Goal: Task Accomplishment & Management: Use online tool/utility

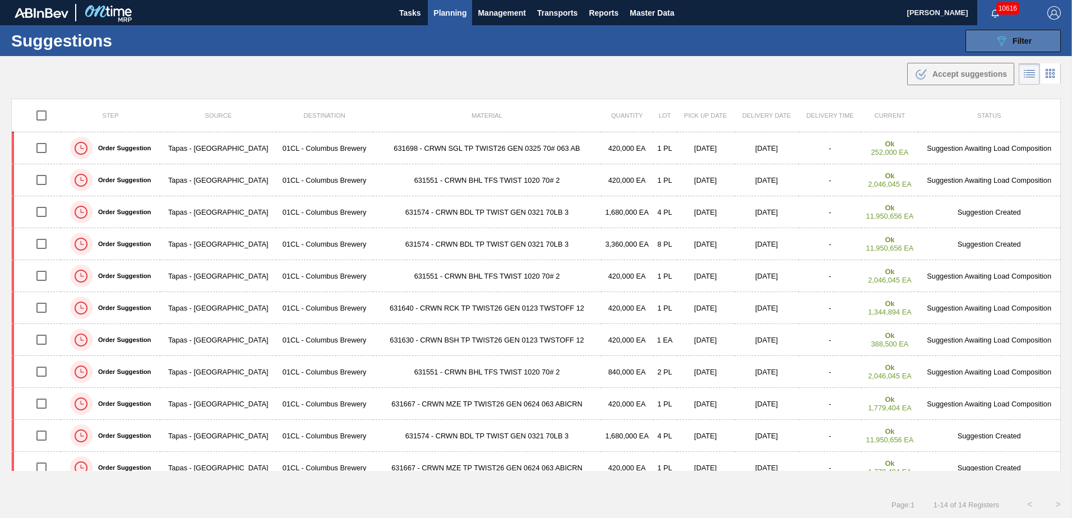
click at [989, 40] on button "089F7B8B-B2A5-4AFE-B5C0-19BA573D28AC Filter" at bounding box center [1013, 41] width 95 height 22
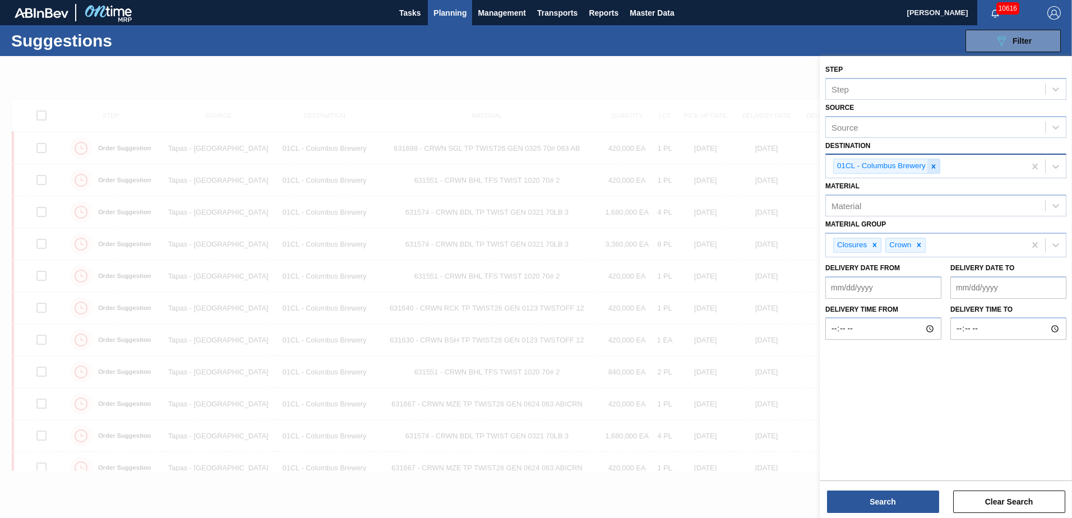
click at [938, 170] on div at bounding box center [934, 166] width 12 height 14
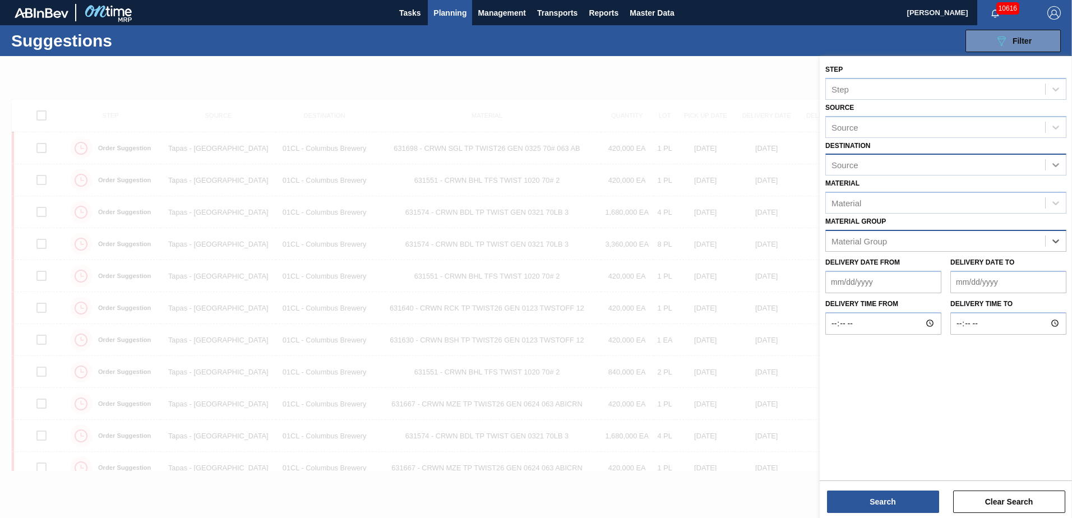
click at [1050, 170] on div at bounding box center [1056, 165] width 20 height 20
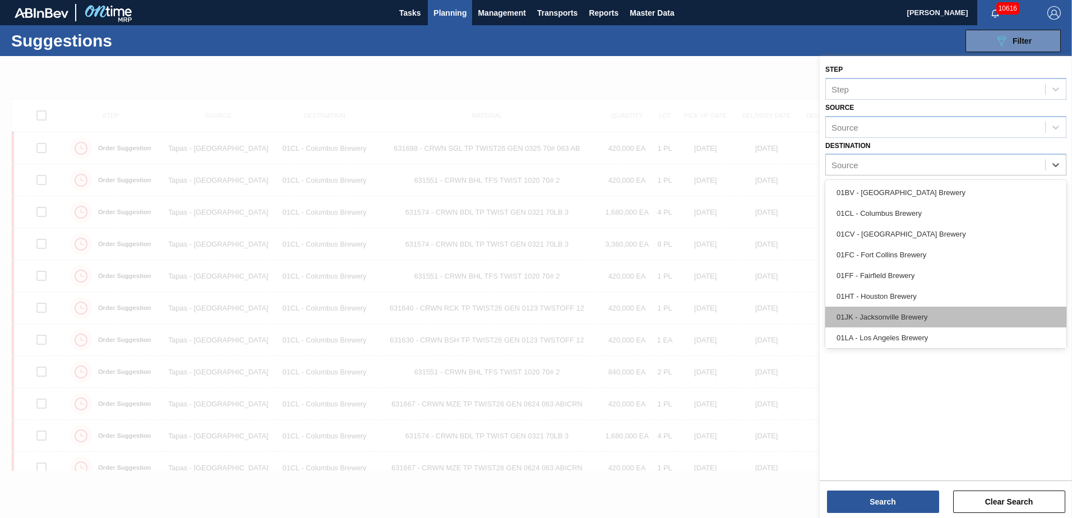
click at [917, 310] on div "01JK - Jacksonville Brewery" at bounding box center [946, 317] width 241 height 21
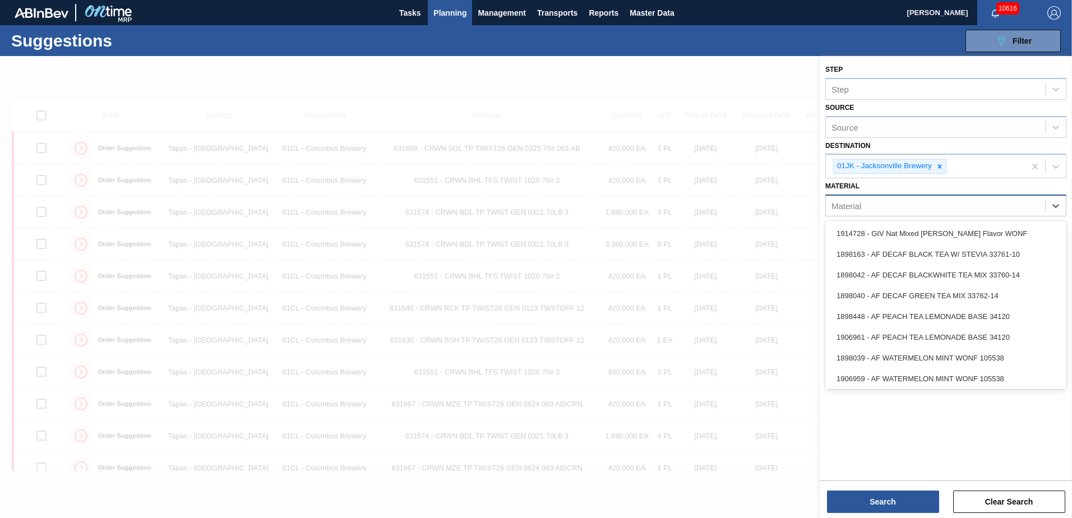
click at [984, 206] on div "Material" at bounding box center [935, 206] width 219 height 16
type input "677149"
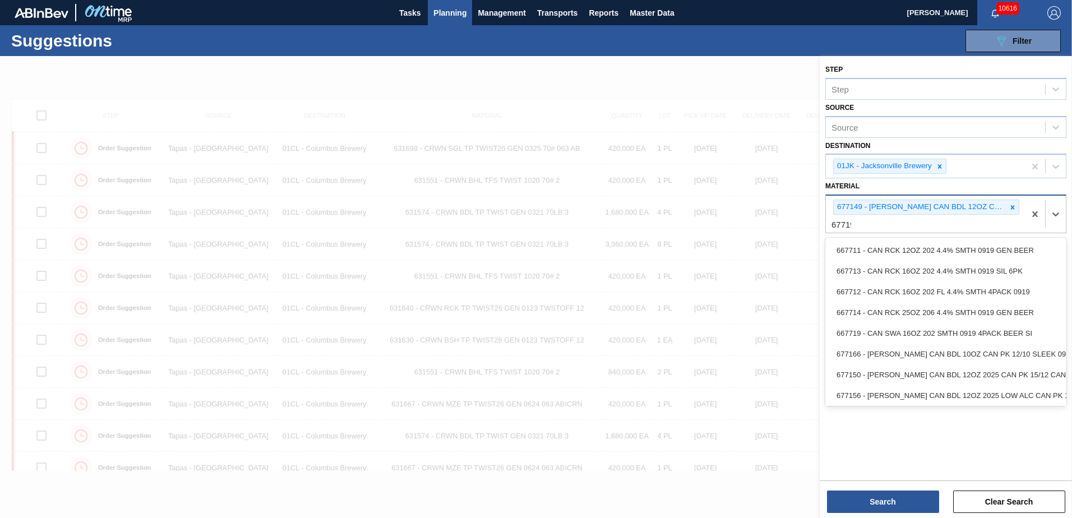
type input "677195"
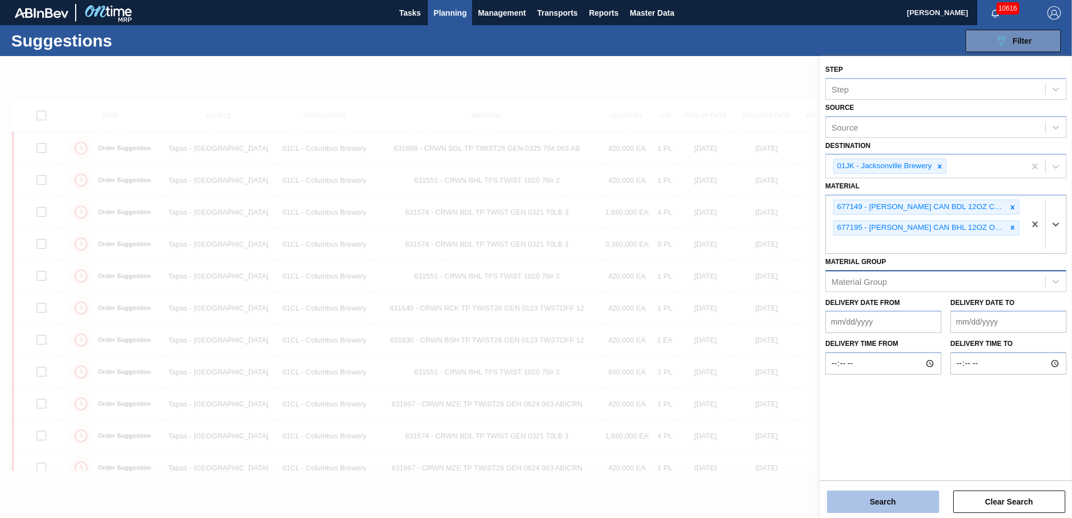
click at [877, 503] on button "Search" at bounding box center [883, 502] width 112 height 22
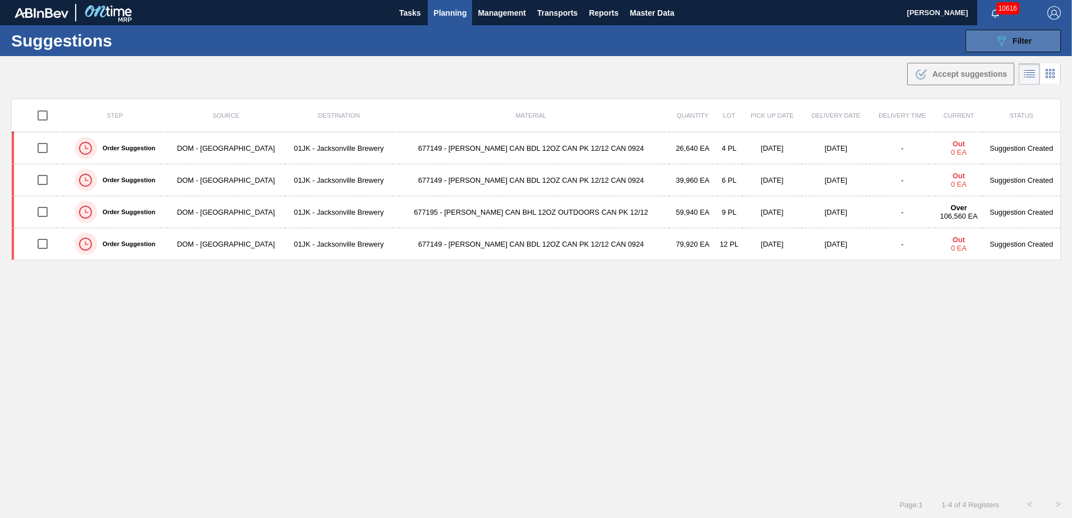
click at [998, 42] on icon "089F7B8B-B2A5-4AFE-B5C0-19BA573D28AC" at bounding box center [1001, 40] width 13 height 13
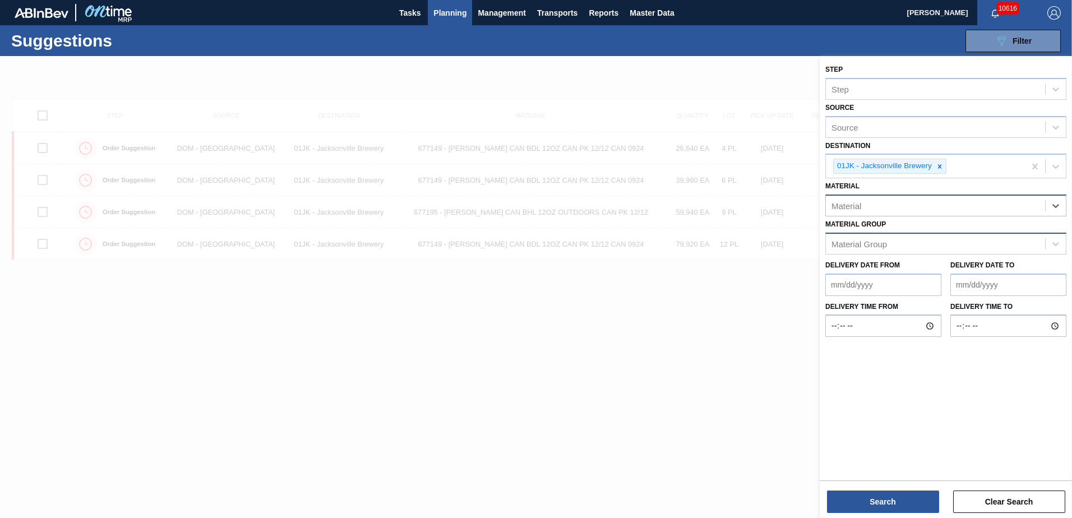
click at [996, 202] on div "Material" at bounding box center [935, 206] width 219 height 16
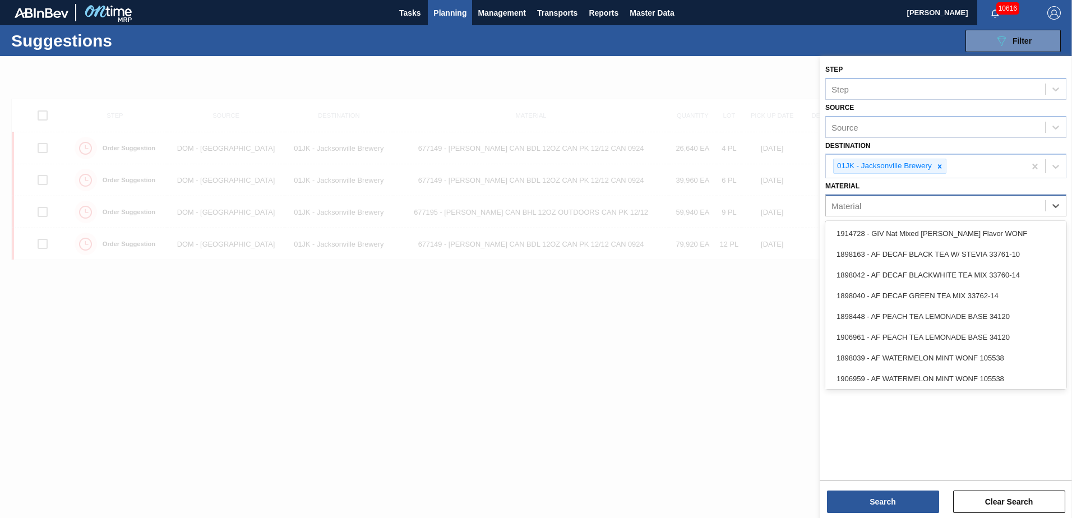
click at [911, 208] on div "Material" at bounding box center [935, 206] width 219 height 16
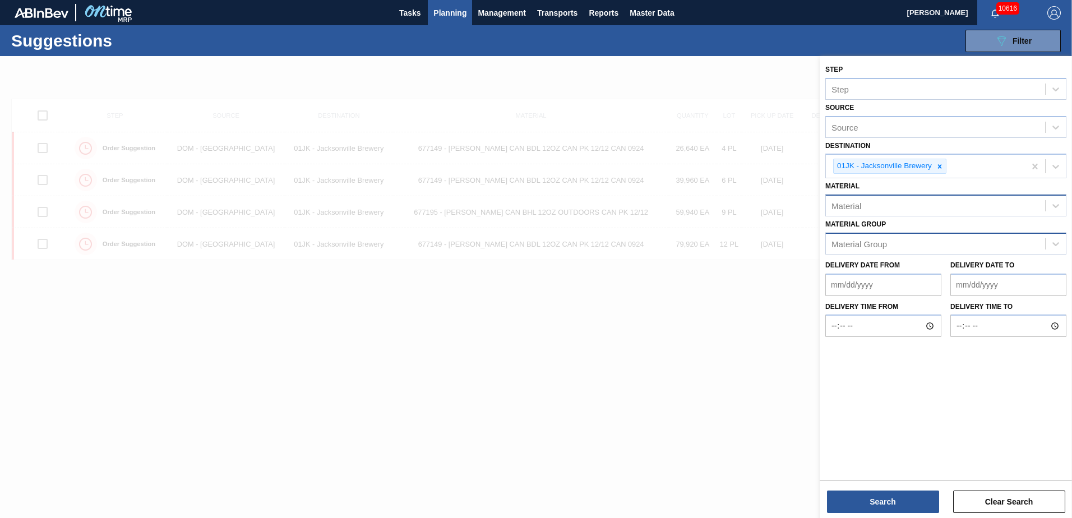
click at [854, 206] on div "Material" at bounding box center [847, 206] width 30 height 10
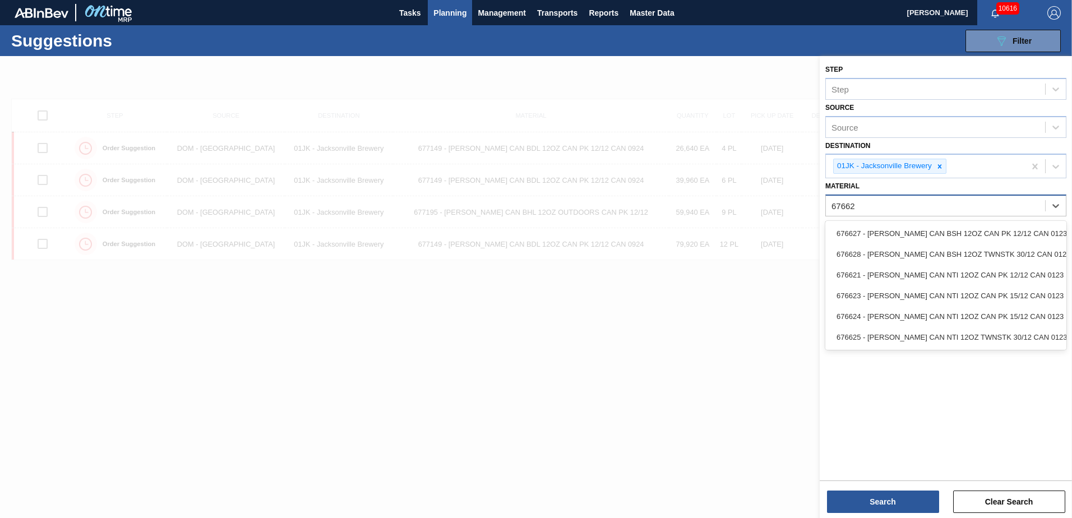
type input "676627"
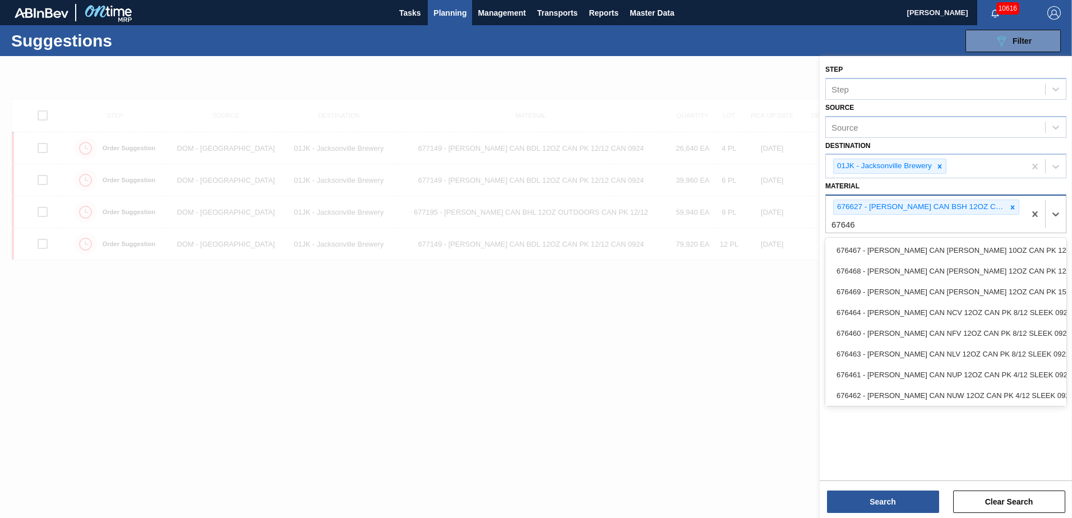
type input "676468"
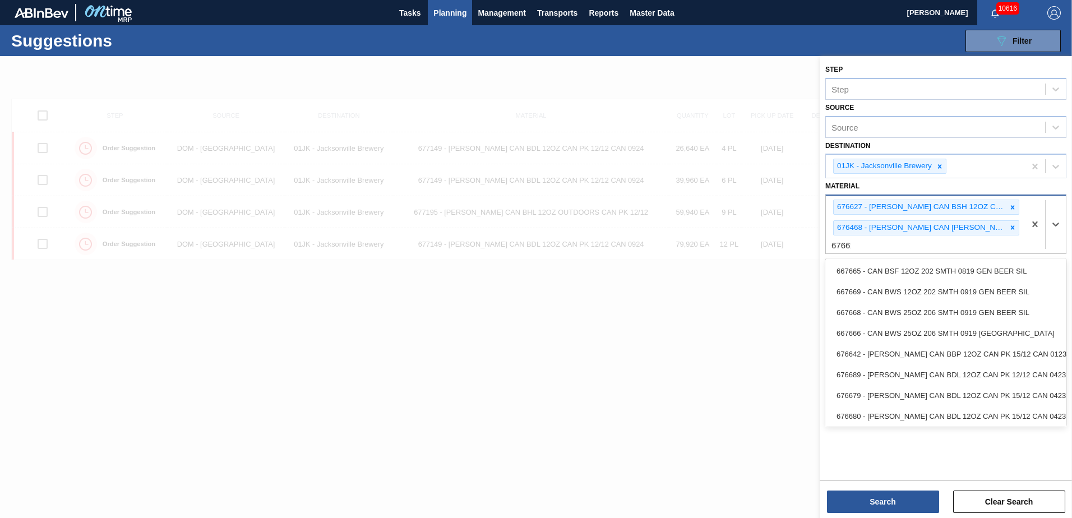
type input "676618"
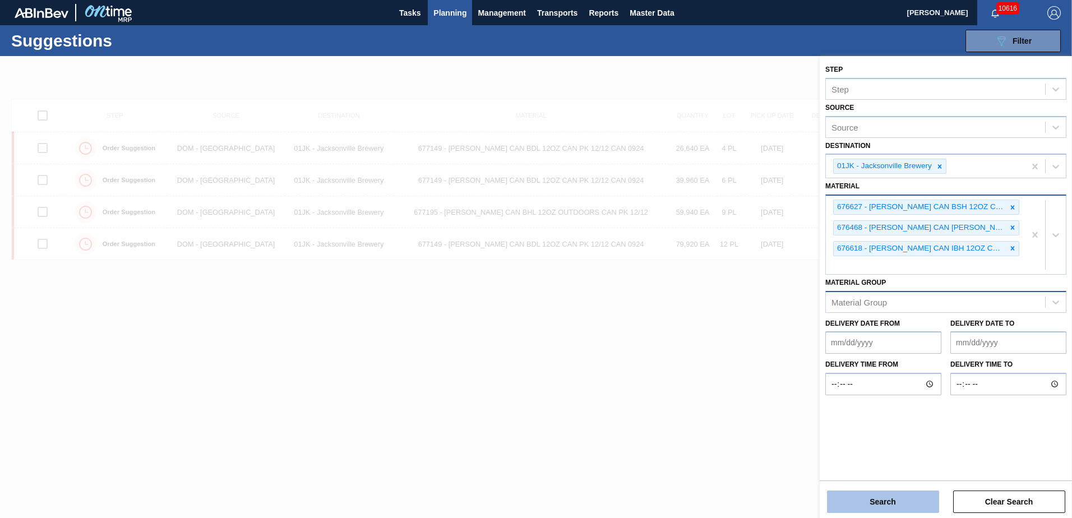
click at [904, 501] on button "Search" at bounding box center [883, 502] width 112 height 22
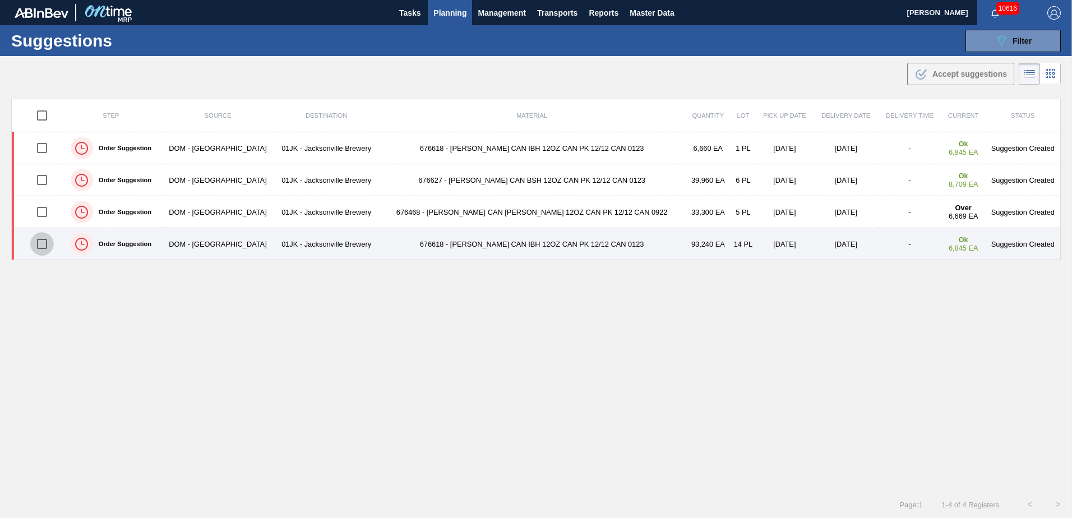
drag, startPoint x: 48, startPoint y: 242, endPoint x: 48, endPoint y: 228, distance: 14.0
click at [48, 241] on input "checkbox" at bounding box center [42, 244] width 24 height 24
checkbox input "true"
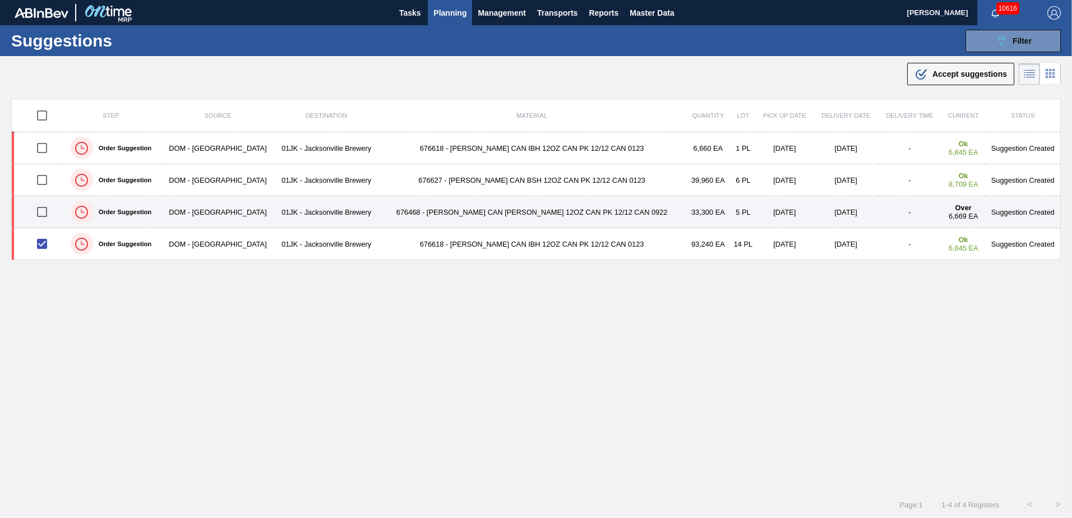
click at [46, 214] on input "checkbox" at bounding box center [42, 212] width 24 height 24
checkbox input "true"
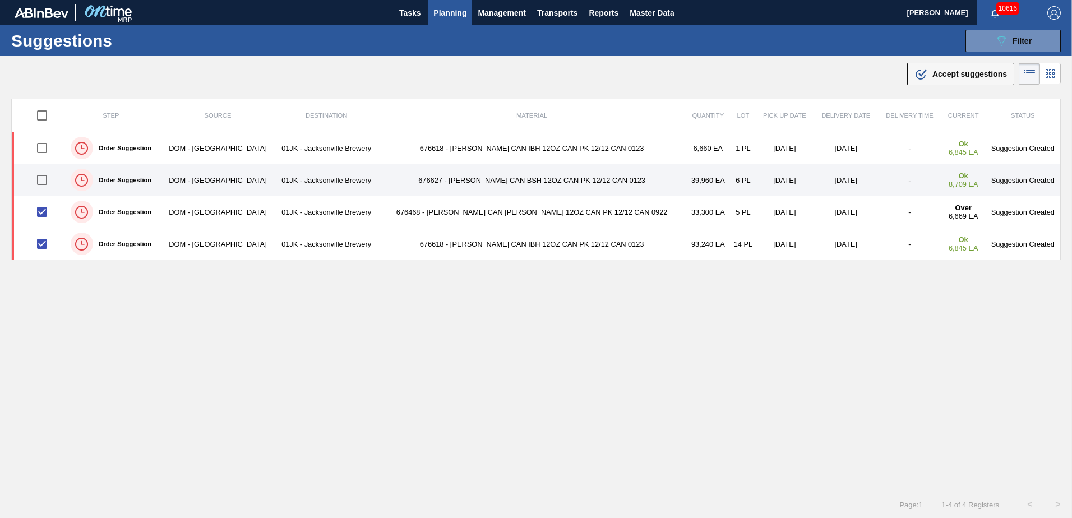
click at [48, 178] on input "checkbox" at bounding box center [42, 180] width 24 height 24
checkbox input "true"
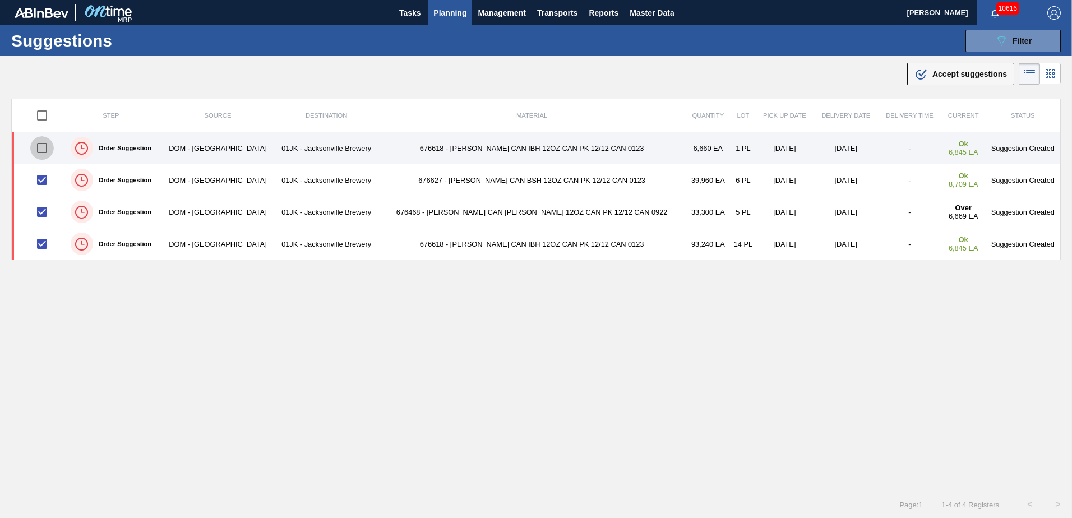
click at [49, 158] on input "checkbox" at bounding box center [42, 148] width 24 height 24
checkbox input "true"
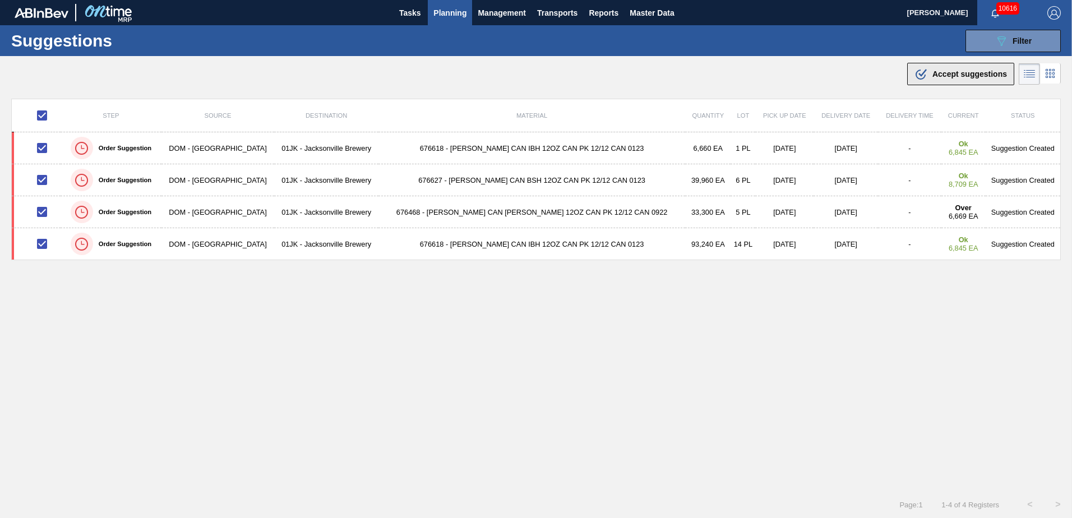
click at [956, 67] on div ".b{fill:var(--color-action-default)} Accept suggestions" at bounding box center [961, 73] width 93 height 13
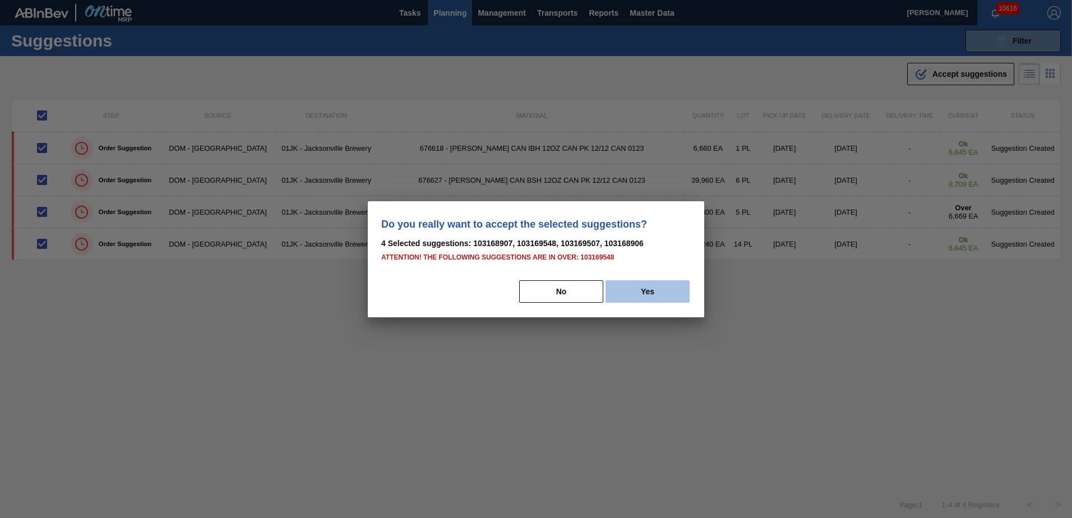
click at [653, 293] on button "Yes" at bounding box center [648, 291] width 84 height 22
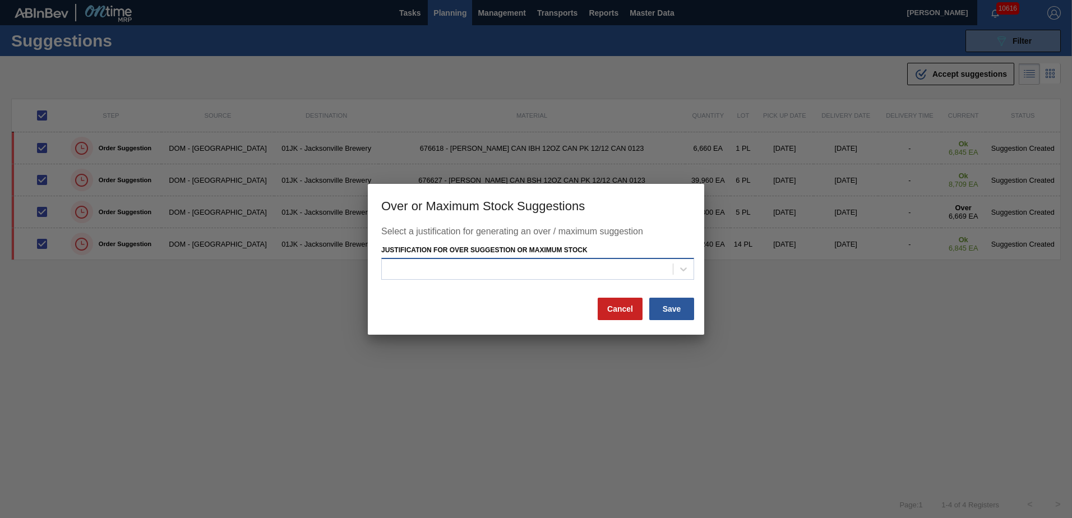
click at [668, 270] on div at bounding box center [527, 269] width 291 height 16
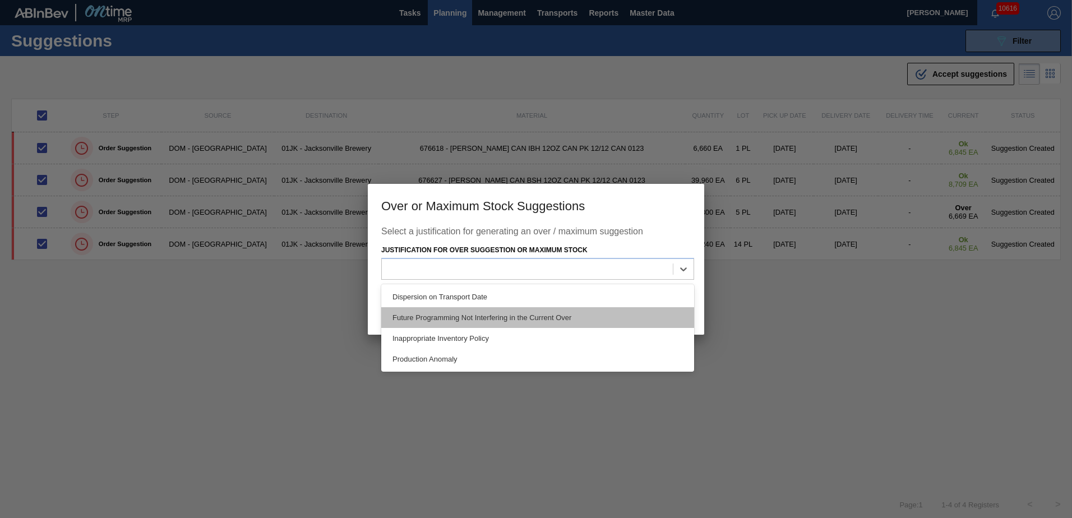
click at [591, 312] on div "Future Programming Not Interfering in the Current Over" at bounding box center [537, 317] width 313 height 21
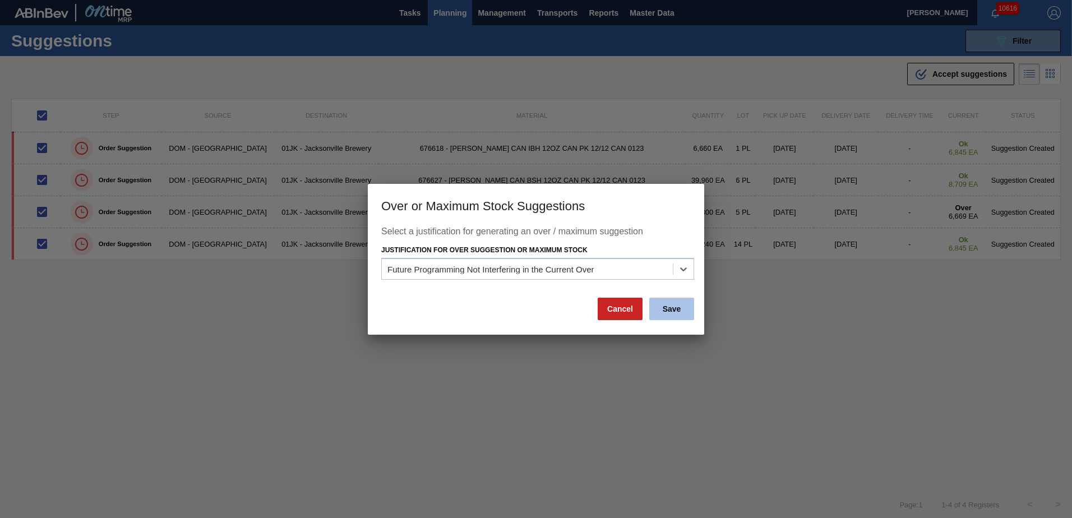
click at [685, 304] on button "Save" at bounding box center [671, 309] width 45 height 22
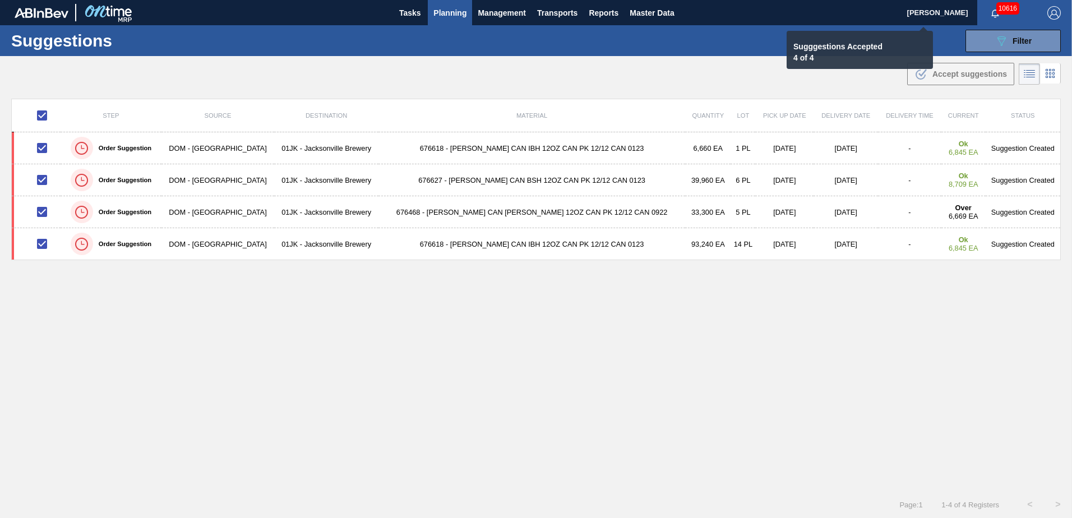
checkbox input "false"
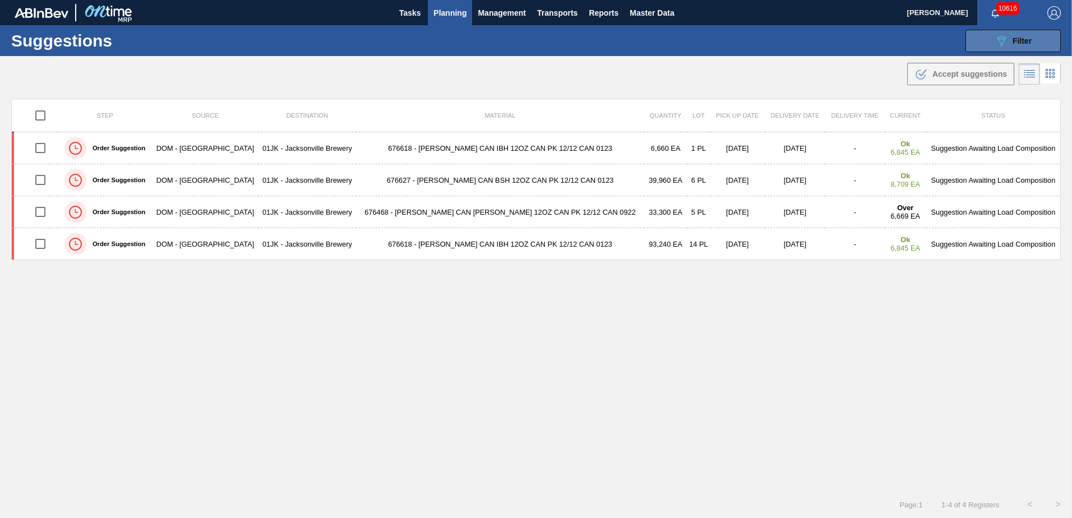
click at [1019, 40] on span "Filter" at bounding box center [1022, 40] width 19 height 9
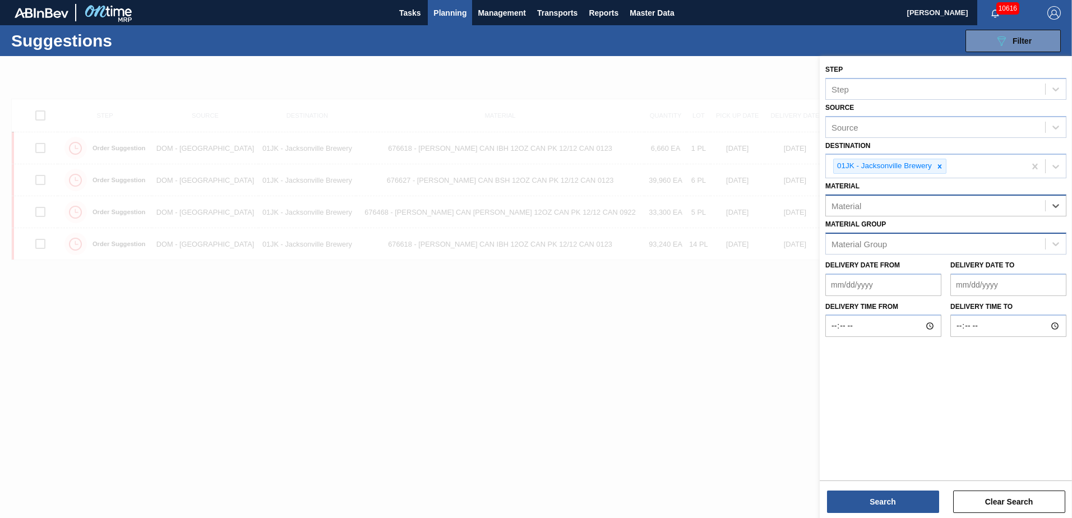
drag, startPoint x: 1038, startPoint y: 236, endPoint x: 1038, endPoint y: 230, distance: 6.2
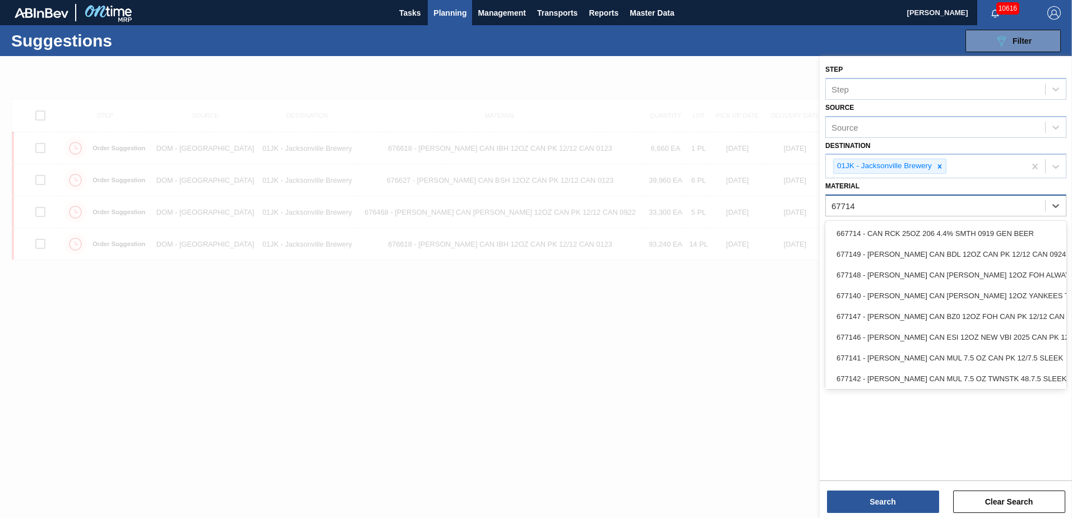
type input "677149"
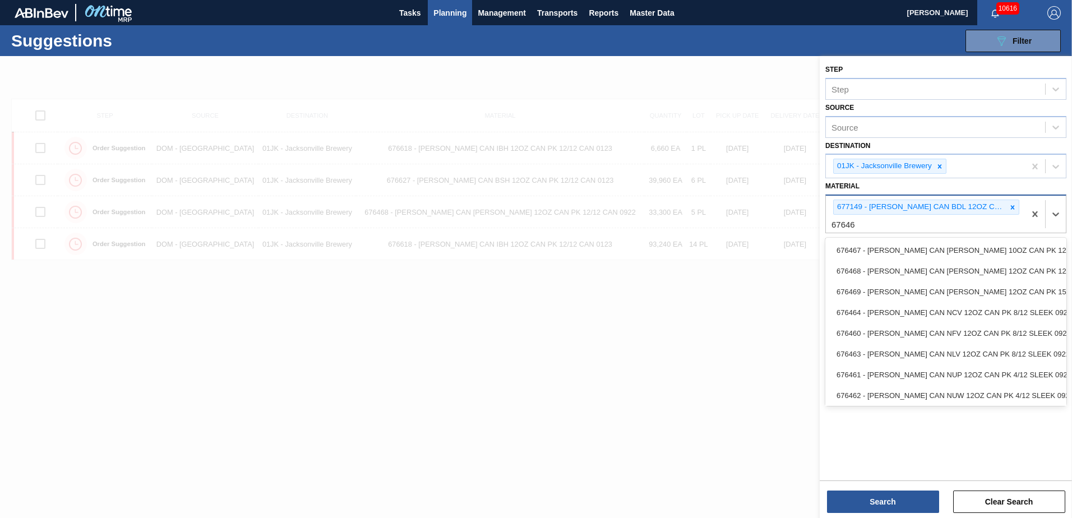
type input "676468"
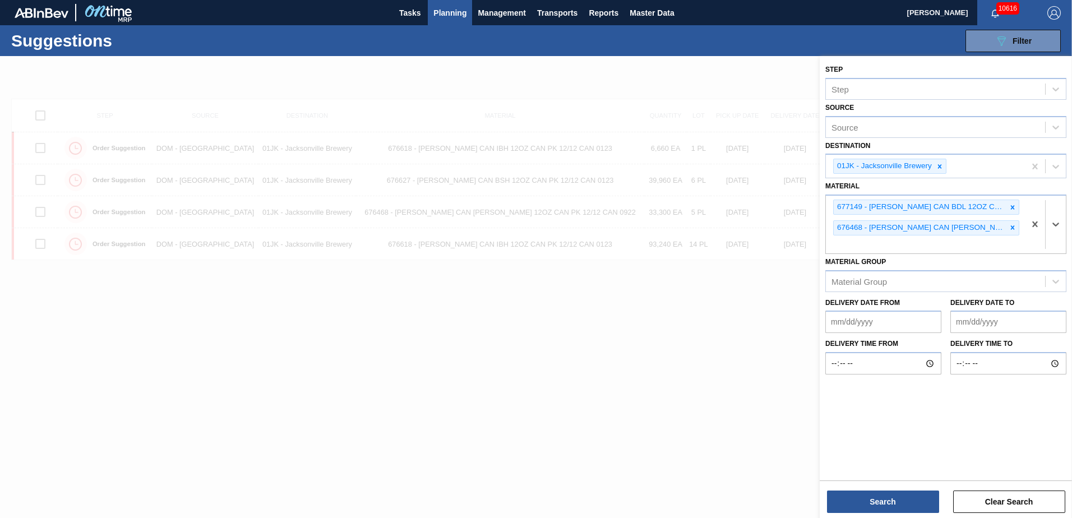
drag, startPoint x: 863, startPoint y: 209, endPoint x: 868, endPoint y: 257, distance: 48.4
click at [863, 210] on div "677149 - [PERSON_NAME] CAN BDL 12OZ CAN PK 12/12 CAN 0924" at bounding box center [920, 207] width 173 height 14
click at [898, 493] on button "Search" at bounding box center [883, 502] width 112 height 22
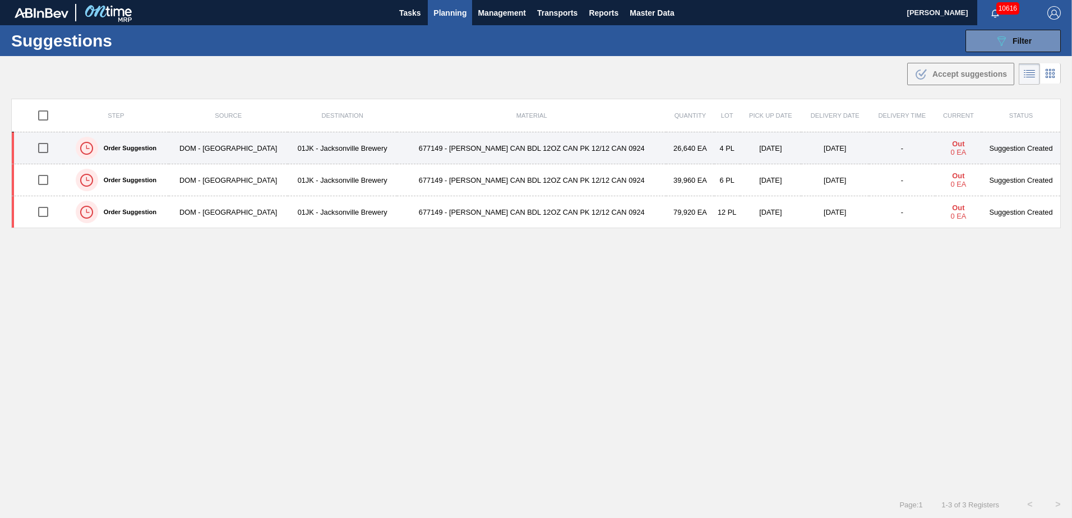
click at [50, 155] on input "checkbox" at bounding box center [43, 148] width 24 height 24
checkbox input "true"
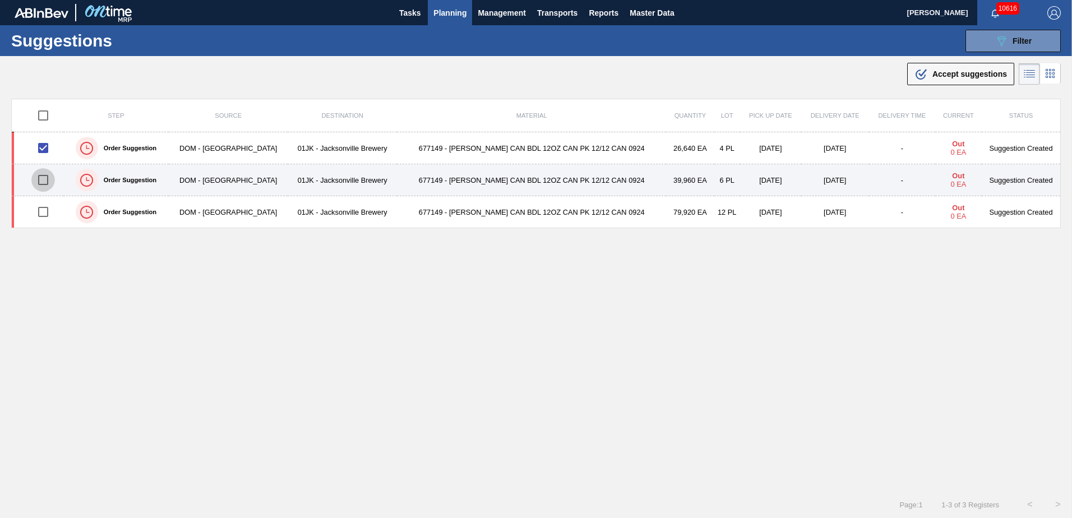
click at [46, 182] on input "checkbox" at bounding box center [43, 180] width 24 height 24
checkbox input "true"
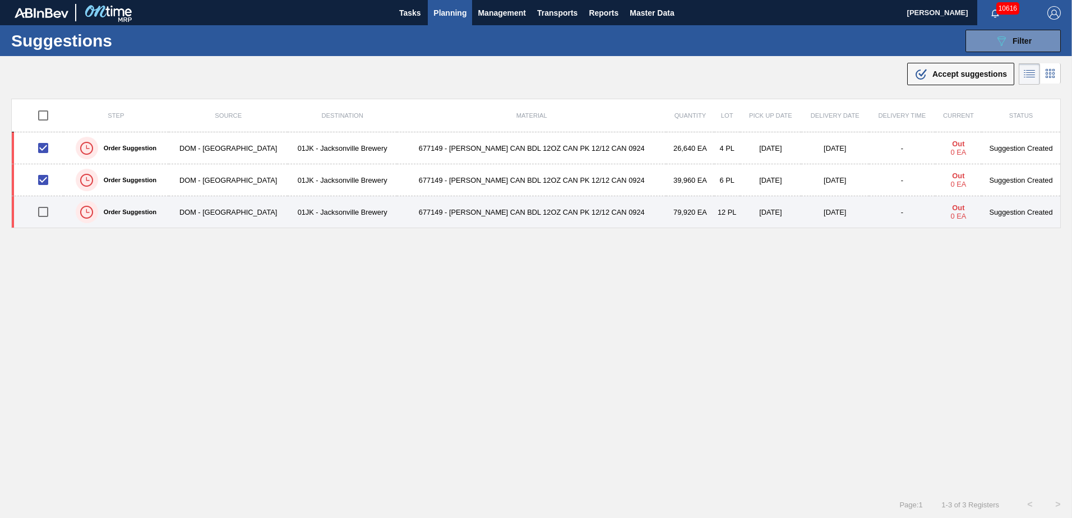
click at [46, 199] on td at bounding box center [38, 212] width 52 height 32
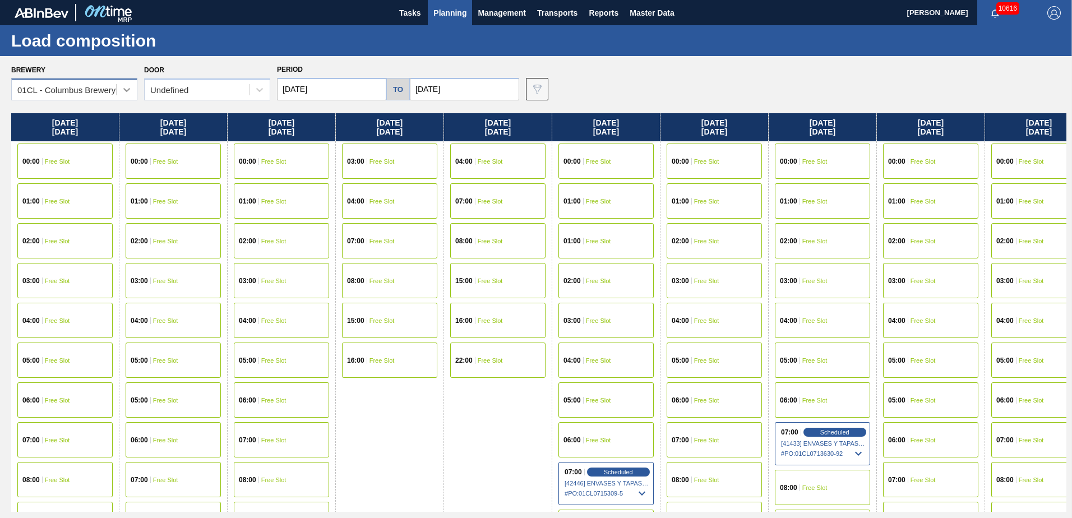
click at [124, 90] on icon at bounding box center [126, 89] width 11 height 11
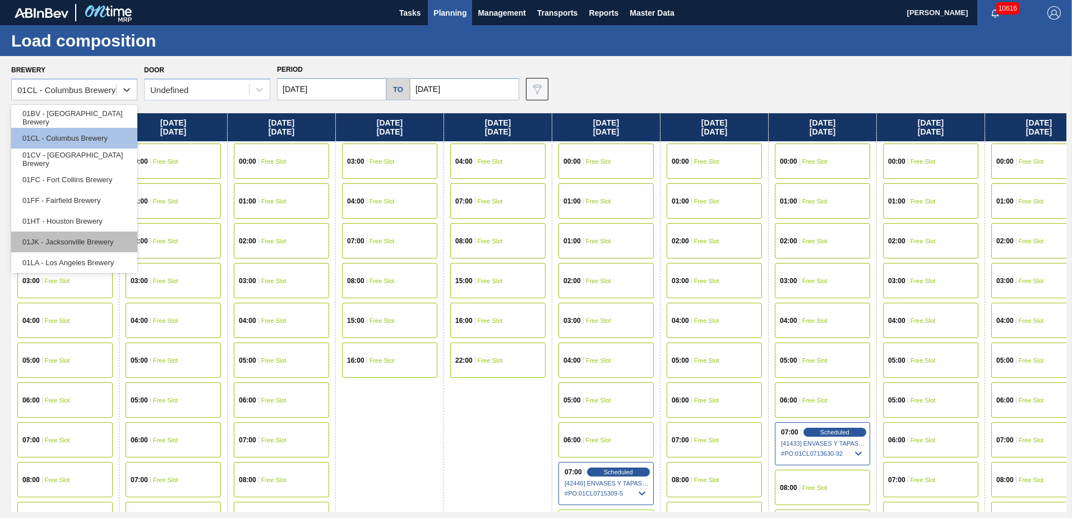
click at [118, 239] on div "01JK - Jacksonville Brewery" at bounding box center [74, 242] width 126 height 21
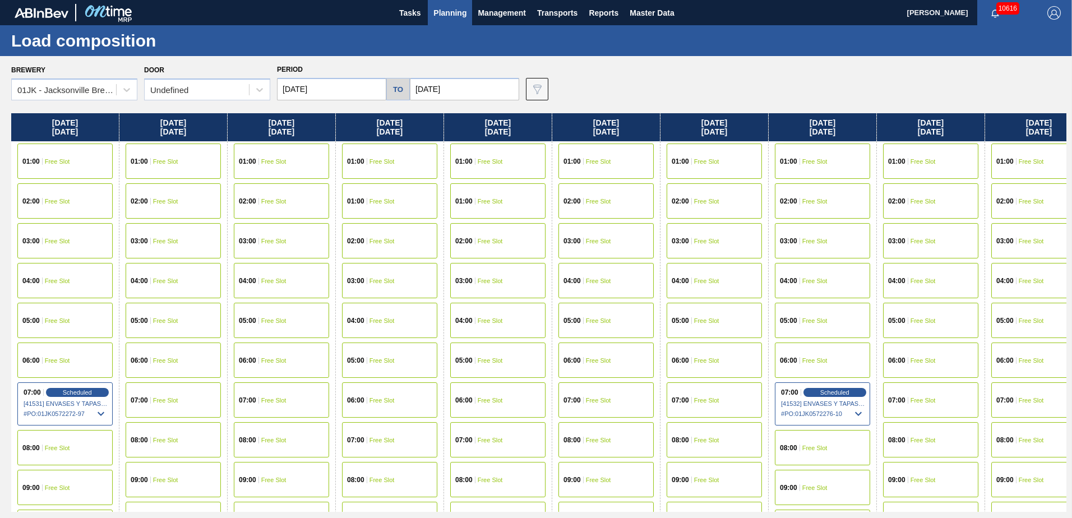
click at [363, 89] on input "10/01/2025" at bounding box center [331, 89] width 109 height 22
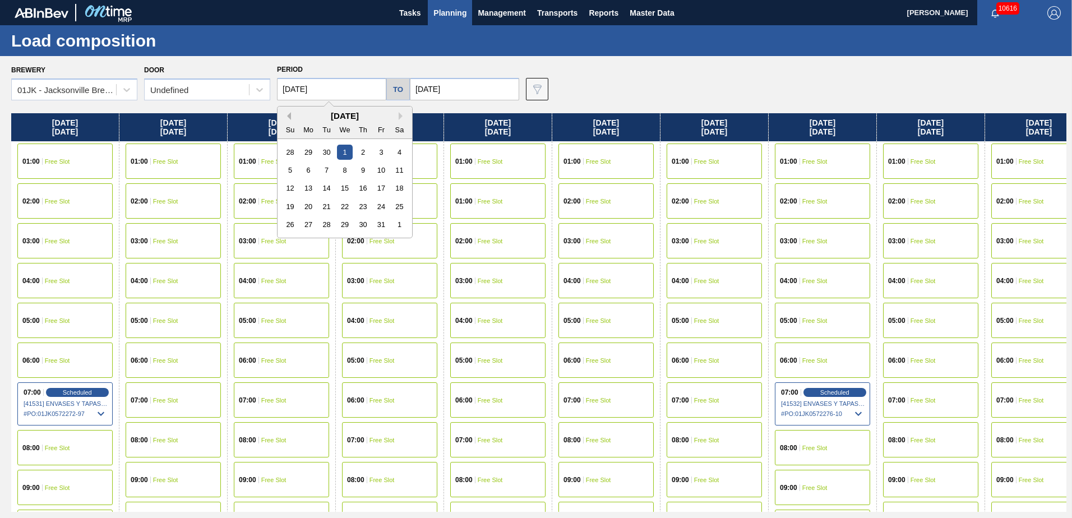
click at [289, 114] on button "Previous Month" at bounding box center [287, 116] width 8 height 8
click at [403, 116] on button "Next Month" at bounding box center [403, 116] width 8 height 8
click at [294, 167] on div "7" at bounding box center [290, 170] width 15 height 15
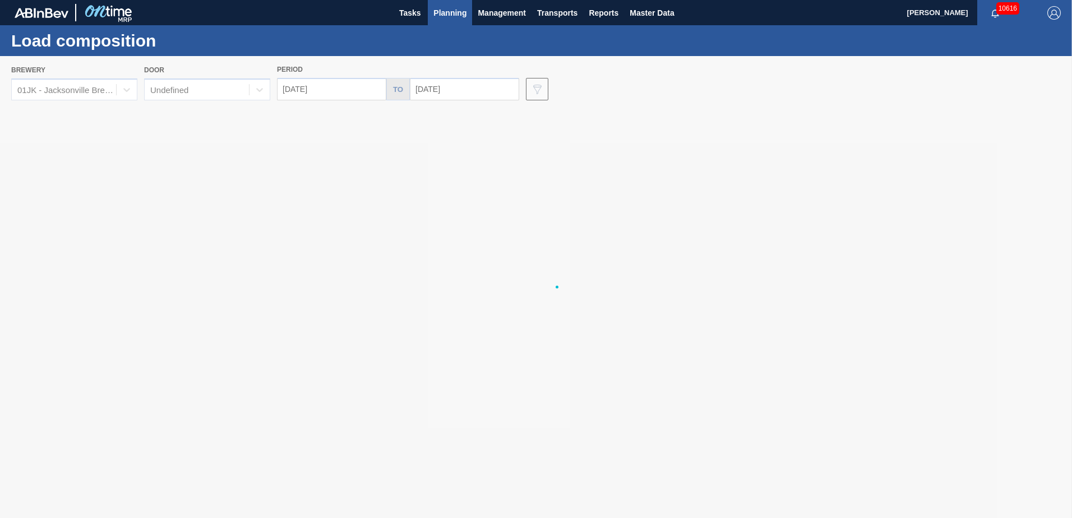
type input "09/07/2025"
click at [473, 94] on input "10/31/2025" at bounding box center [464, 89] width 109 height 22
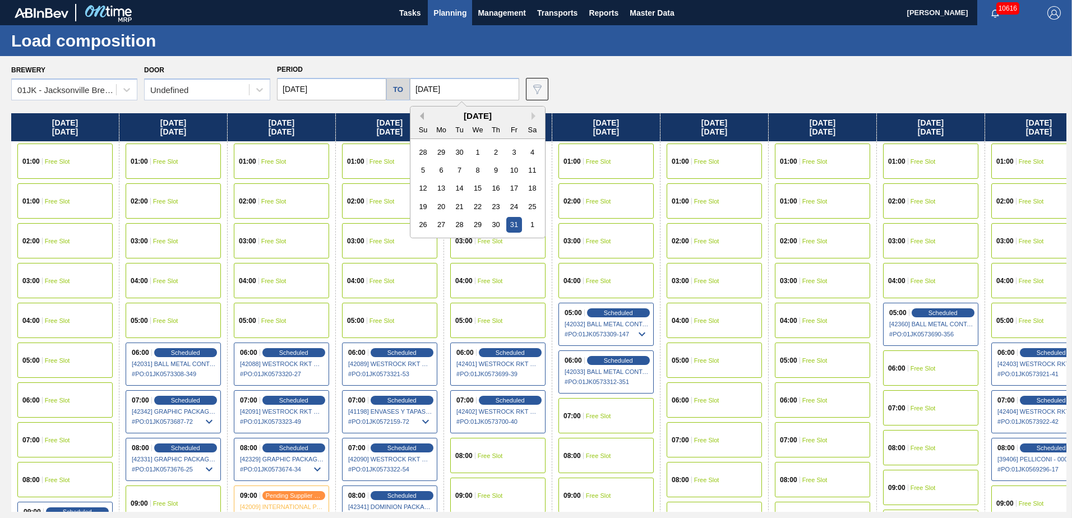
click at [421, 117] on button "Previous Month" at bounding box center [420, 116] width 8 height 8
click at [424, 211] on div "21" at bounding box center [423, 206] width 15 height 15
type input "09/21/2025"
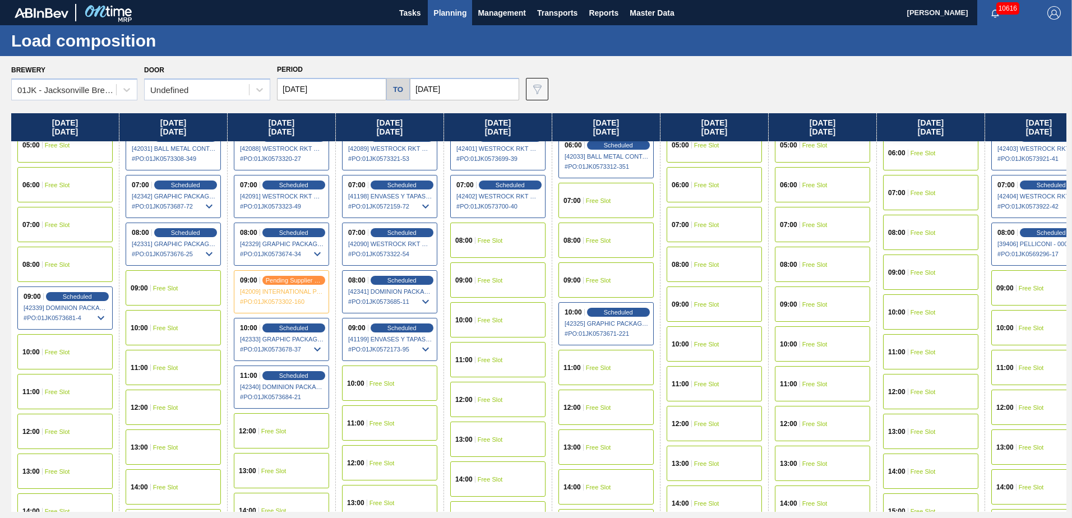
scroll to position [224, 0]
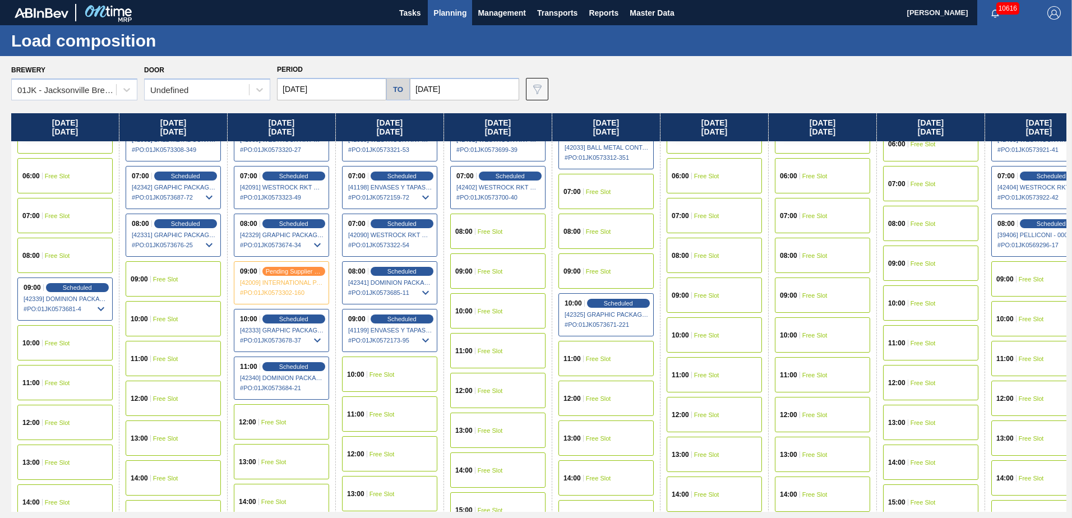
click at [598, 227] on div "08:00 Free Slot" at bounding box center [606, 231] width 95 height 35
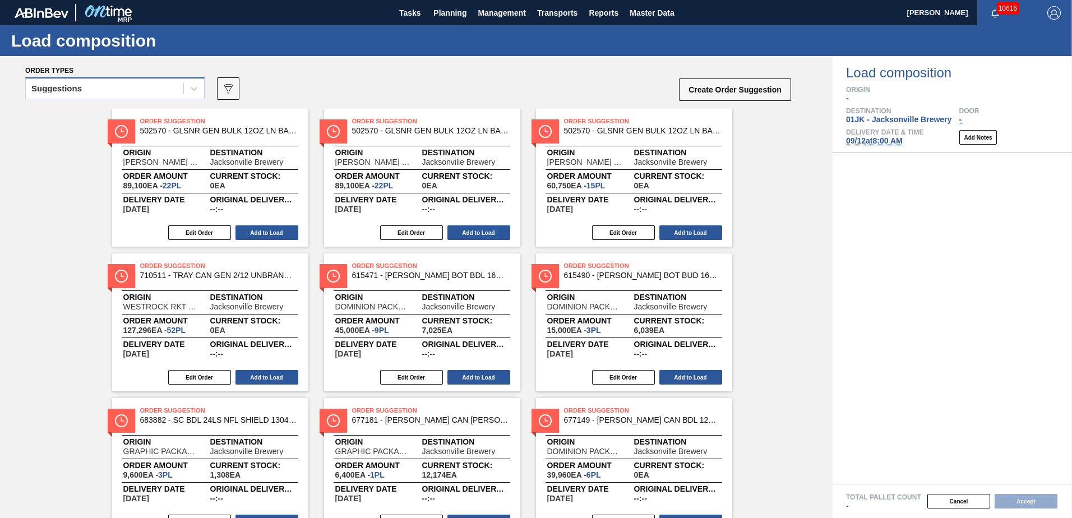
click at [150, 90] on div "Suggestions" at bounding box center [105, 89] width 158 height 16
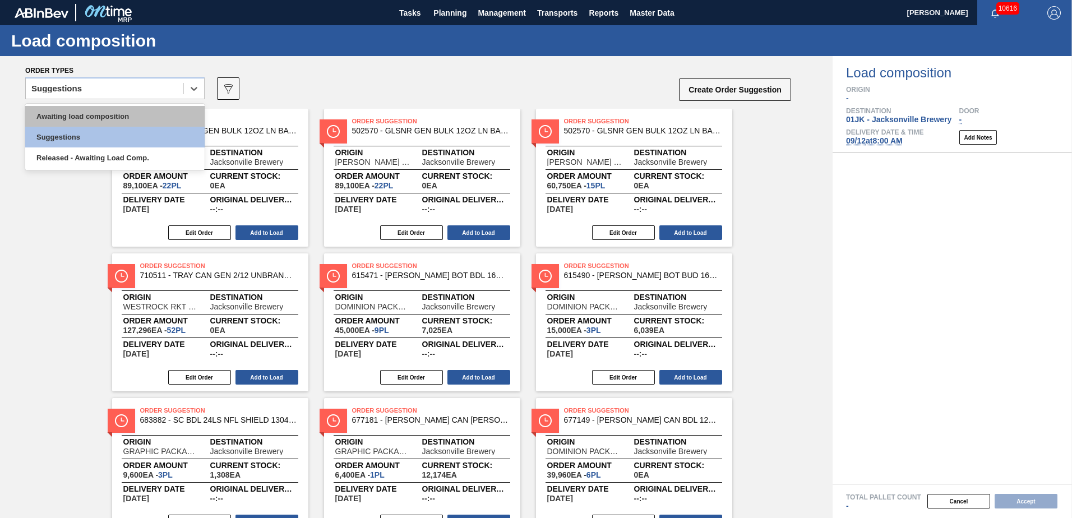
click at [144, 109] on div "Awaiting load composition" at bounding box center [114, 116] width 179 height 21
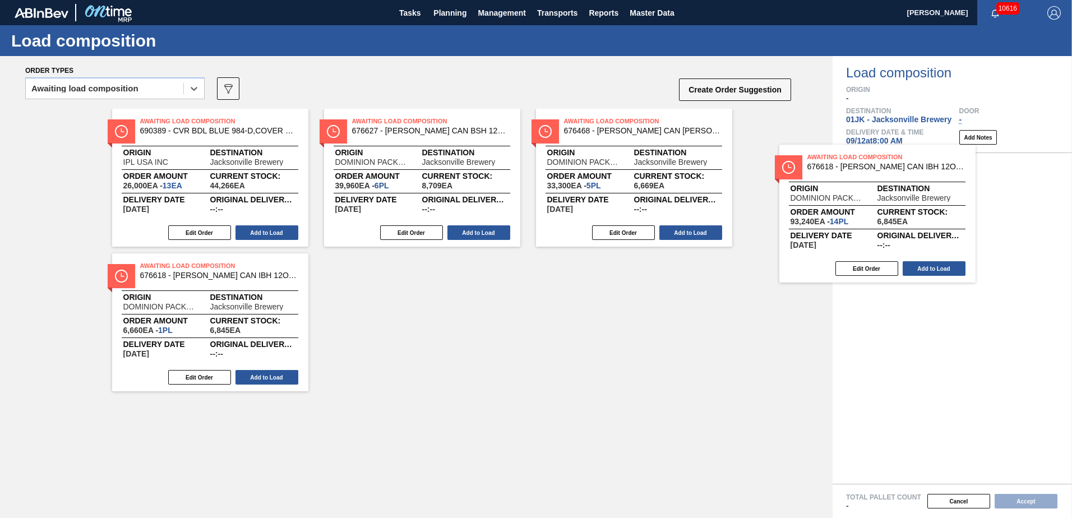
drag, startPoint x: 429, startPoint y: 154, endPoint x: 906, endPoint y: 225, distance: 482.5
click at [906, 225] on div "Order types option Awaiting load composition, selected. Select is focused ,type…" at bounding box center [536, 287] width 1072 height 462
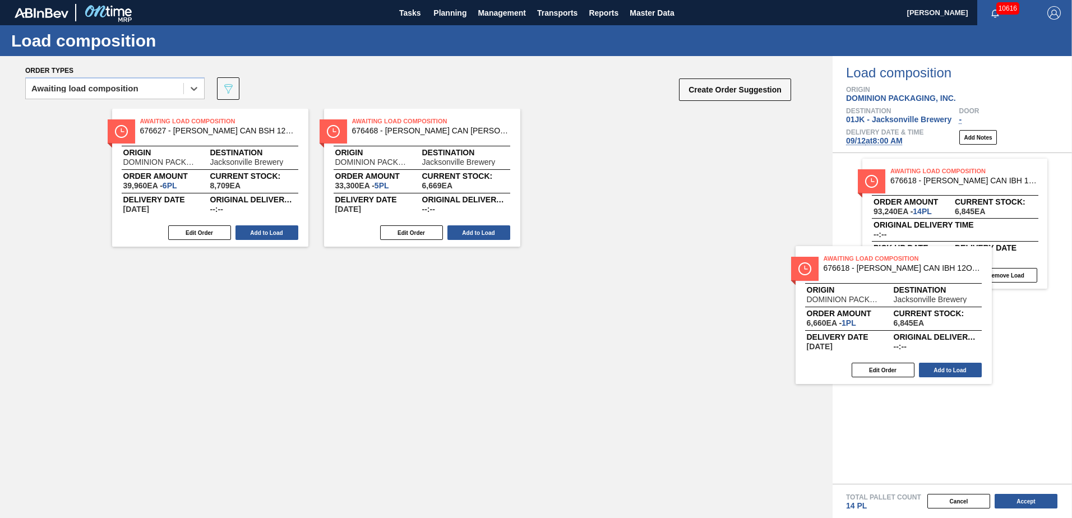
drag, startPoint x: 596, startPoint y: 182, endPoint x: 869, endPoint y: 314, distance: 303.3
click at [869, 314] on div "Order types option Awaiting load composition, selected. Select is focused ,type…" at bounding box center [536, 287] width 1072 height 462
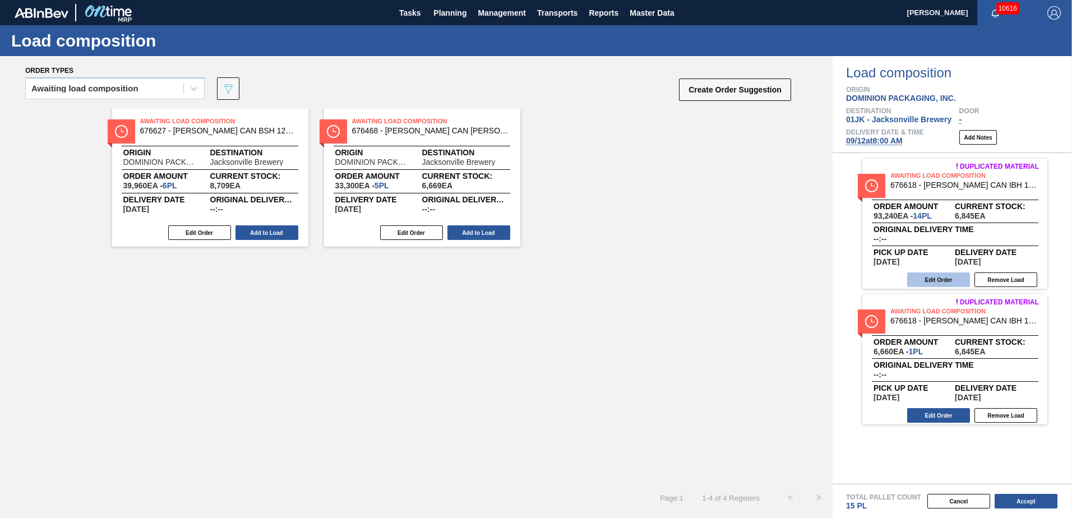
click at [924, 274] on button "Edit Order" at bounding box center [938, 280] width 63 height 15
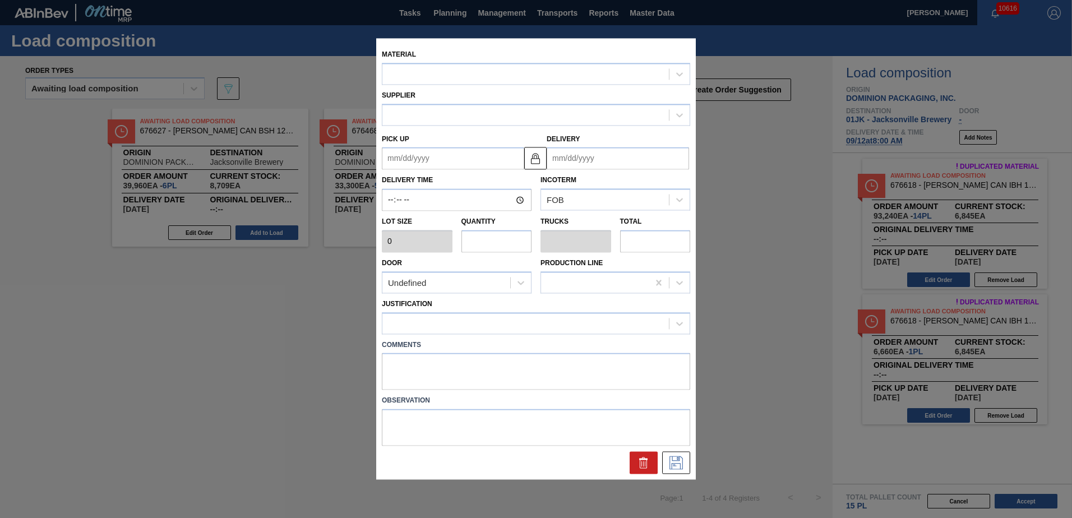
type input "6,660"
type input "14"
type input "0.538"
type input "93,240"
type up "[DATE]"
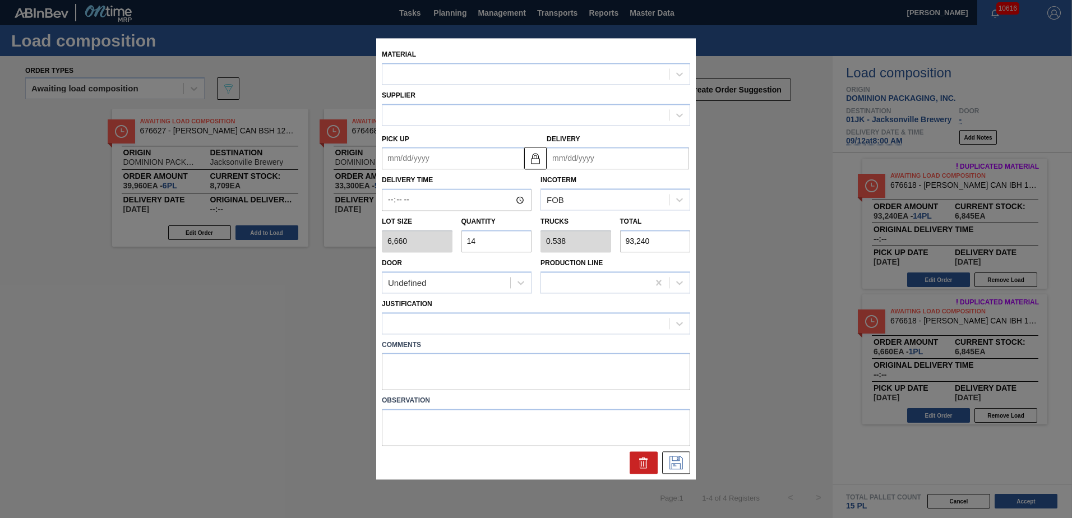
type input "[DATE]"
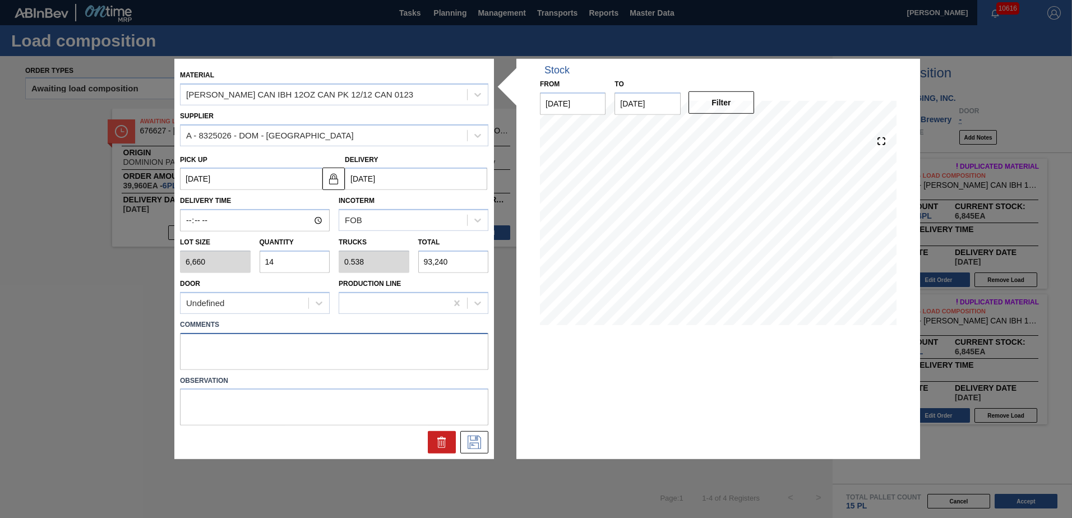
click at [352, 342] on textarea at bounding box center [334, 351] width 308 height 37
type textarea "TAIL, DROP"
click at [483, 434] on button at bounding box center [474, 442] width 28 height 22
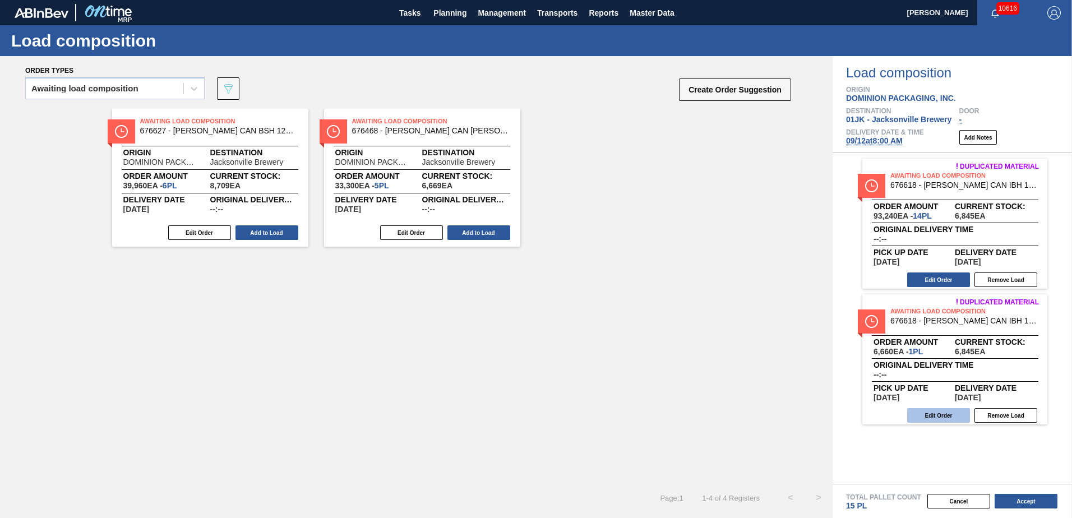
click at [956, 416] on button "Edit Order" at bounding box center [938, 415] width 63 height 15
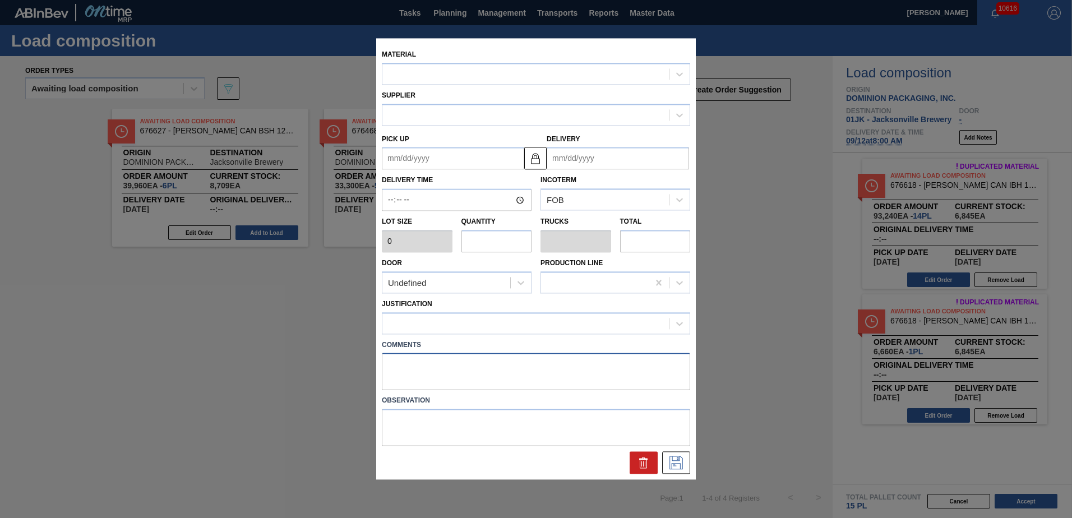
click at [471, 373] on textarea at bounding box center [536, 371] width 308 height 37
type input "6,660"
type input "1"
type input "0.038"
type input "6,660"
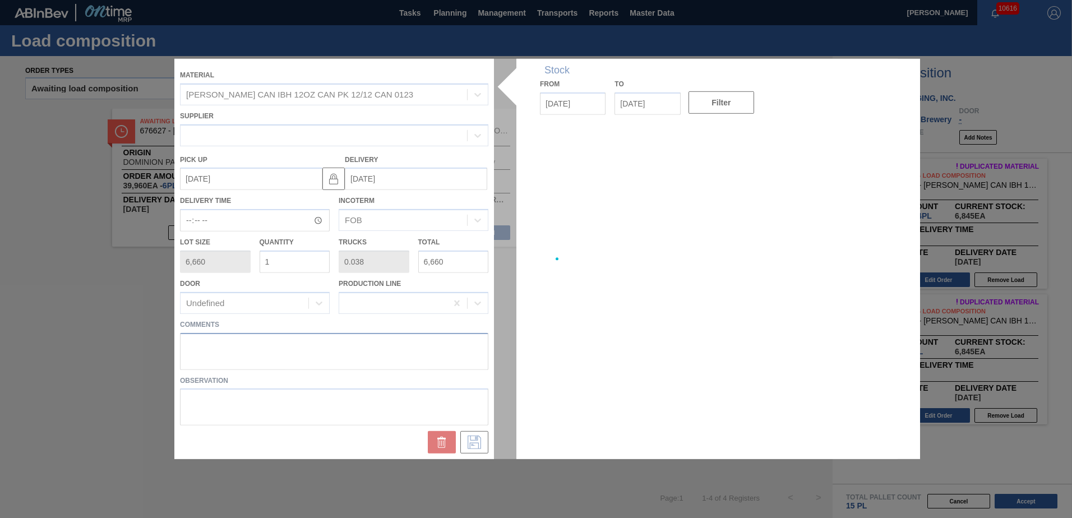
type up "[DATE]"
type input "[DATE]"
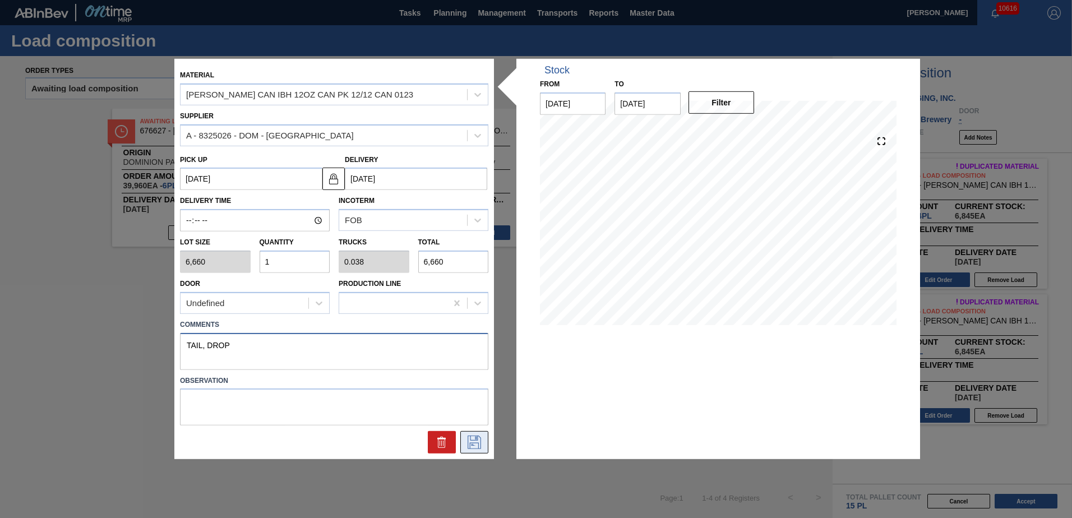
type textarea "TAIL, DROP"
click at [476, 434] on button at bounding box center [474, 442] width 28 height 22
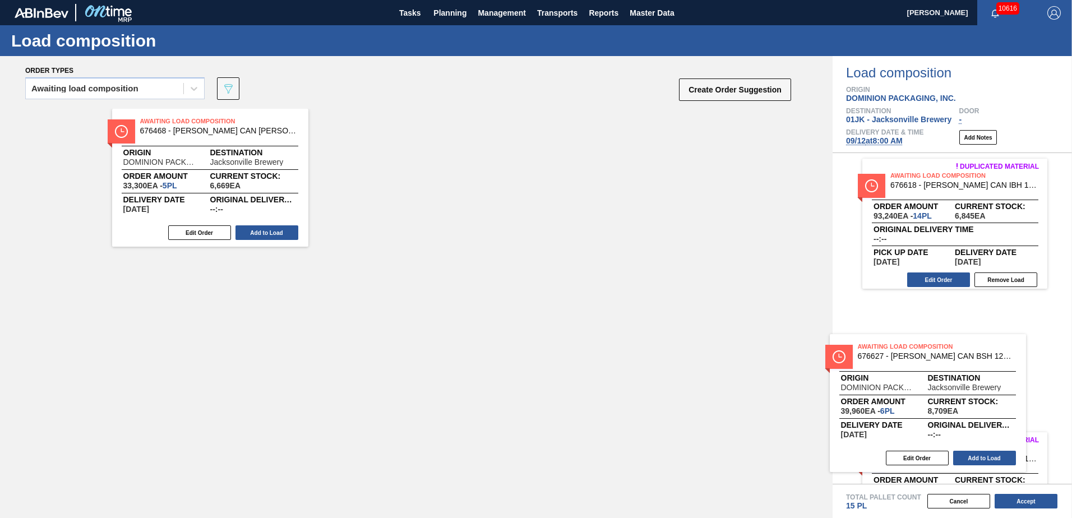
drag, startPoint x: 251, startPoint y: 159, endPoint x: 983, endPoint y: 382, distance: 764.6
click at [983, 382] on div "Order types Awaiting load composition 089F7B8B-B2A5-4AFE-B5C0-19BA573D28AC Crea…" at bounding box center [536, 287] width 1072 height 462
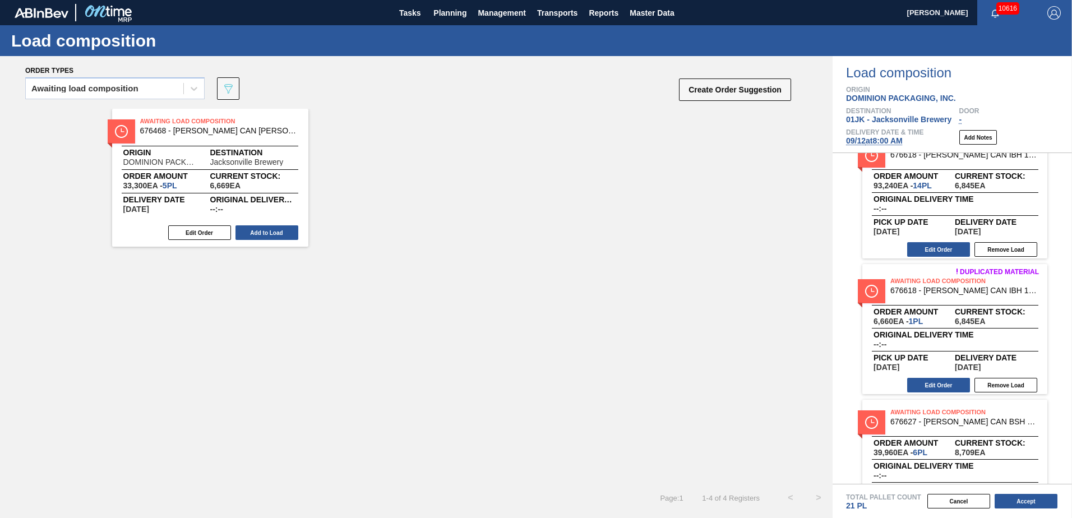
scroll to position [82, 0]
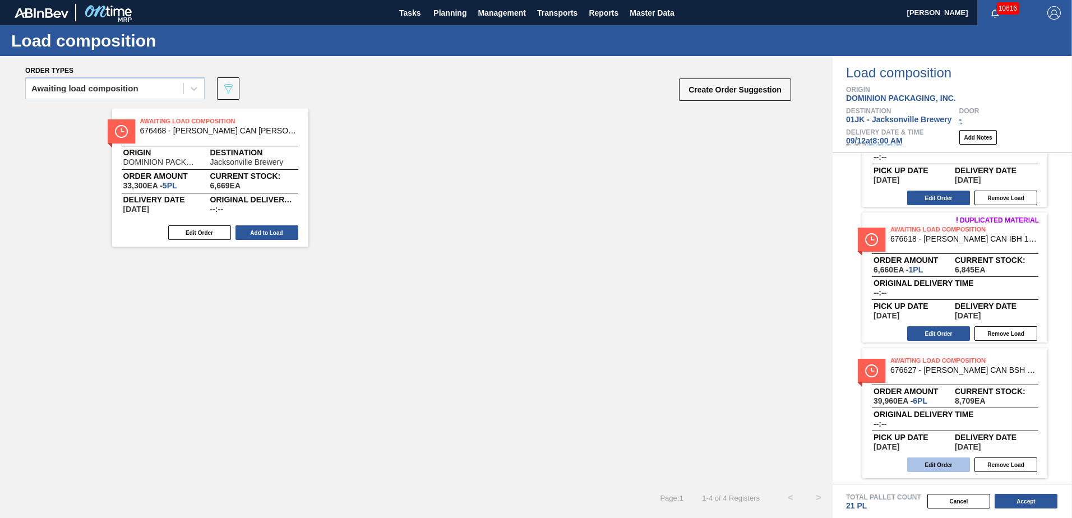
click at [933, 461] on button "Edit Order" at bounding box center [938, 465] width 63 height 15
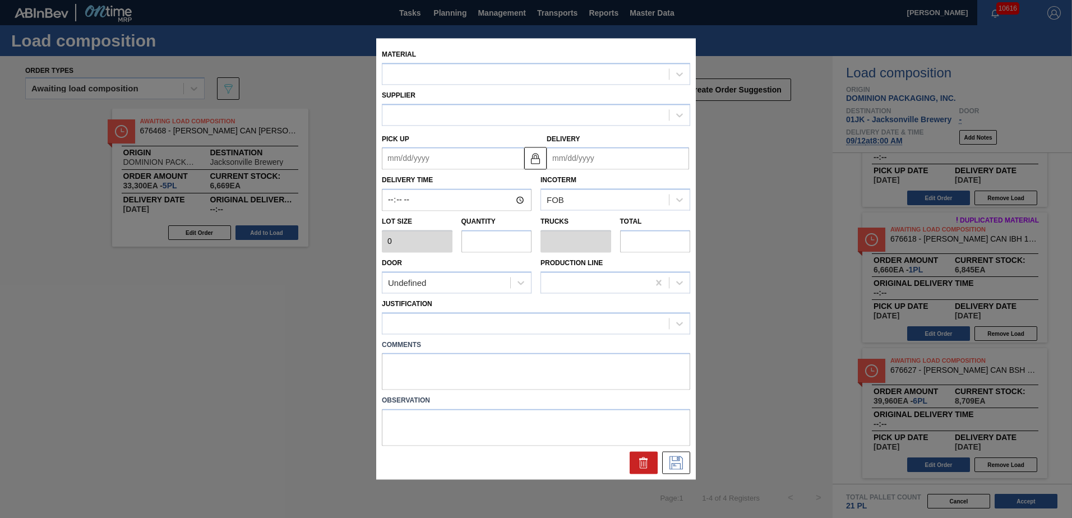
type input "6,660"
type input "6"
type input "0.231"
type input "39,960"
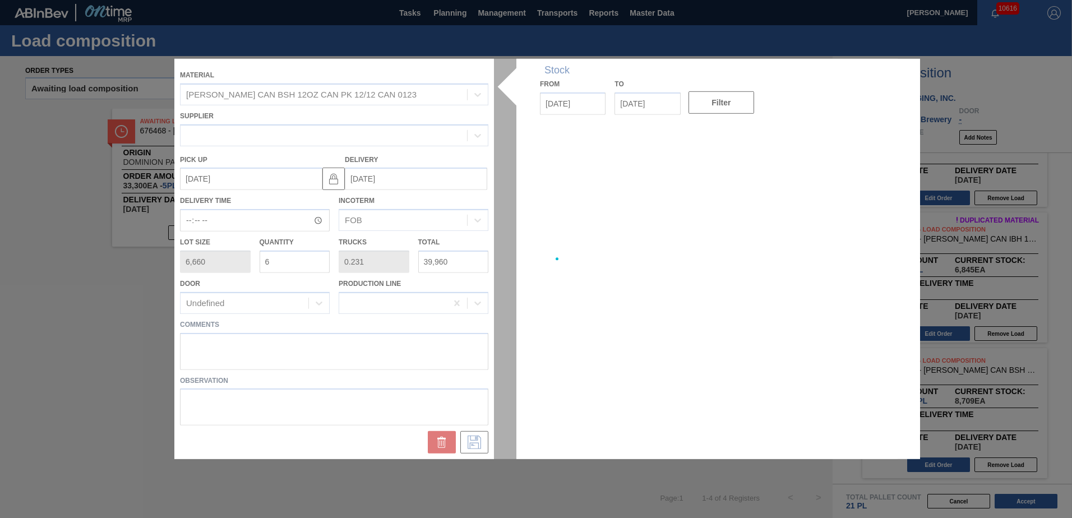
type up "[DATE]"
type input "[DATE]"
click at [209, 343] on div at bounding box center [535, 259] width 723 height 400
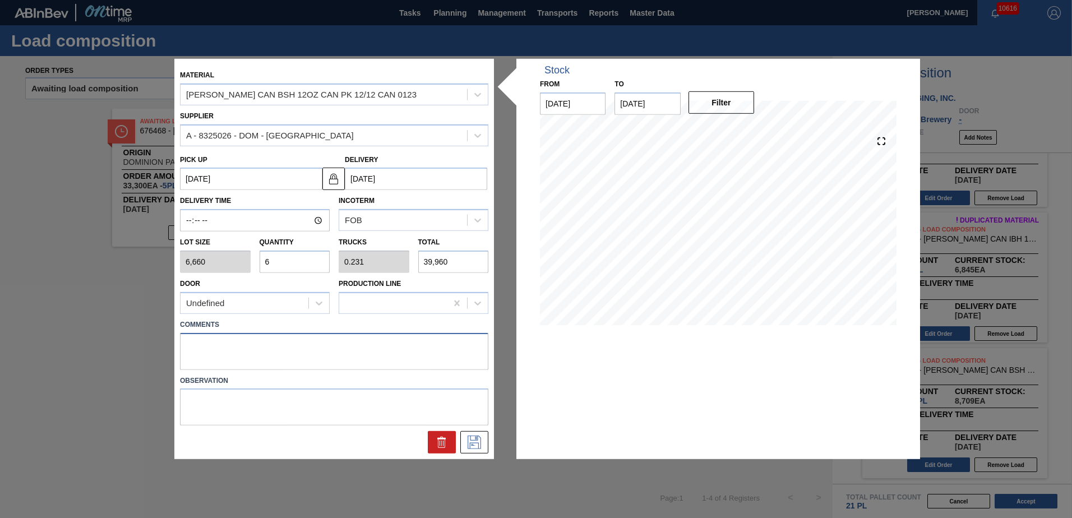
click at [210, 346] on textarea at bounding box center [334, 351] width 308 height 37
click at [187, 348] on textarea "MID, DROP" at bounding box center [334, 351] width 308 height 37
type textarea "MID, DROP"
click at [474, 452] on button at bounding box center [474, 442] width 28 height 22
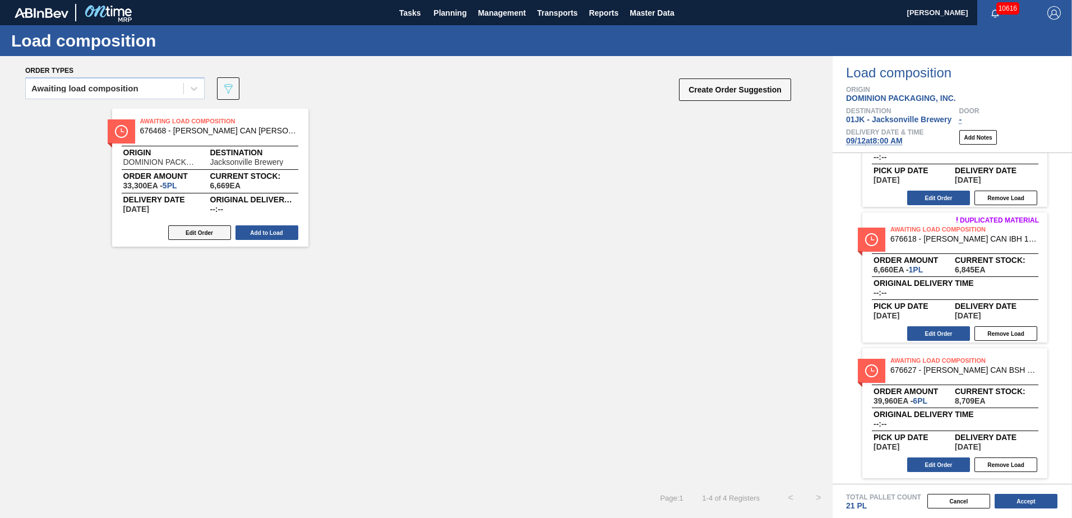
click at [195, 236] on button "Edit Order" at bounding box center [199, 232] width 63 height 15
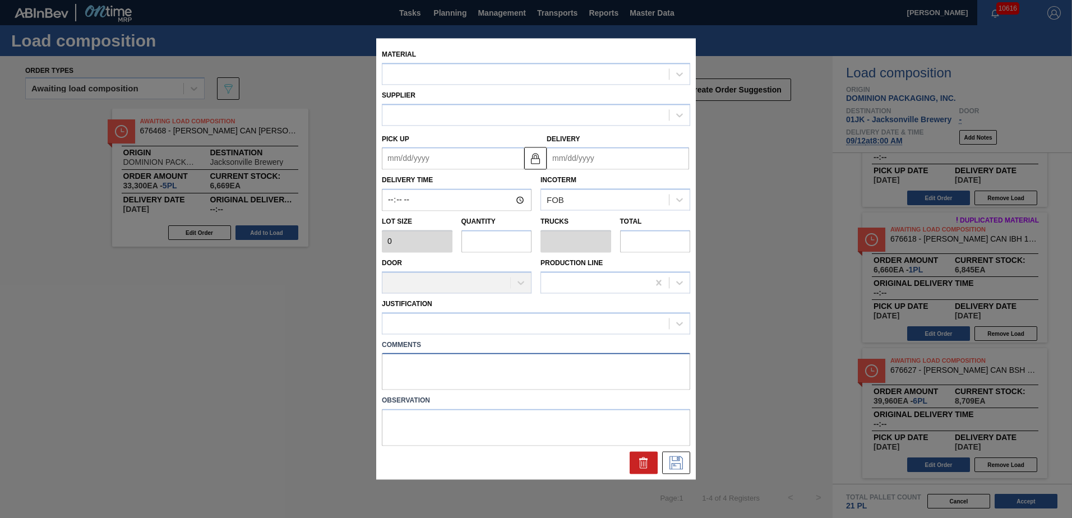
click at [403, 359] on textarea at bounding box center [536, 371] width 308 height 37
type input "6,660"
type input "5"
type input "0.192"
type input "33,300"
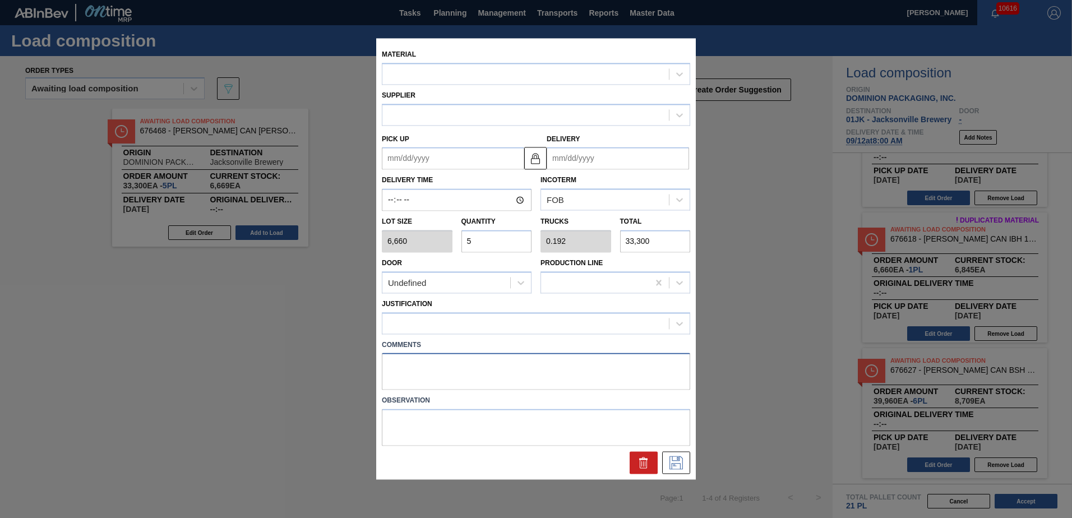
type up "[DATE]"
type input "[DATE]"
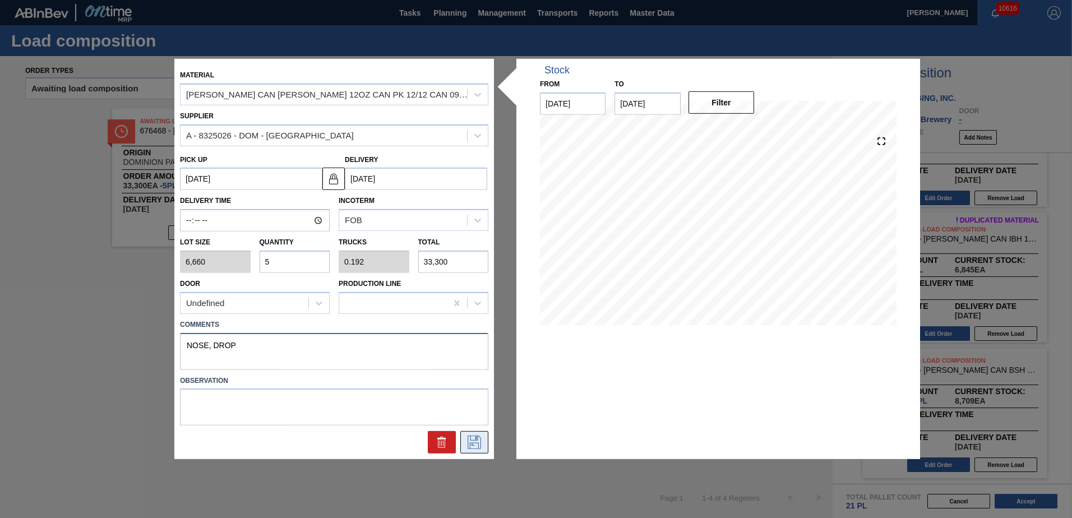
type textarea "NOSE, DROP"
click at [479, 436] on icon at bounding box center [474, 442] width 18 height 13
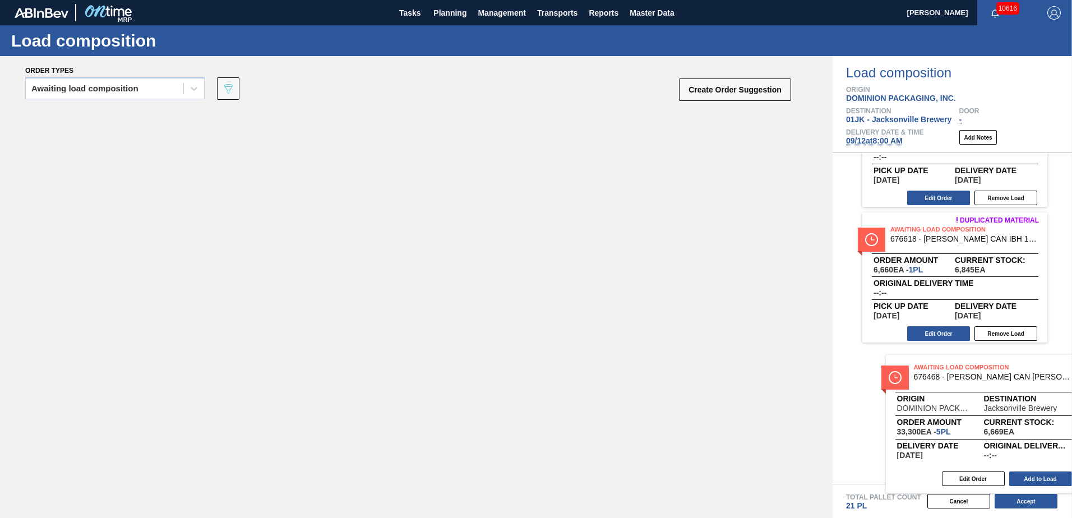
drag, startPoint x: 192, startPoint y: 155, endPoint x: 958, endPoint y: 390, distance: 801.8
click at [958, 390] on div "Order types Awaiting load composition 089F7B8B-B2A5-4AFE-B5C0-19BA573D28AC Crea…" at bounding box center [536, 287] width 1072 height 462
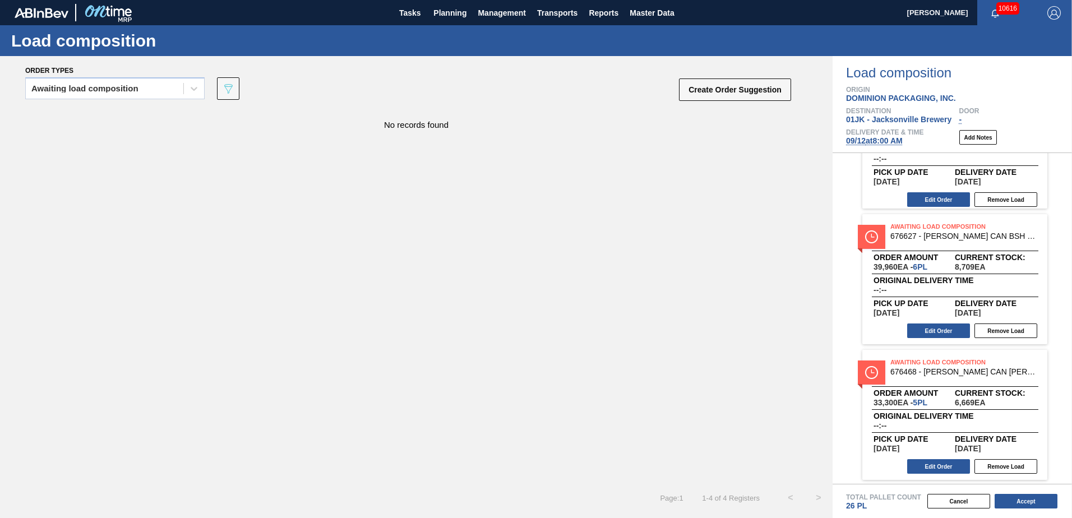
scroll to position [218, 0]
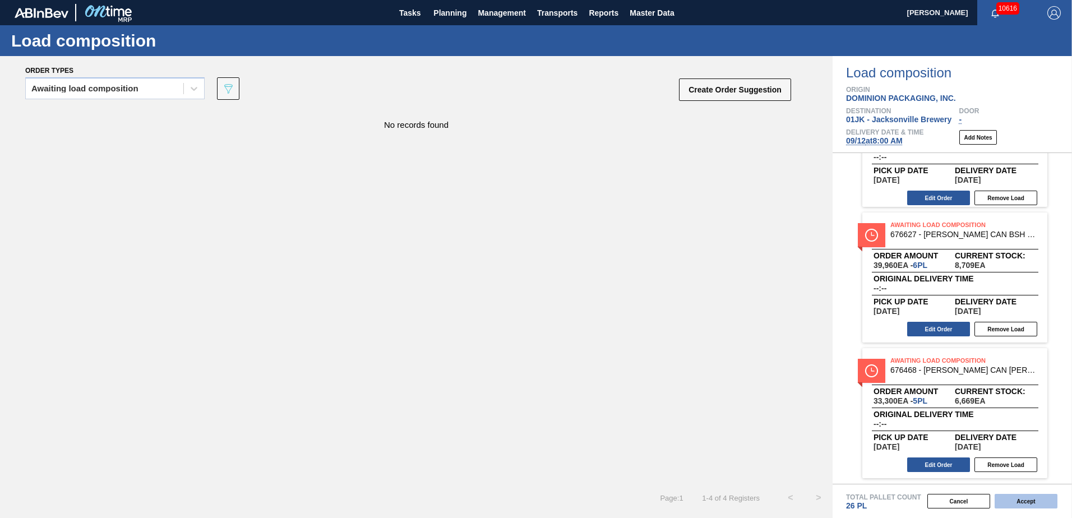
click at [1023, 502] on button "Accept" at bounding box center [1026, 501] width 63 height 15
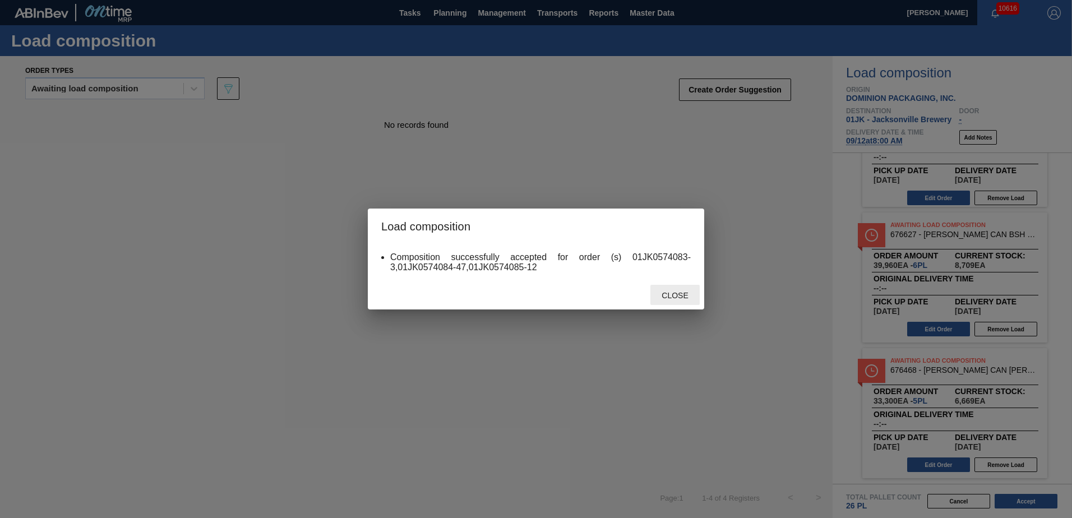
click at [670, 295] on div "Close" at bounding box center [675, 295] width 49 height 21
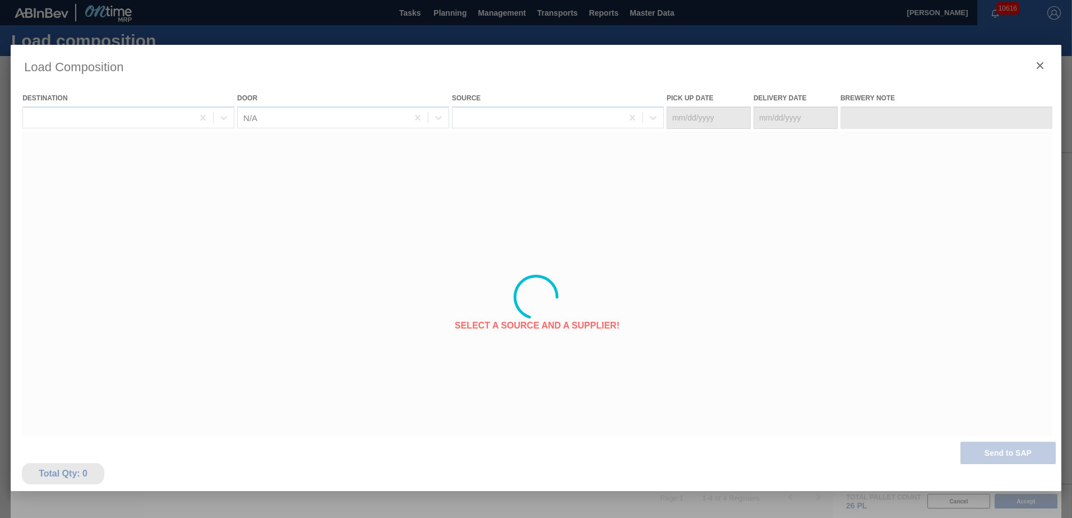
type Date "[DATE]"
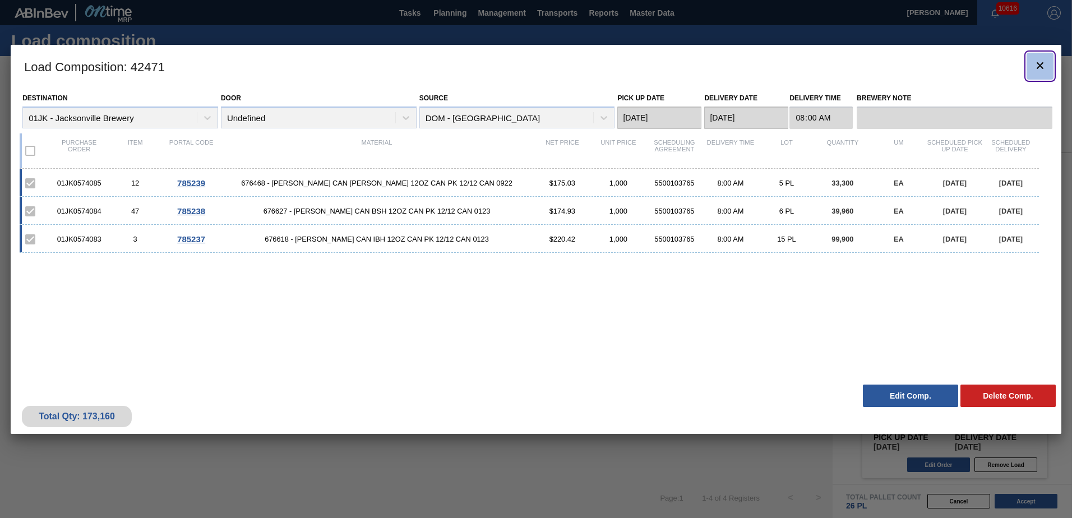
click at [1048, 64] on button "botão de ícone" at bounding box center [1040, 66] width 27 height 27
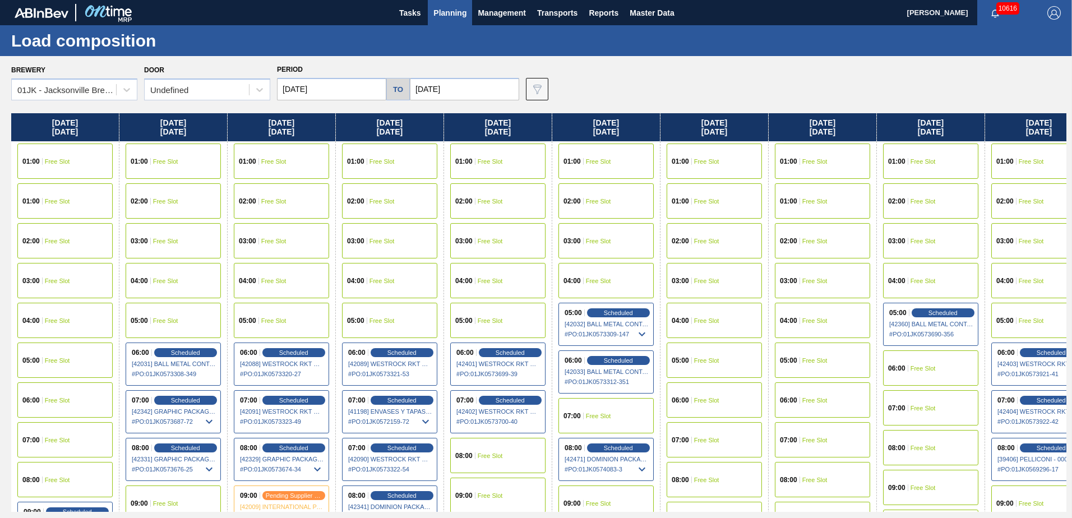
drag, startPoint x: 411, startPoint y: 230, endPoint x: 476, endPoint y: 237, distance: 65.4
click at [476, 237] on div "Sunday 09/07/2025 01:00 Free Slot 01:00 Free Slot 02:00 Free Slot 03:00 Free Sl…" at bounding box center [538, 312] width 1055 height 399
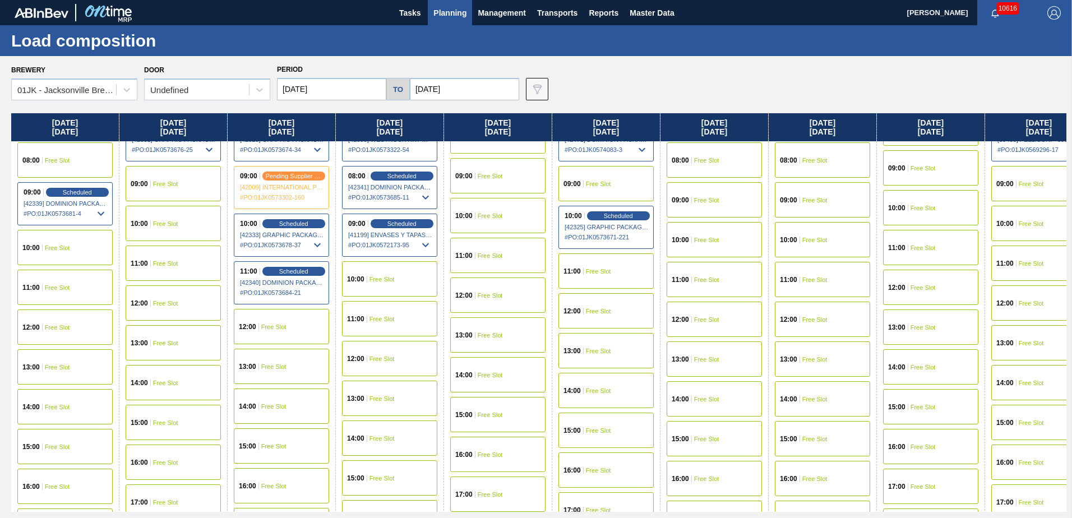
scroll to position [336, 0]
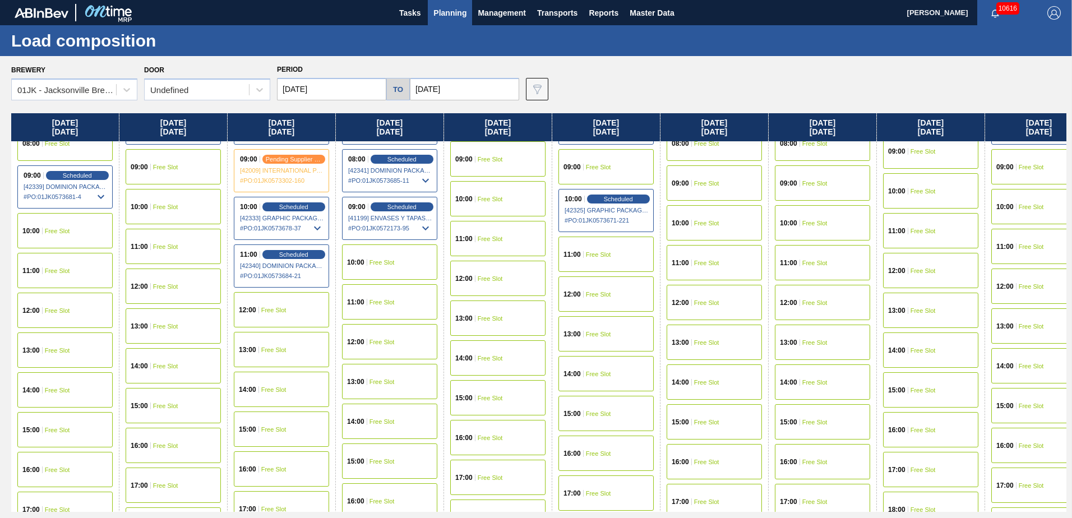
click at [390, 260] on span "Free Slot" at bounding box center [382, 262] width 25 height 7
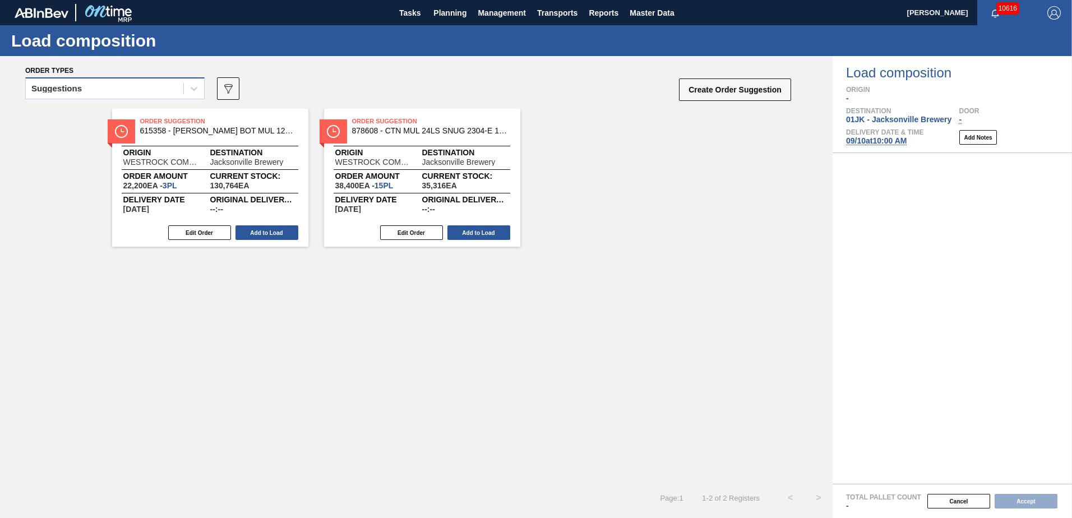
click at [153, 94] on div "Suggestions" at bounding box center [105, 89] width 158 height 16
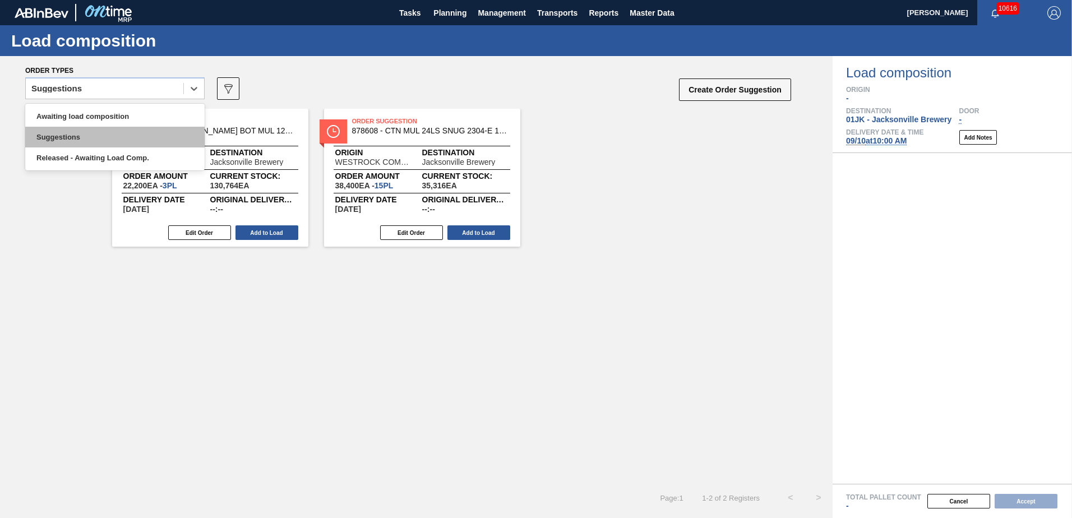
click at [120, 131] on div "Suggestions" at bounding box center [114, 137] width 179 height 21
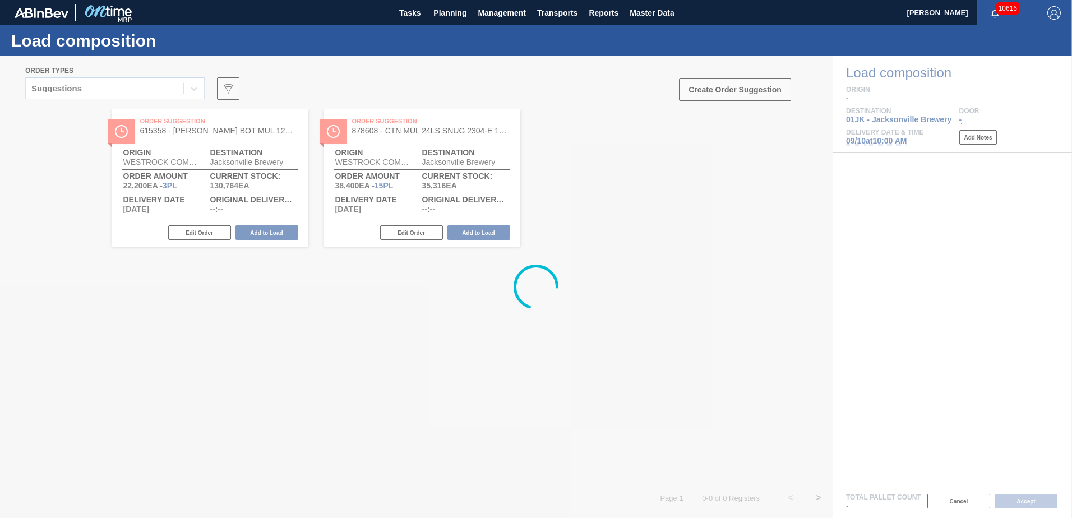
click at [122, 118] on div at bounding box center [536, 287] width 1072 height 462
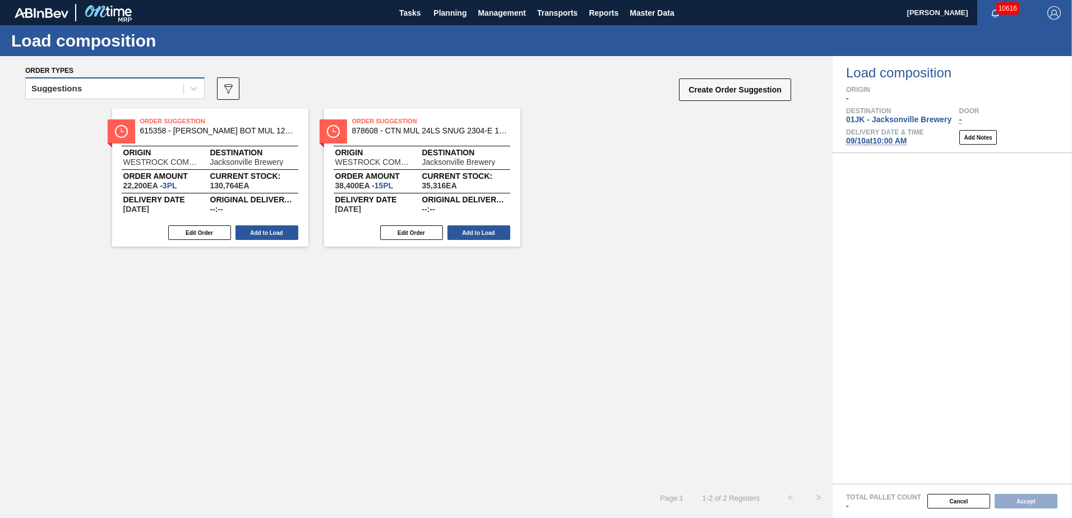
click at [160, 91] on div "Suggestions" at bounding box center [105, 89] width 158 height 16
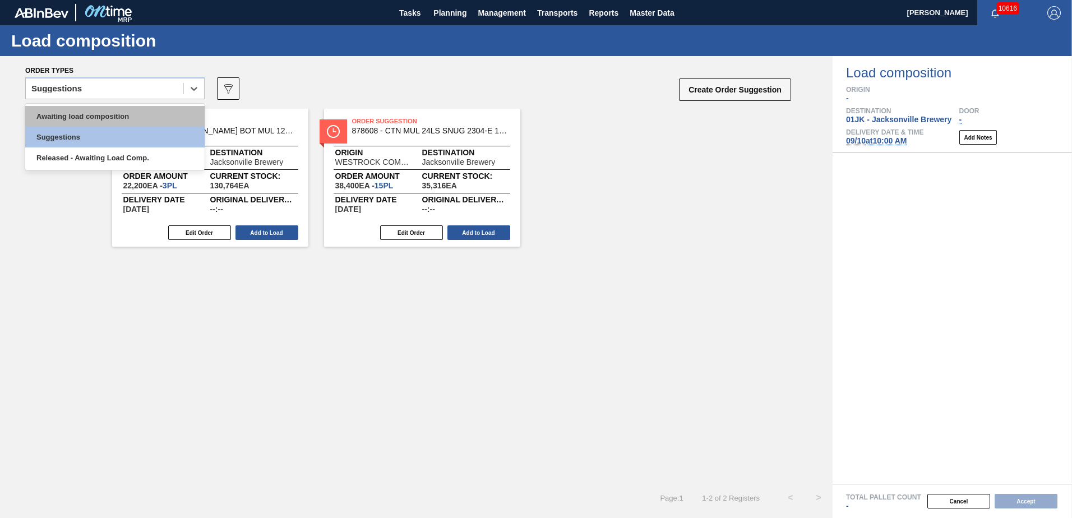
click at [145, 112] on div "Awaiting load composition" at bounding box center [114, 116] width 179 height 21
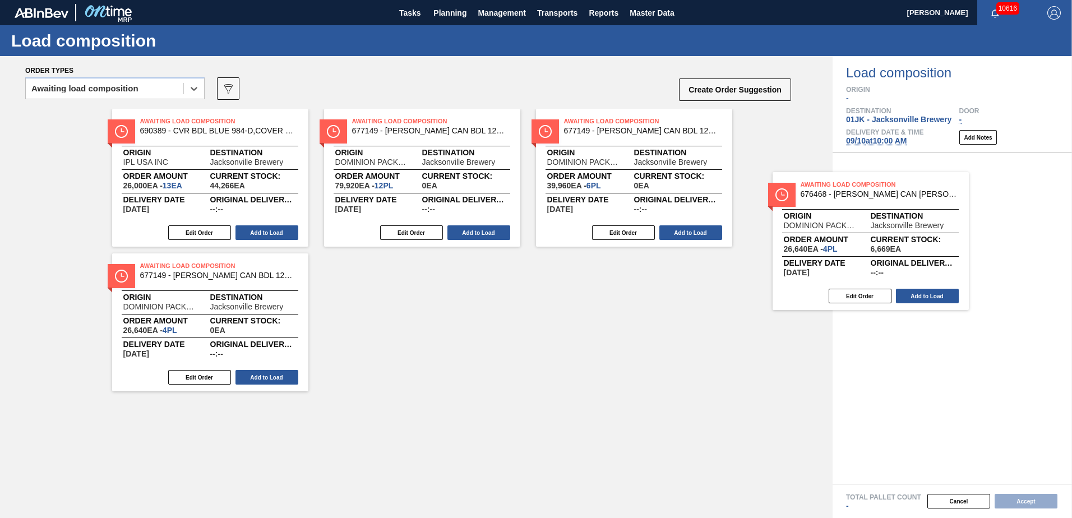
drag, startPoint x: 718, startPoint y: 185, endPoint x: 952, endPoint y: 234, distance: 238.5
click at [952, 234] on div "Order types option Awaiting load composition, selected. Select is focused ,type…" at bounding box center [536, 287] width 1072 height 462
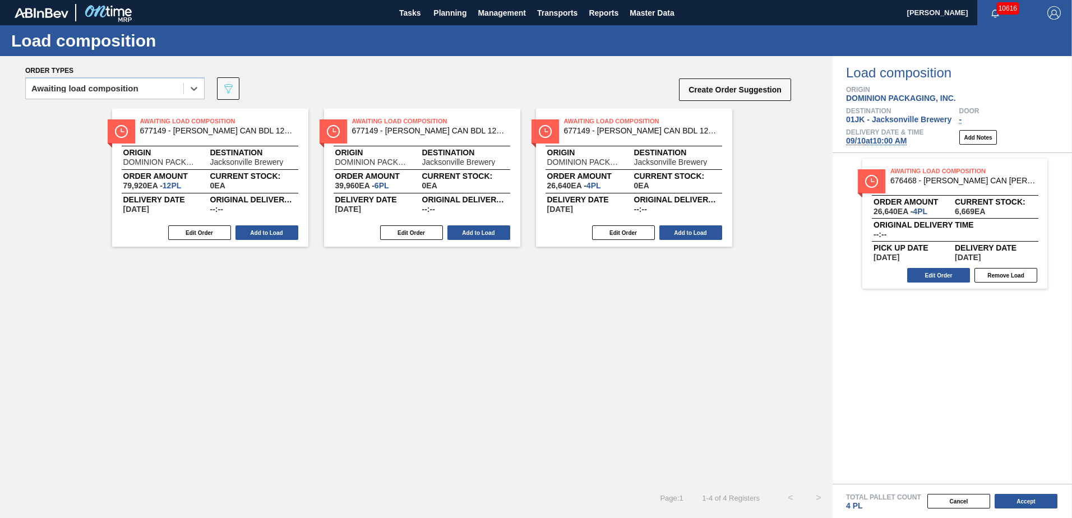
click at [942, 279] on button "Edit Order" at bounding box center [938, 275] width 63 height 15
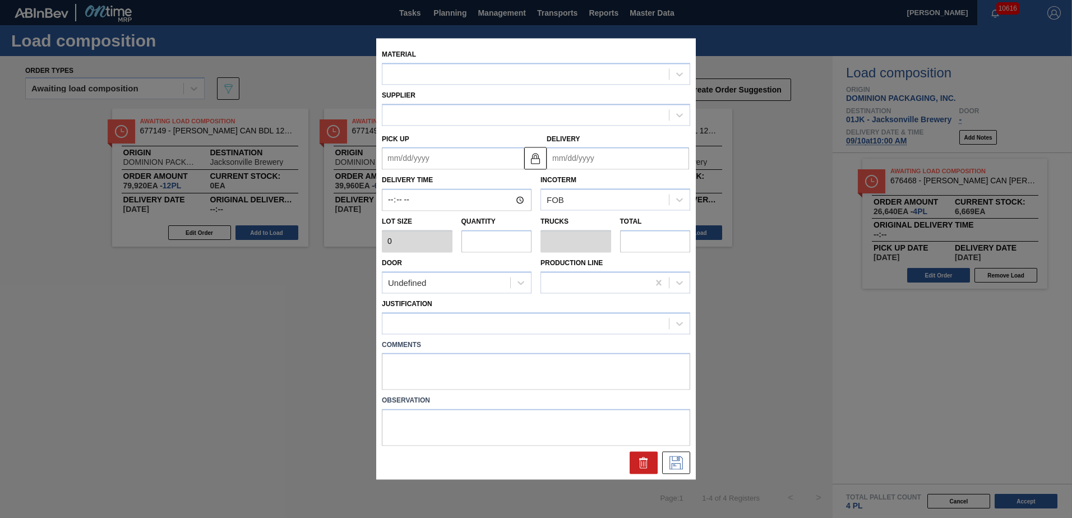
type input "6,660"
type input "4"
type input "0.154"
type input "26,640"
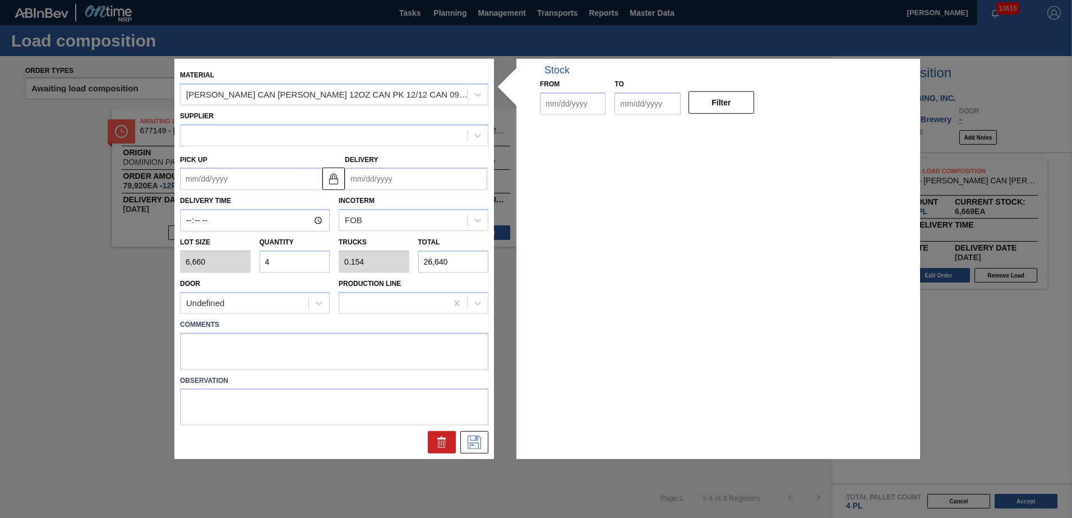
type up "[DATE]"
type input "[DATE]"
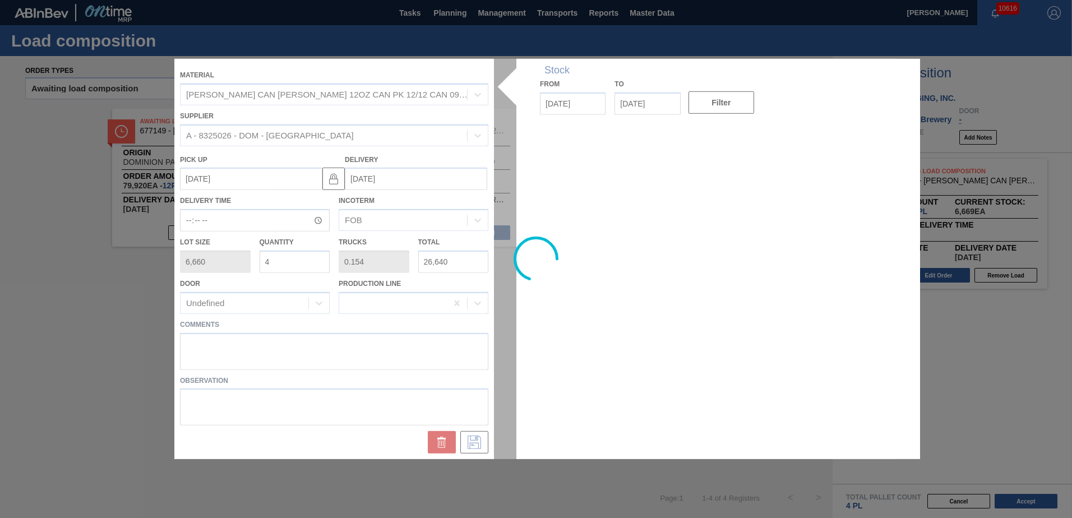
click at [347, 353] on div at bounding box center [535, 259] width 723 height 400
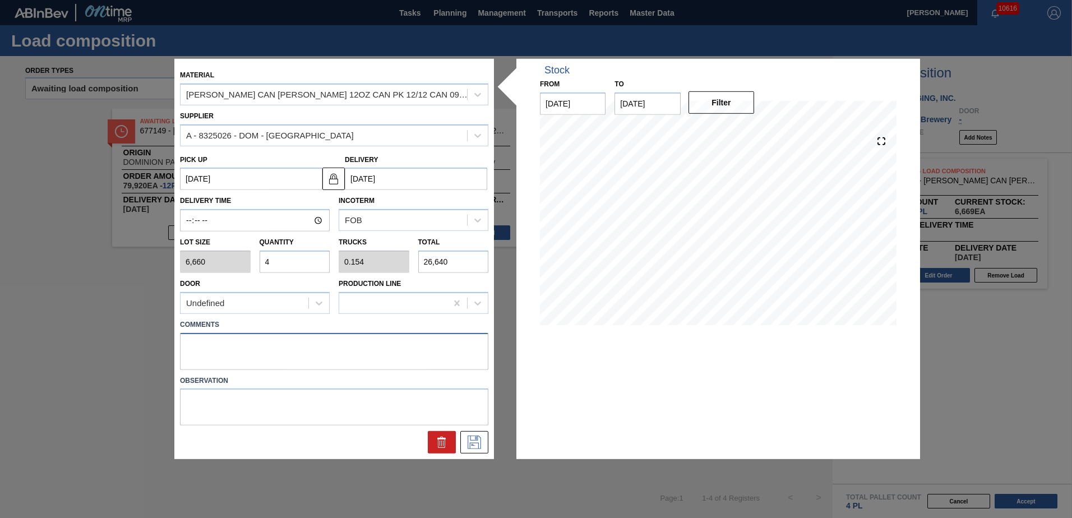
click at [330, 341] on textarea at bounding box center [334, 351] width 308 height 37
type textarea "TAIL, DROP"
click at [470, 445] on icon at bounding box center [474, 442] width 13 height 13
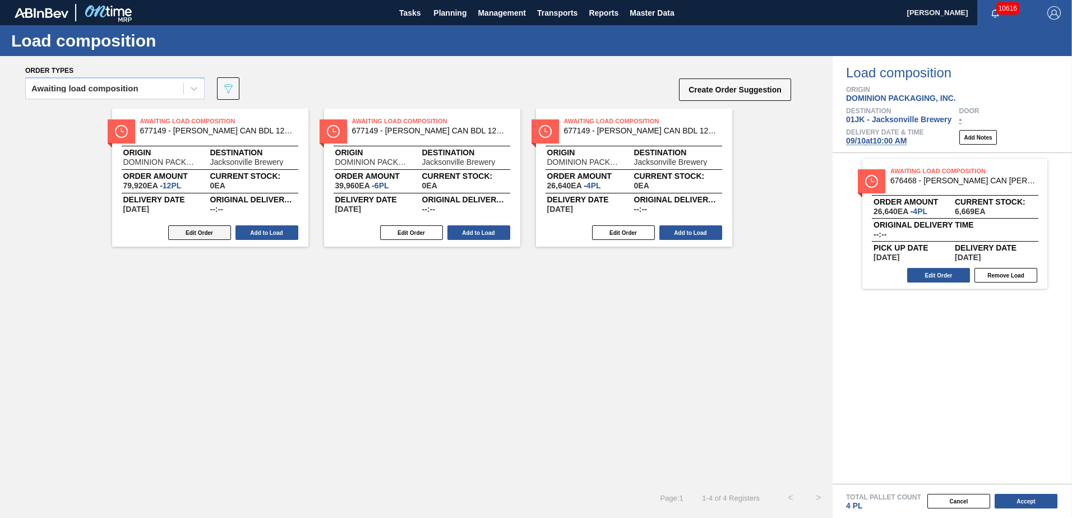
click at [208, 232] on button "Edit Order" at bounding box center [199, 232] width 63 height 15
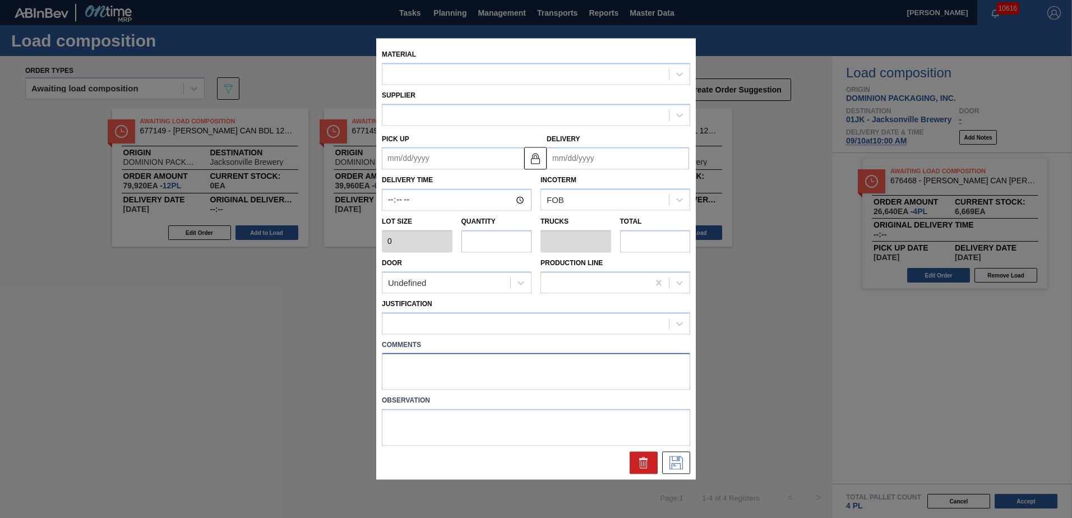
click at [416, 370] on textarea at bounding box center [536, 371] width 308 height 37
type textarea "NOSE, D"
type input "6,660"
type input "12"
type input "0.462"
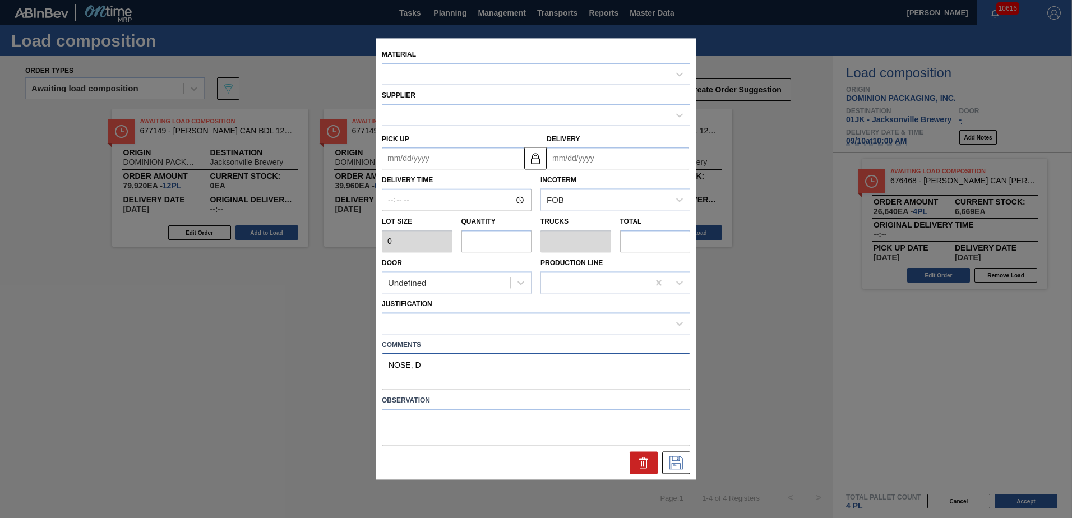
type input "79,920"
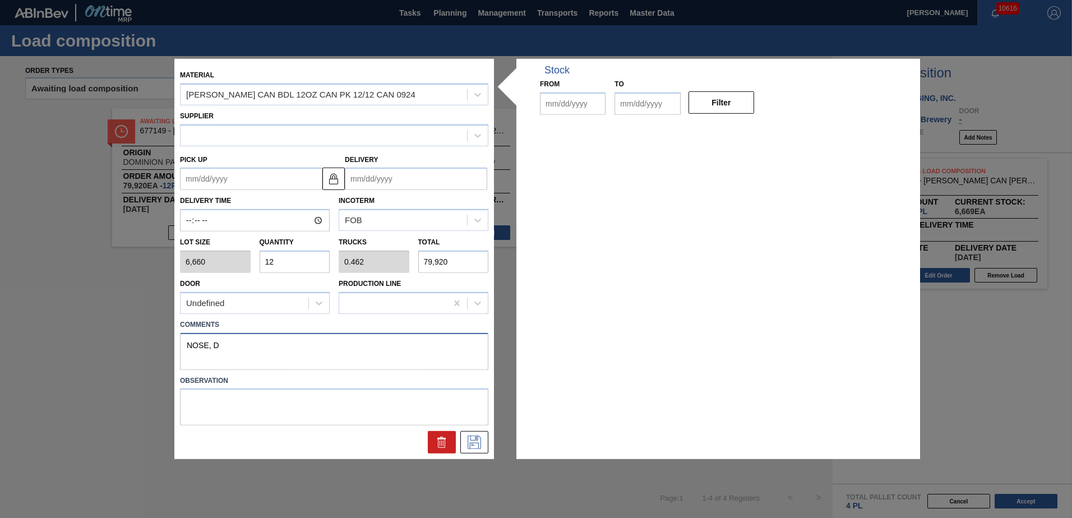
type up "[DATE]"
type input "[DATE]"
type textarea "NOSE, DROP"
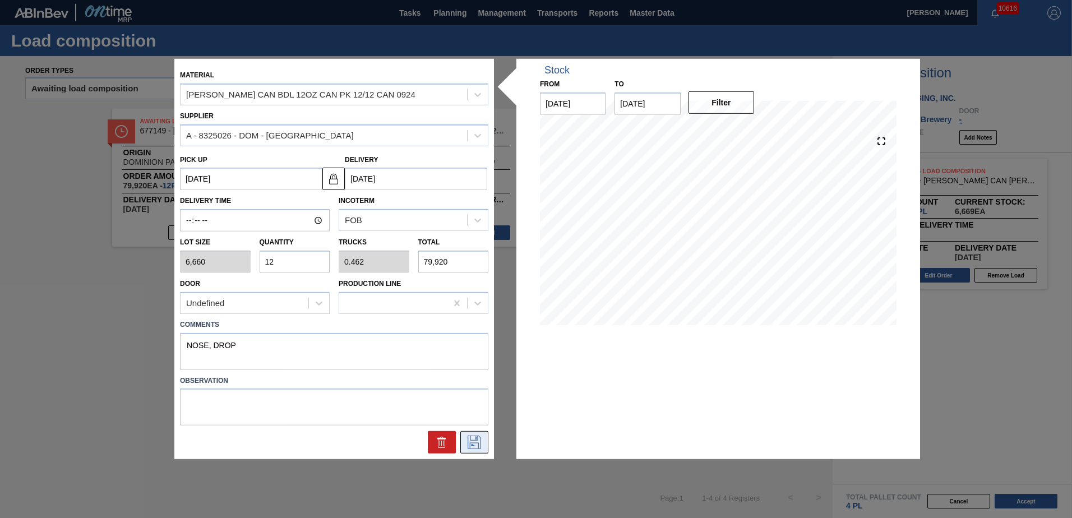
click at [474, 442] on icon at bounding box center [474, 442] width 18 height 13
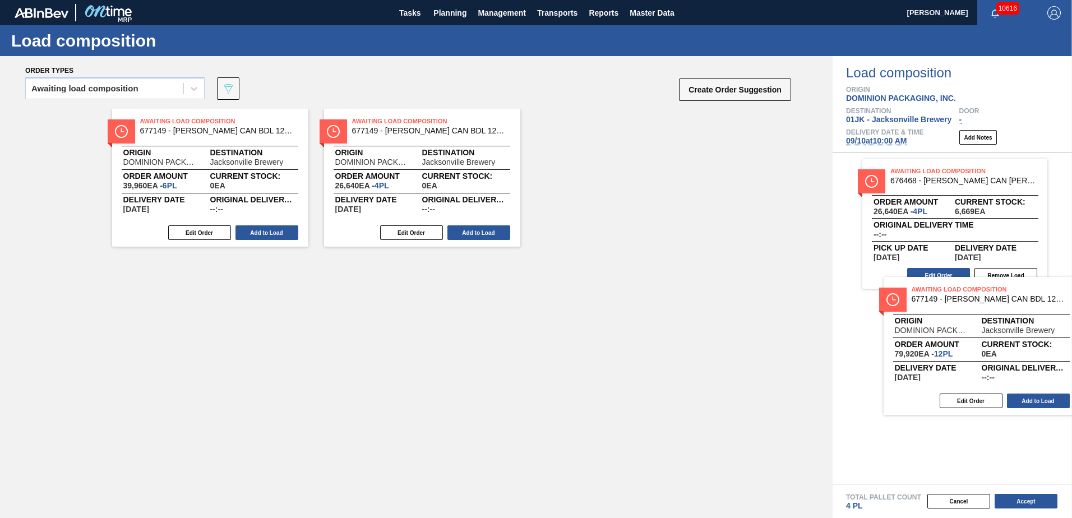
drag, startPoint x: 268, startPoint y: 187, endPoint x: 1036, endPoint y: 351, distance: 785.6
click at [1039, 351] on div "Order types Awaiting load composition 089F7B8B-B2A5-4AFE-B5C0-19BA573D28AC Crea…" at bounding box center [536, 287] width 1072 height 462
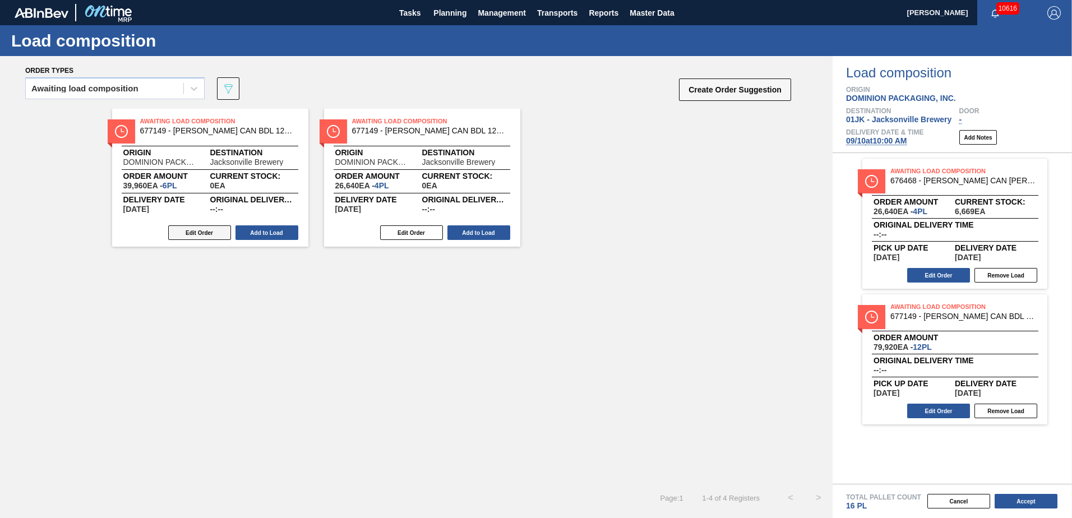
click at [189, 229] on button "Edit Order" at bounding box center [199, 232] width 63 height 15
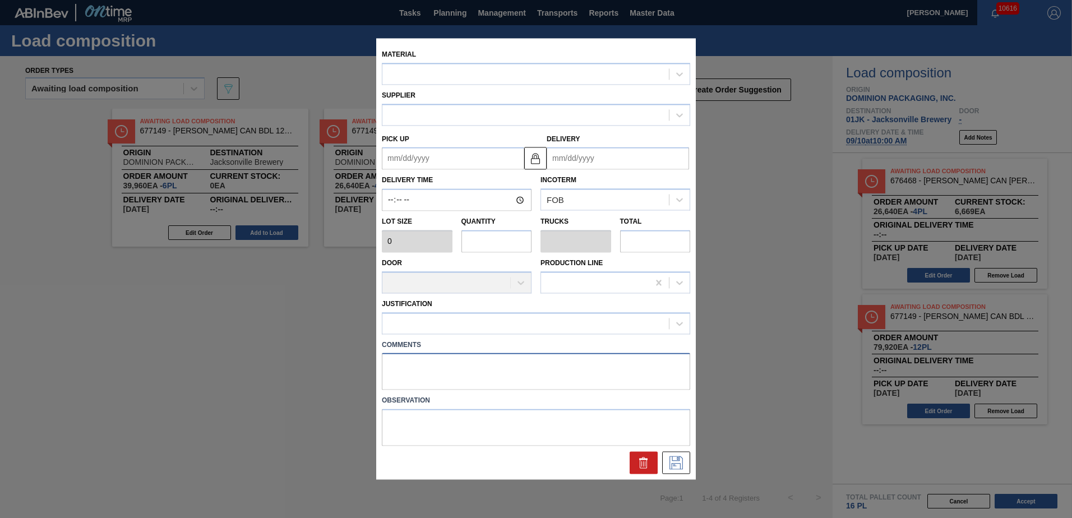
click at [429, 381] on textarea at bounding box center [536, 371] width 308 height 37
type input "6,660"
type input "6"
type input "0.231"
type input "39,960"
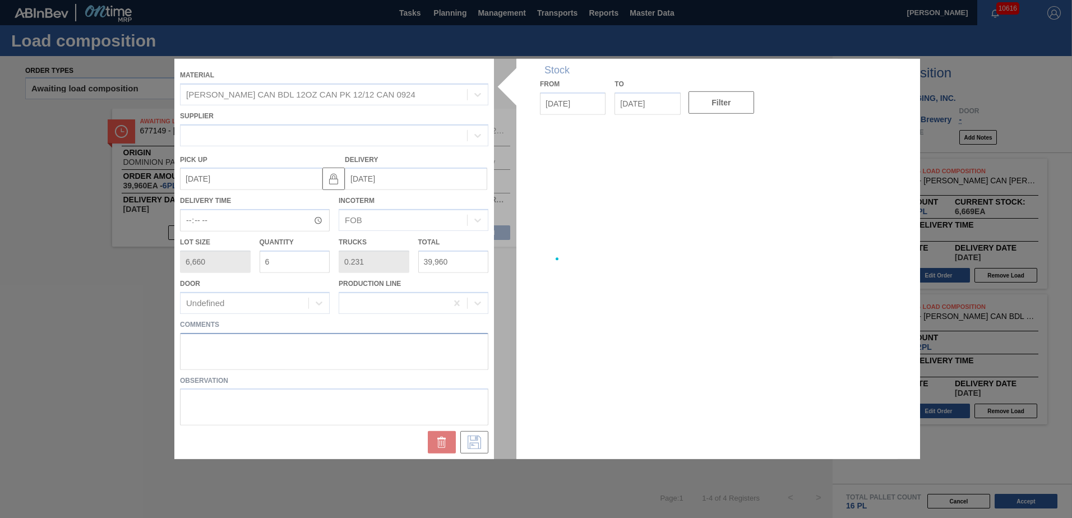
type up "[DATE]"
type input "[DATE]"
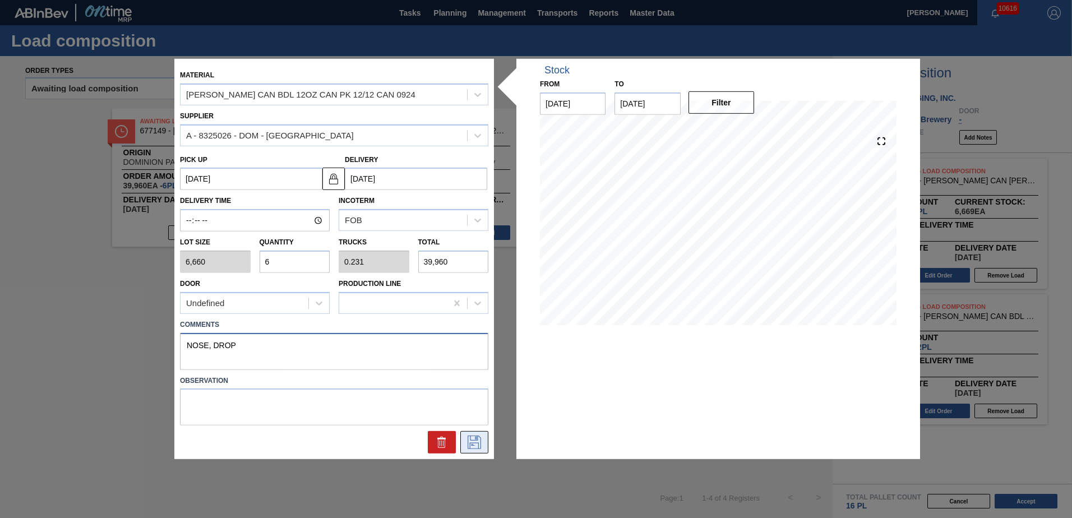
type textarea "NOSE, DROP"
click at [472, 434] on button at bounding box center [474, 442] width 28 height 22
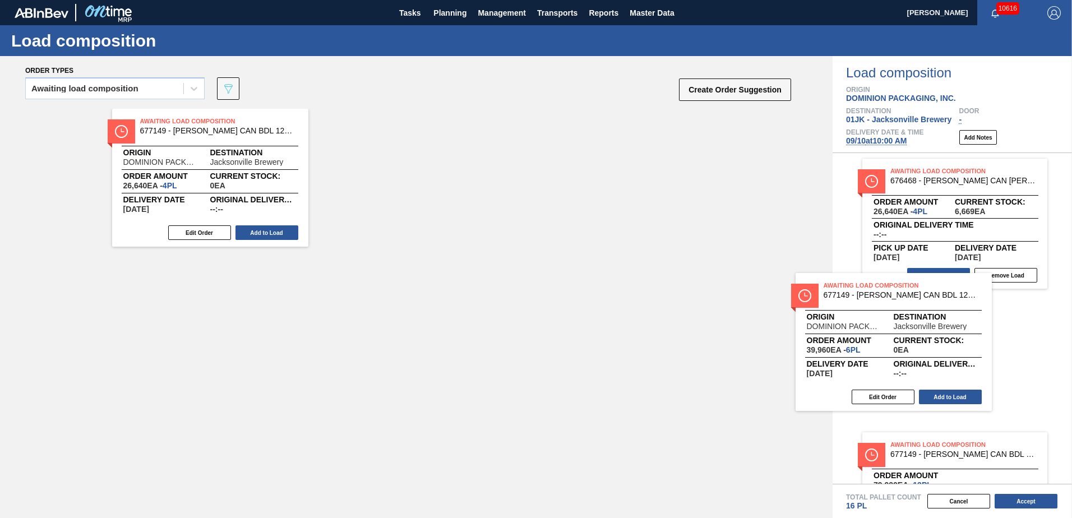
drag, startPoint x: 186, startPoint y: 160, endPoint x: 861, endPoint y: 319, distance: 693.5
click at [861, 319] on div "Order types Awaiting load composition 089F7B8B-B2A5-4AFE-B5C0-19BA573D28AC Crea…" at bounding box center [536, 287] width 1072 height 462
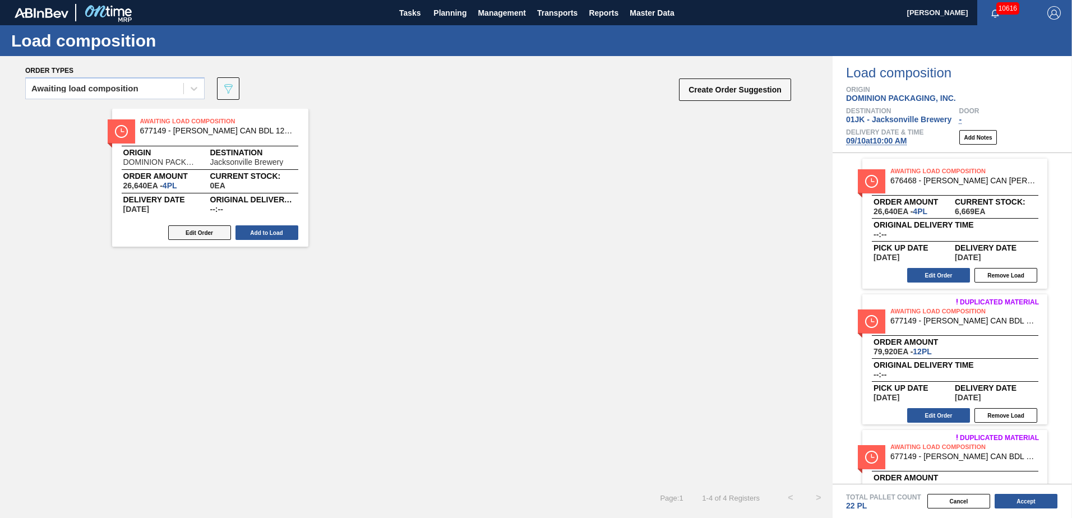
click at [194, 228] on button "Edit Order" at bounding box center [199, 232] width 63 height 15
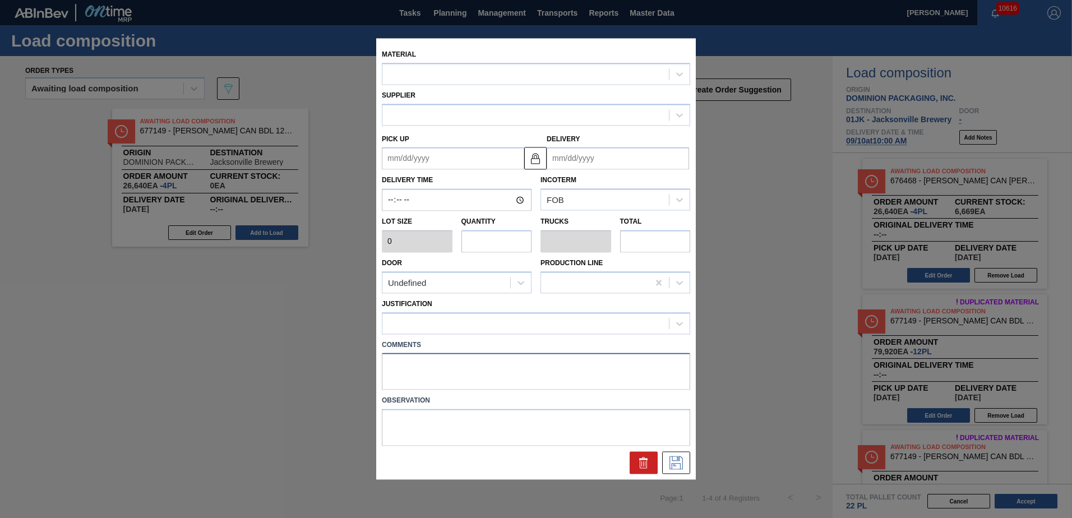
click at [408, 378] on textarea at bounding box center [536, 371] width 308 height 37
type textarea "N"
type input "6,660"
type input "4"
type input "0.154"
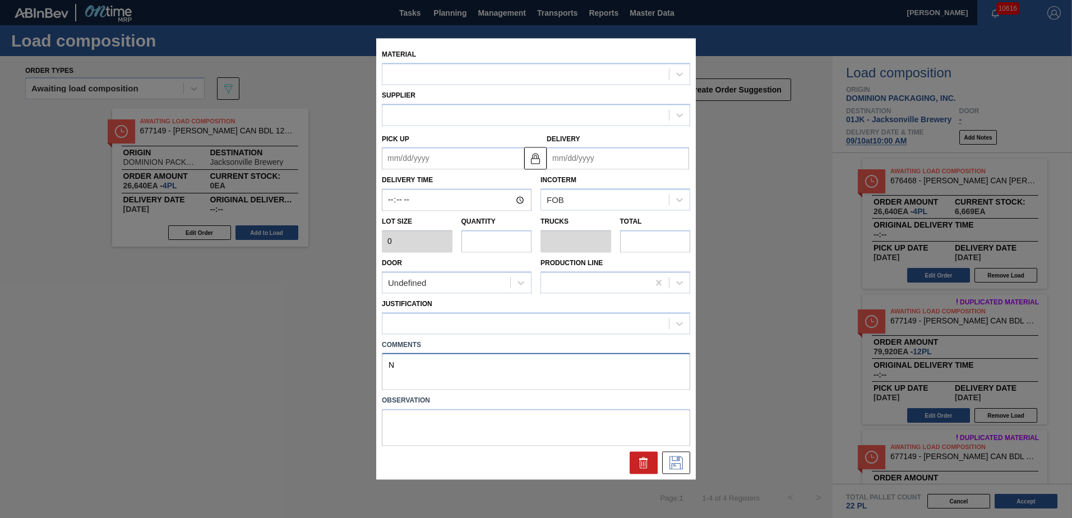
type input "26,640"
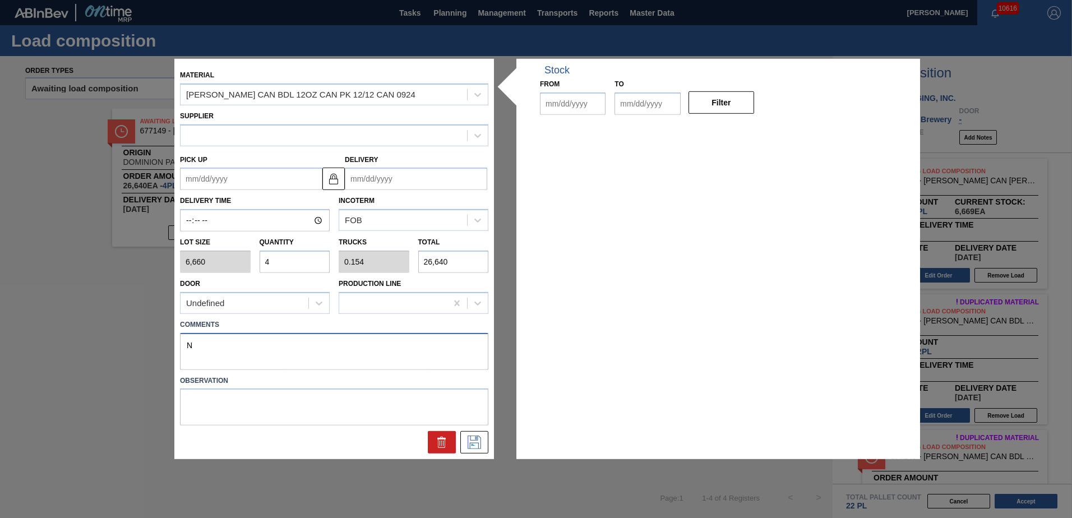
type up "[DATE]"
type input "[DATE]"
type textarea "NOSE, DROP"
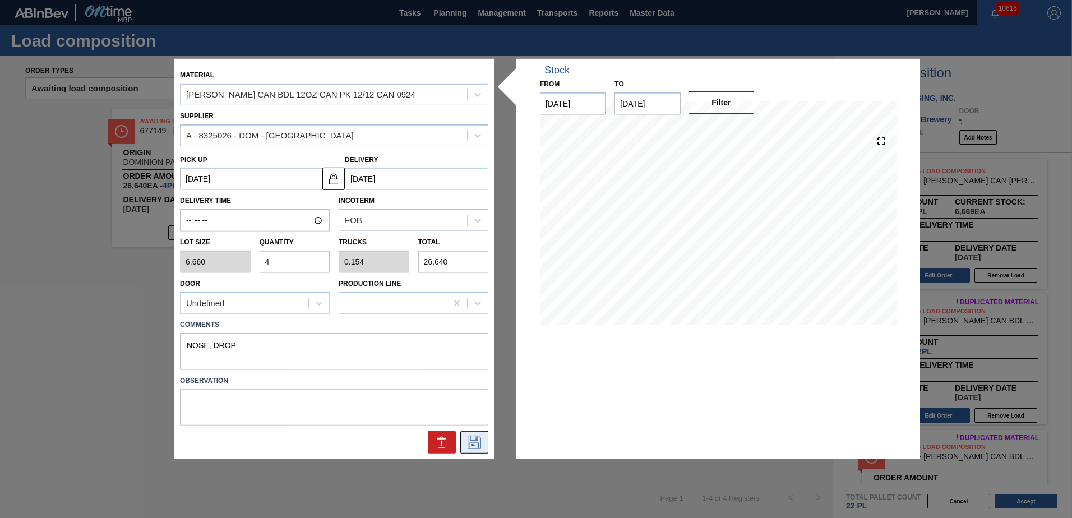
click at [469, 441] on icon at bounding box center [474, 442] width 18 height 13
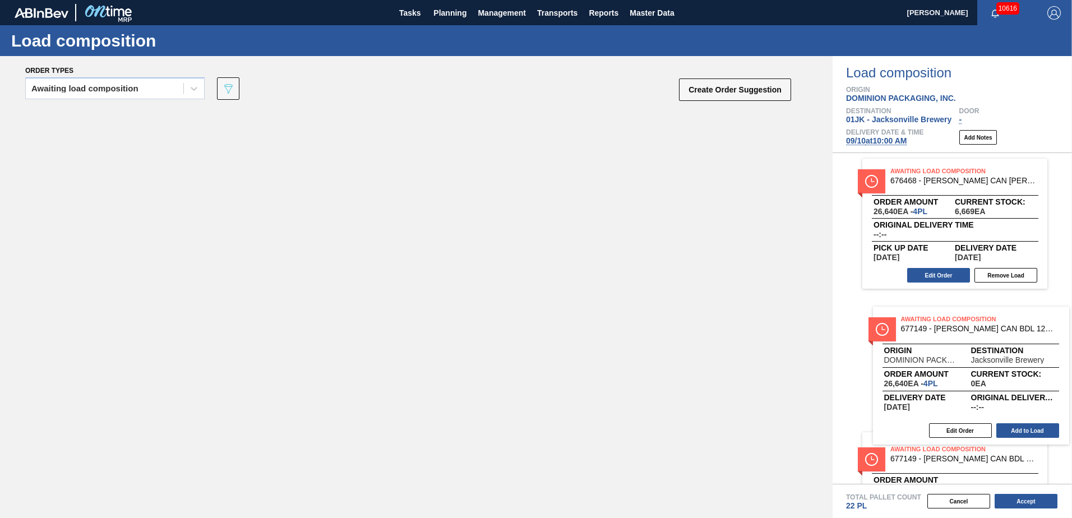
drag, startPoint x: 209, startPoint y: 124, endPoint x: 970, endPoint y: 324, distance: 786.8
click at [970, 324] on div "Order types Awaiting load composition 089F7B8B-B2A5-4AFE-B5C0-19BA573D28AC Crea…" at bounding box center [536, 287] width 1072 height 462
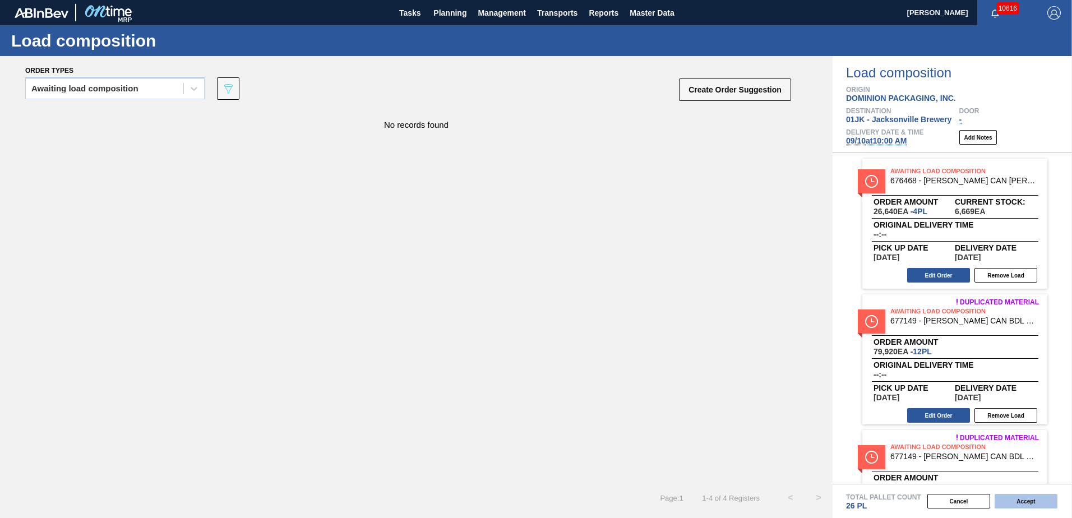
click at [1034, 501] on button "Accept" at bounding box center [1026, 501] width 63 height 15
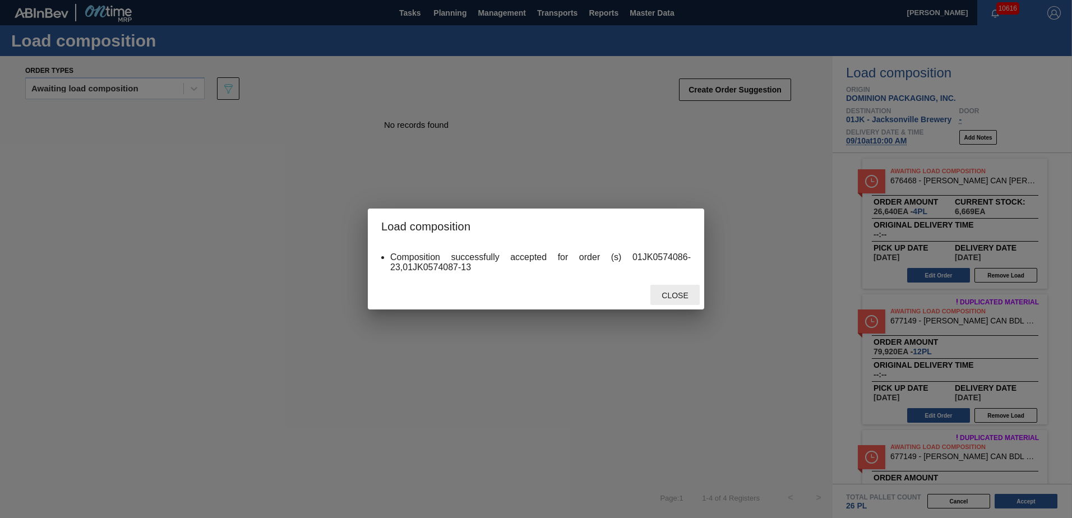
click at [680, 288] on div "Close" at bounding box center [675, 295] width 49 height 21
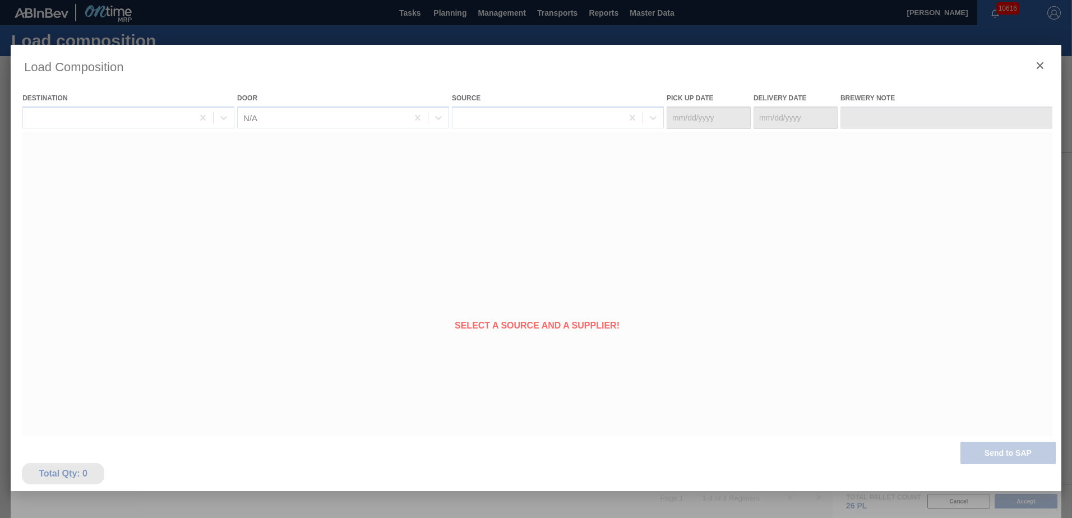
type Date "[DATE]"
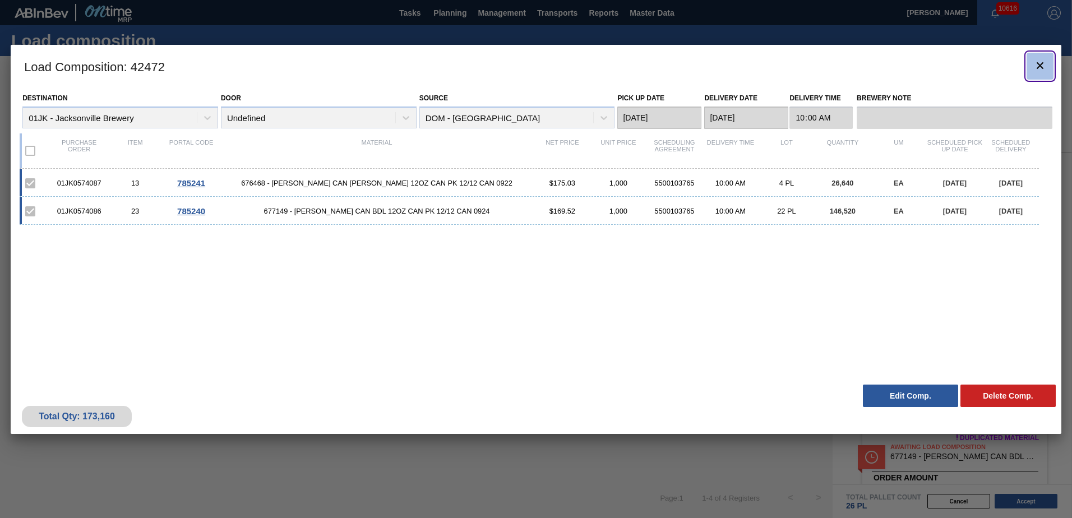
click at [1036, 62] on icon "botão de ícone" at bounding box center [1040, 65] width 13 height 13
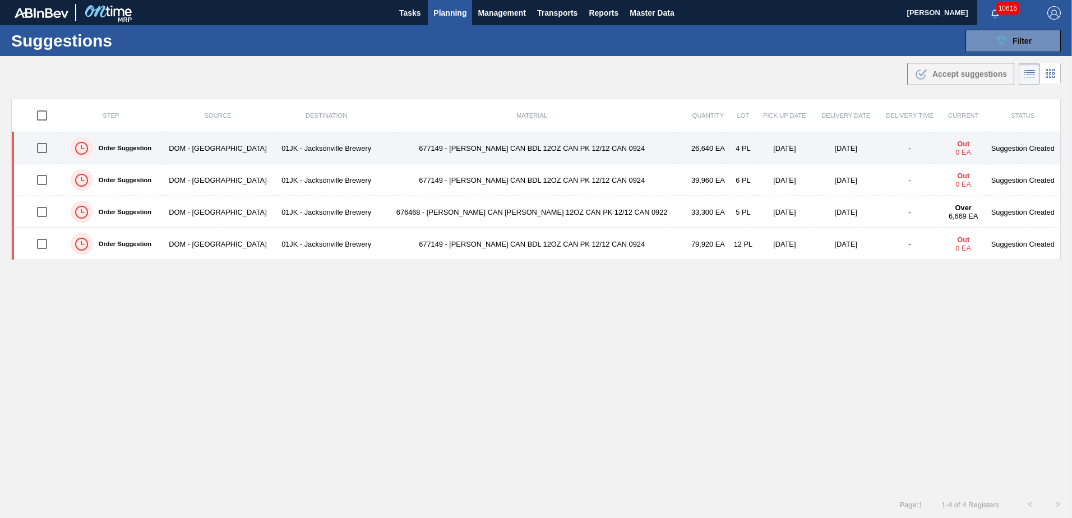
click at [48, 150] on input "checkbox" at bounding box center [42, 148] width 24 height 24
checkbox input "true"
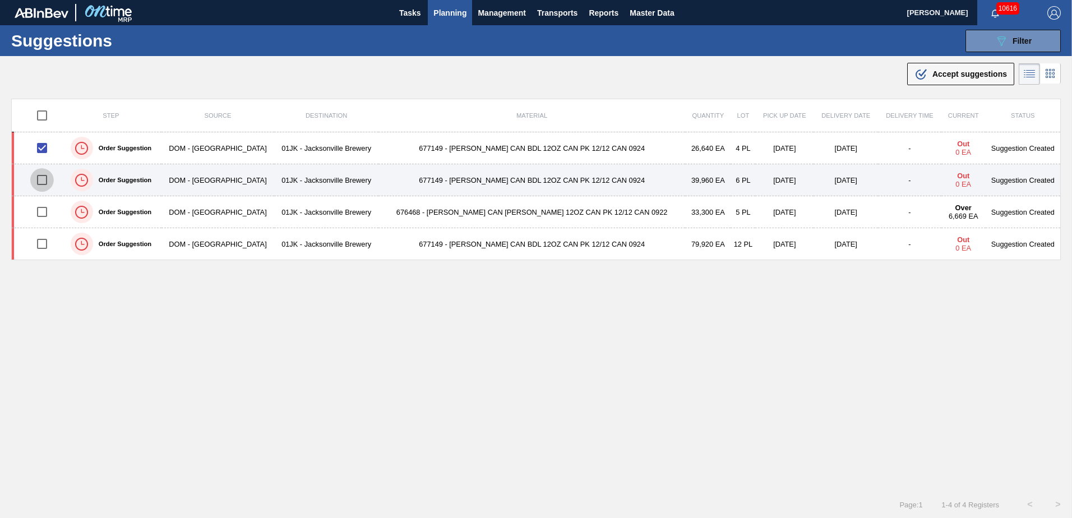
click at [48, 179] on input "checkbox" at bounding box center [42, 180] width 24 height 24
checkbox input "true"
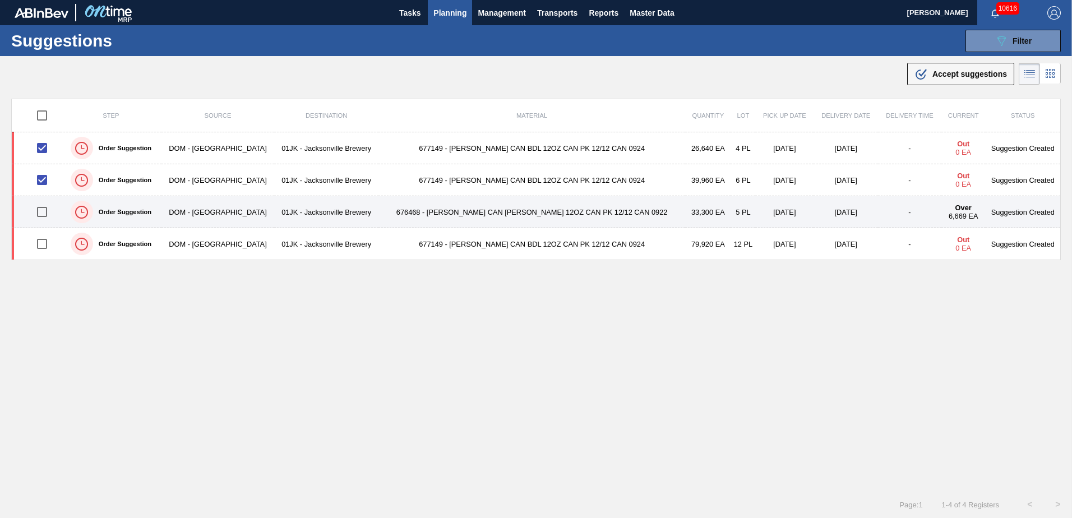
click at [47, 196] on td at bounding box center [36, 212] width 49 height 32
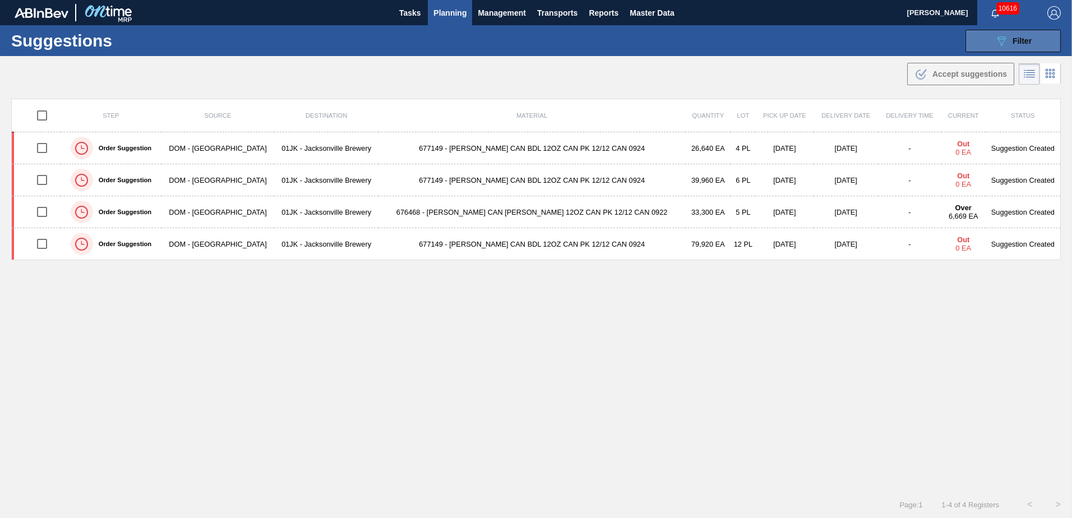
click at [1001, 34] on icon "089F7B8B-B2A5-4AFE-B5C0-19BA573D28AC" at bounding box center [1001, 40] width 13 height 13
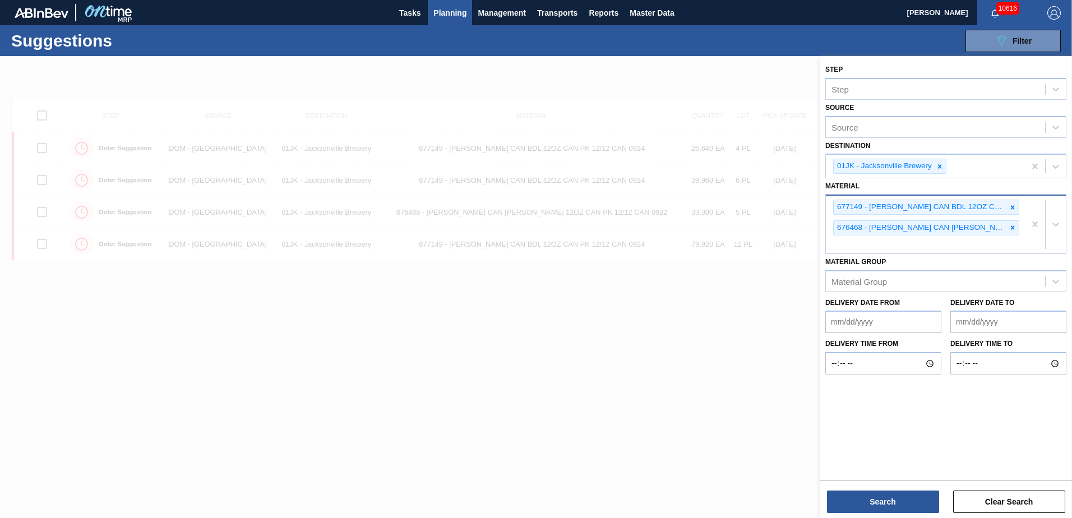
click at [960, 250] on div "677149 - [PERSON_NAME] CAN BDL 12OZ CAN PK 12/12 CAN 0924 676468 - [PERSON_NAME…" at bounding box center [925, 225] width 199 height 58
click at [592, 377] on div at bounding box center [536, 315] width 1072 height 518
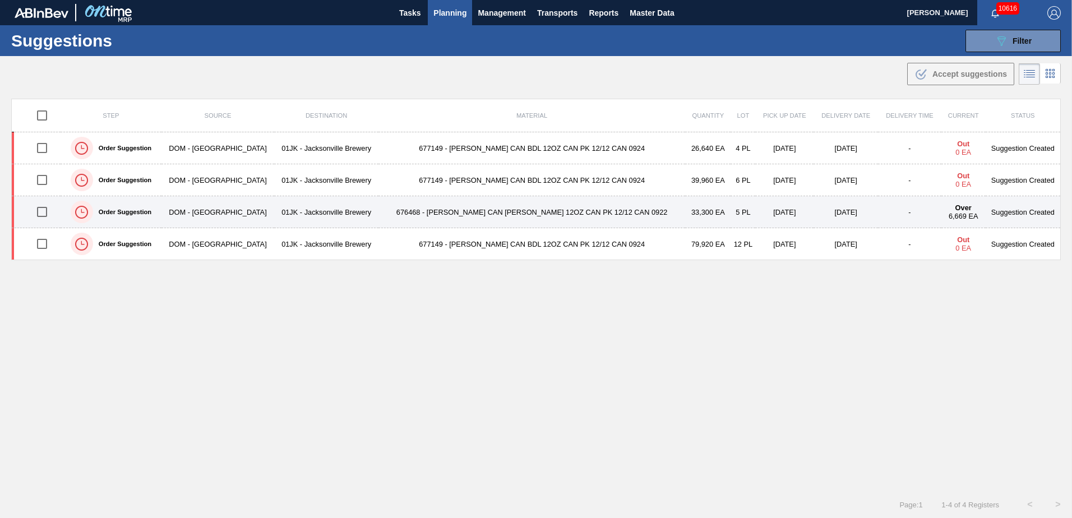
click at [458, 208] on td "676468 - [PERSON_NAME] CAN [PERSON_NAME] 12OZ CAN PK 12/12 CAN 0922" at bounding box center [532, 212] width 307 height 32
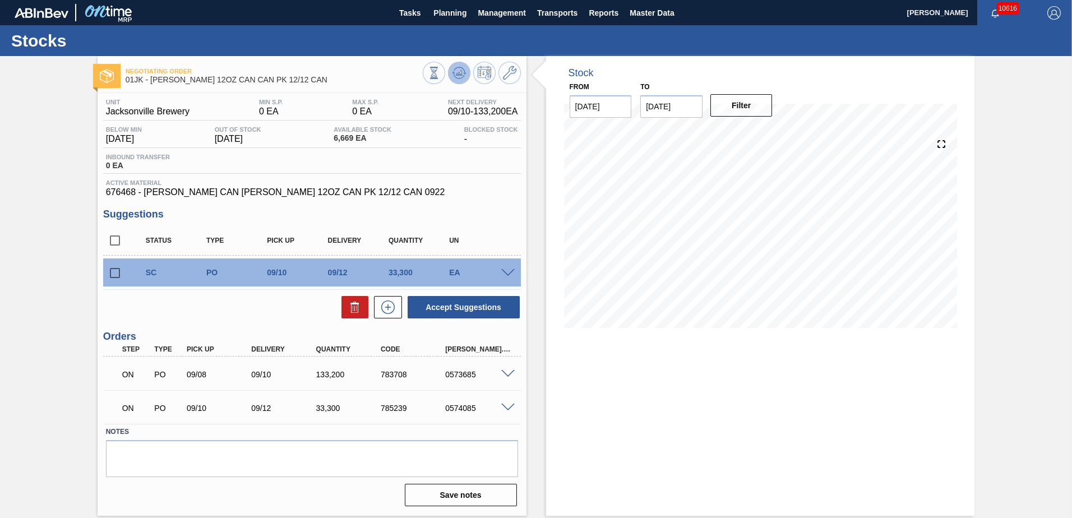
click at [463, 68] on icon at bounding box center [459, 70] width 11 height 6
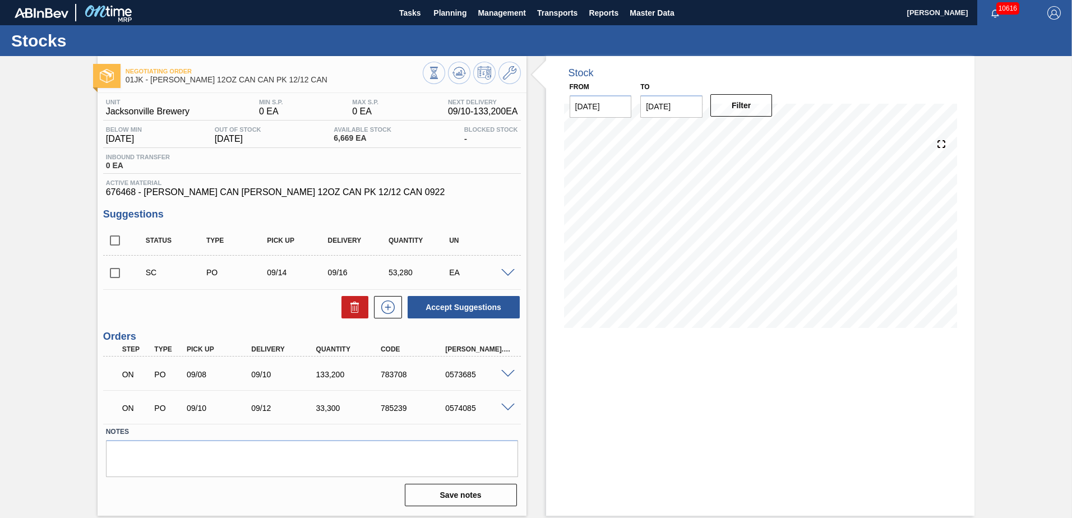
click at [515, 267] on div "SC PO 09/14 09/16 53,280 EA" at bounding box center [312, 273] width 418 height 28
click at [506, 270] on span at bounding box center [507, 273] width 13 height 8
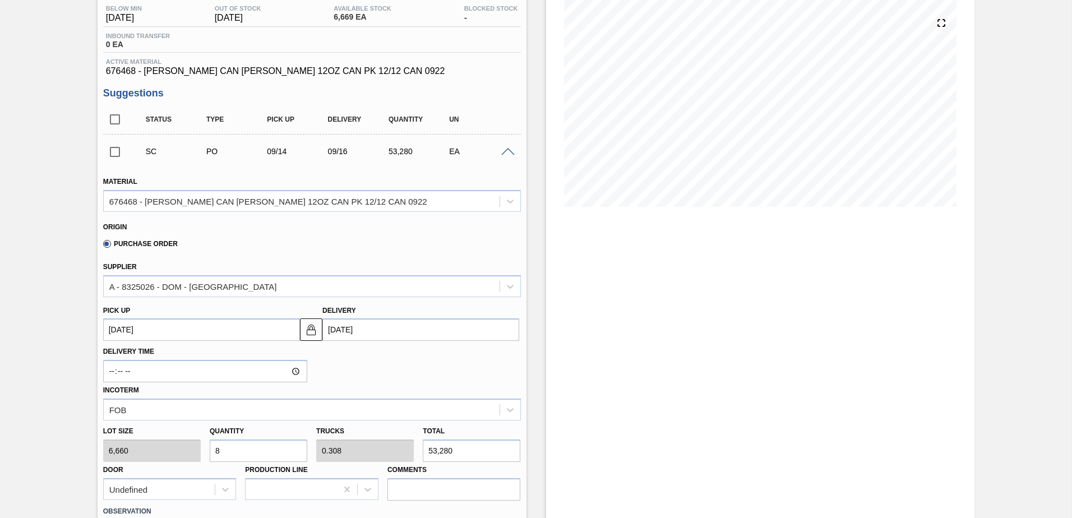
scroll to position [56, 0]
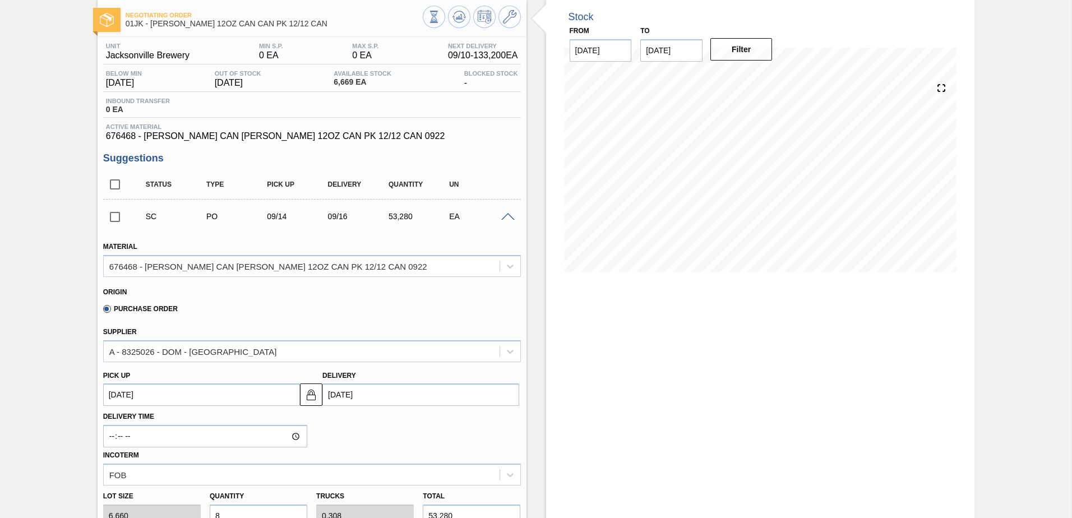
click at [506, 218] on span at bounding box center [507, 217] width 13 height 8
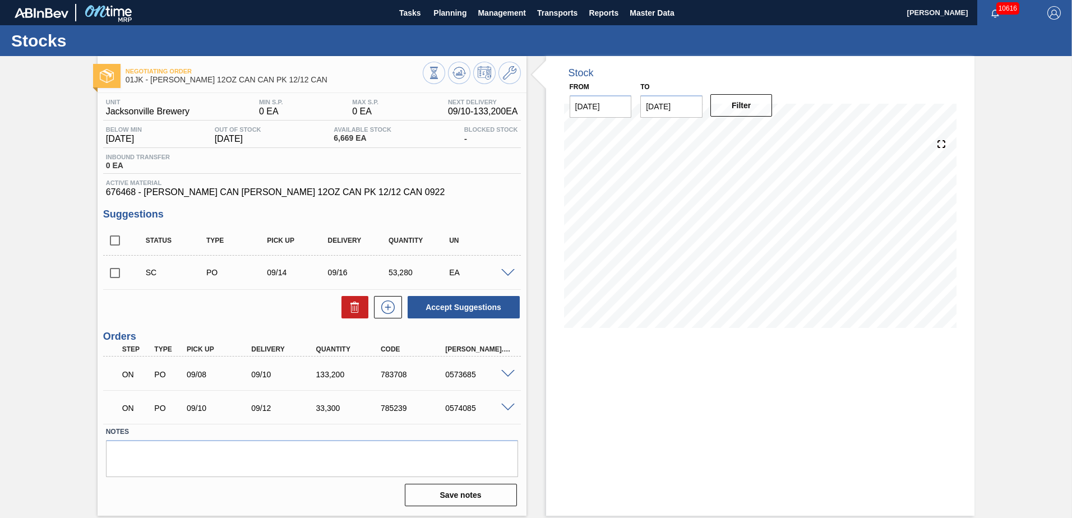
scroll to position [0, 0]
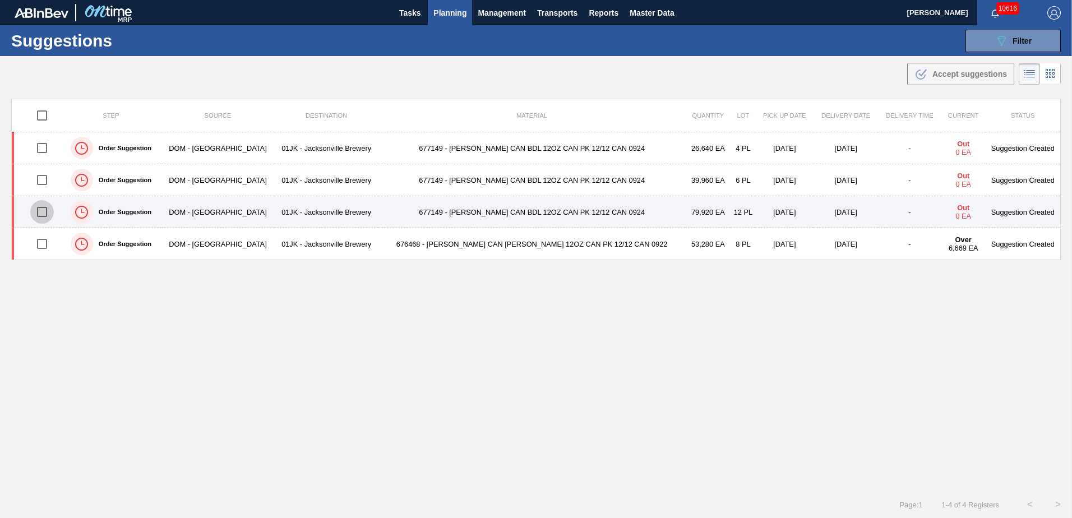
click at [38, 214] on input "checkbox" at bounding box center [42, 212] width 24 height 24
checkbox input "true"
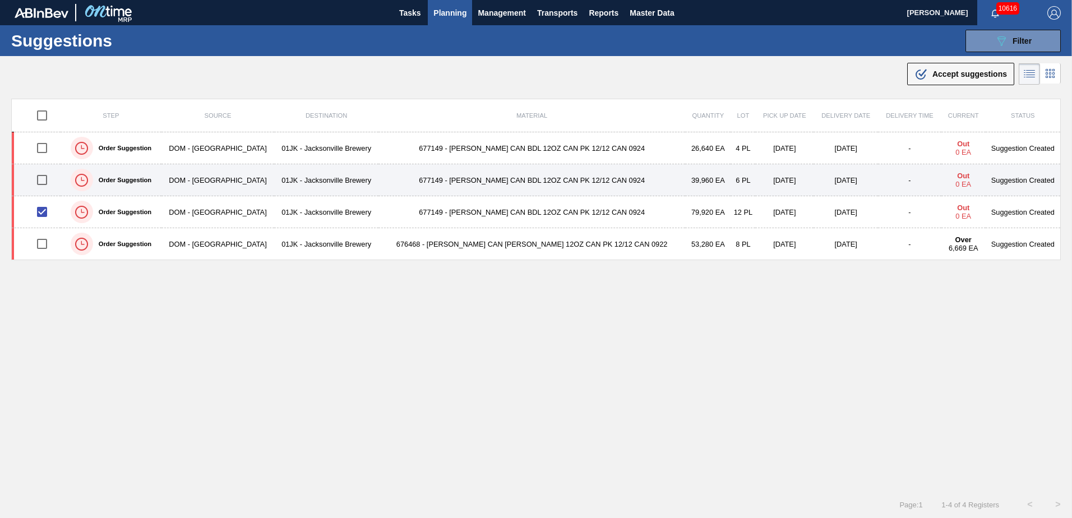
click at [44, 184] on input "checkbox" at bounding box center [42, 180] width 24 height 24
checkbox input "true"
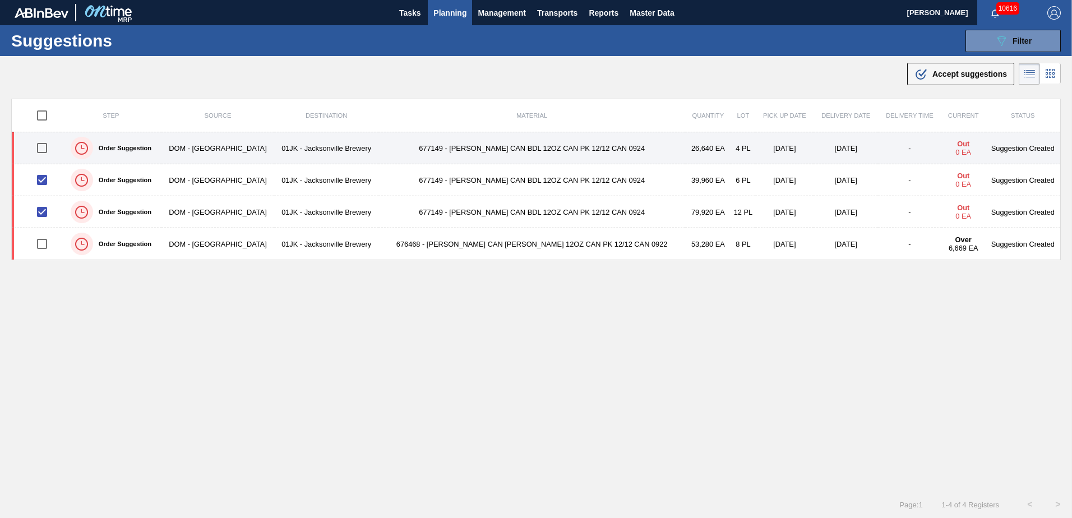
click at [45, 153] on input "checkbox" at bounding box center [42, 148] width 24 height 24
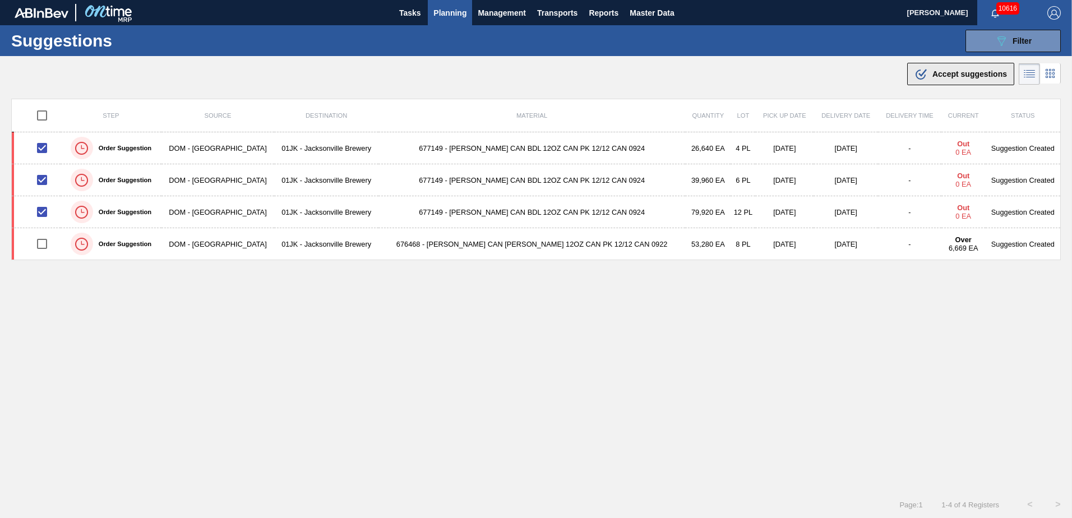
click at [918, 72] on icon ".b{fill:var(--color-action-default)}" at bounding box center [921, 73] width 13 height 13
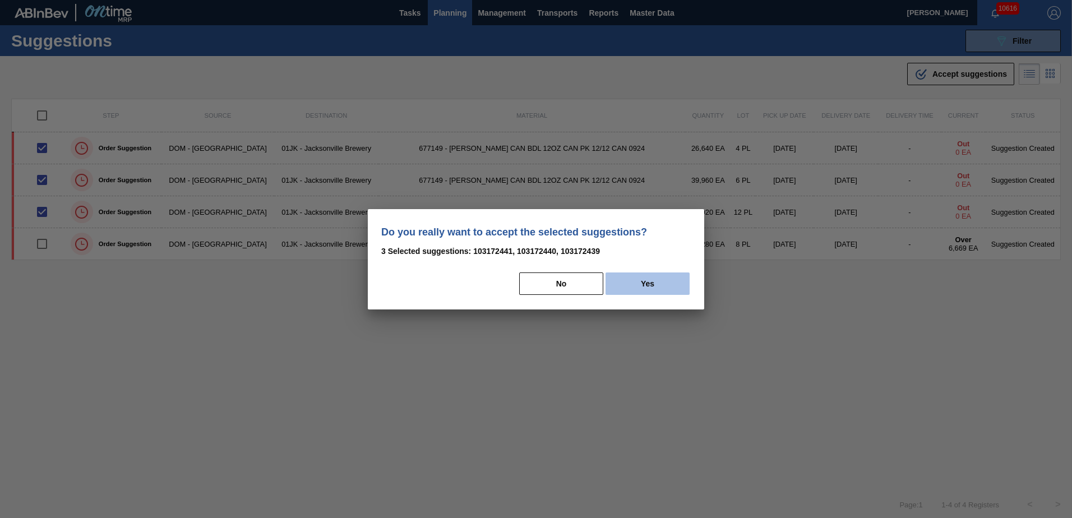
click at [653, 285] on button "Yes" at bounding box center [648, 284] width 84 height 22
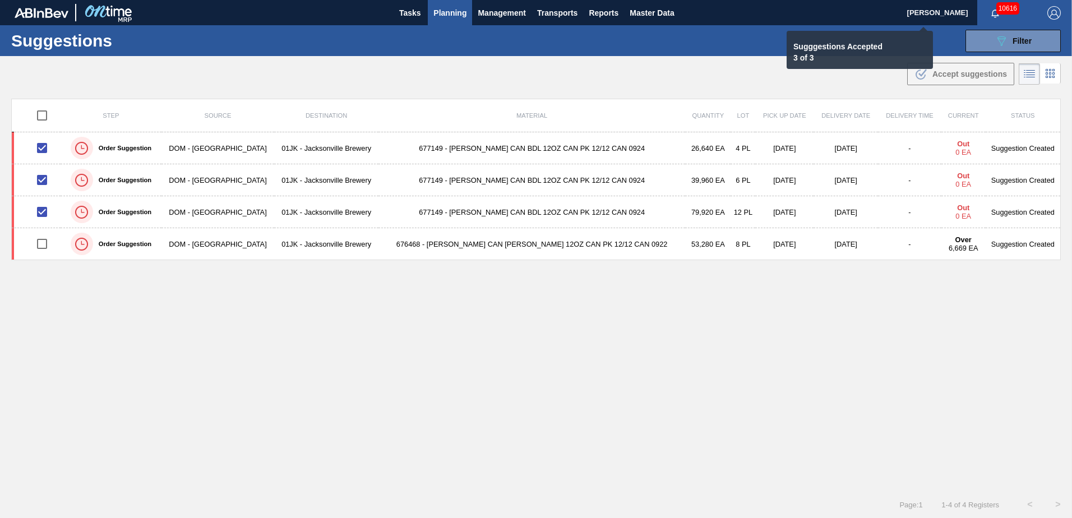
click at [537, 305] on div "Step Source Destination Material Quantity Lot Pick up Date Delivery Date Delive…" at bounding box center [536, 285] width 1050 height 372
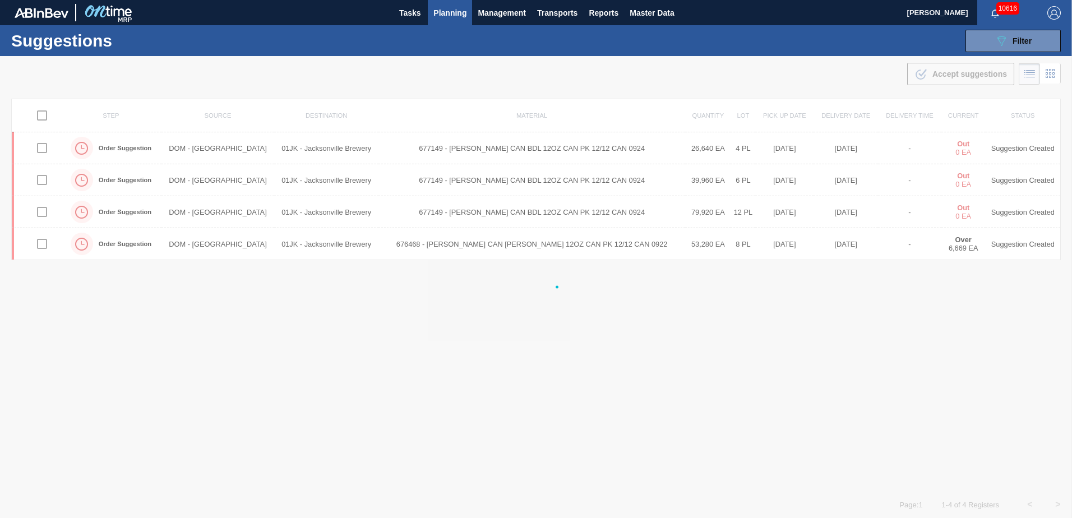
checkbox input "false"
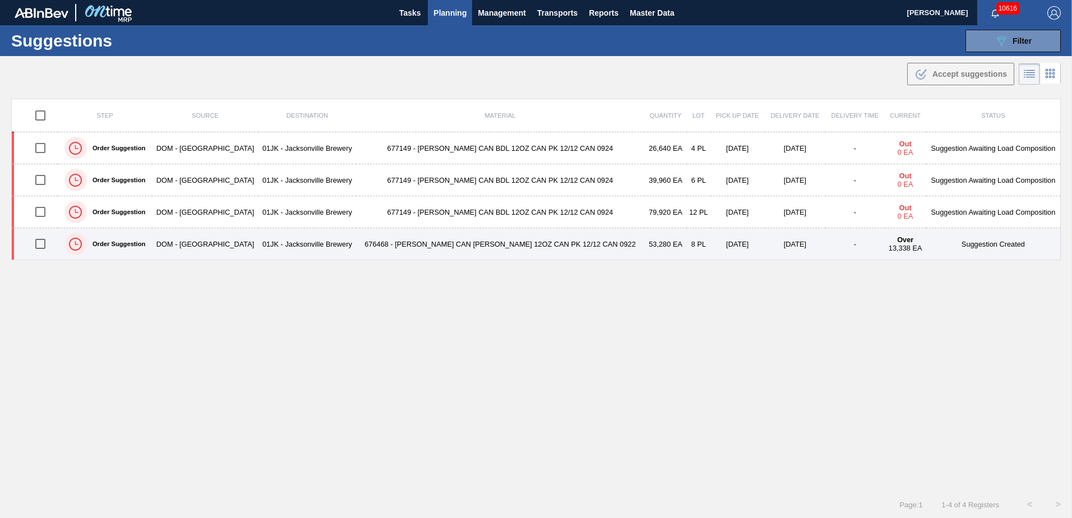
click at [644, 248] on td "53,280 EA" at bounding box center [665, 244] width 43 height 32
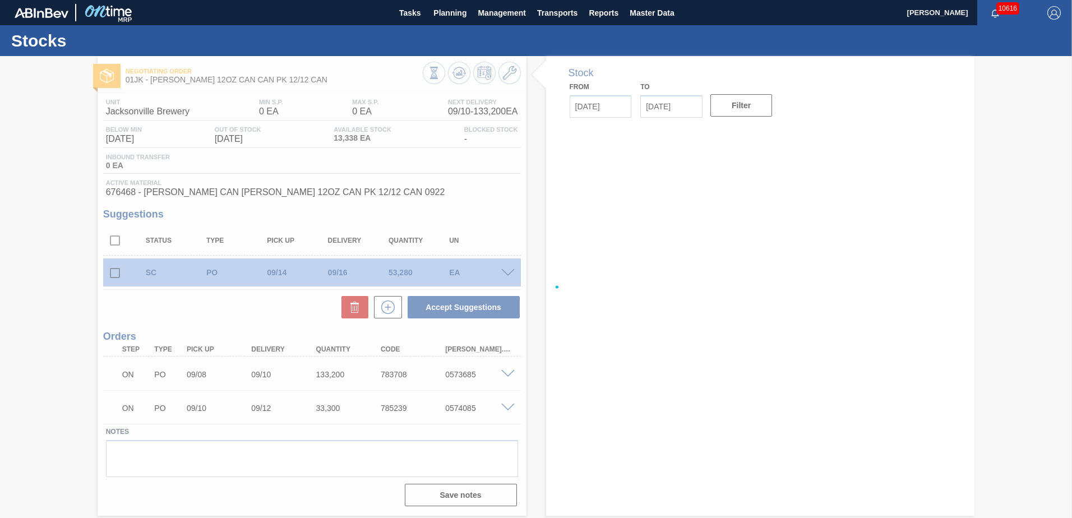
type input "[DATE]"
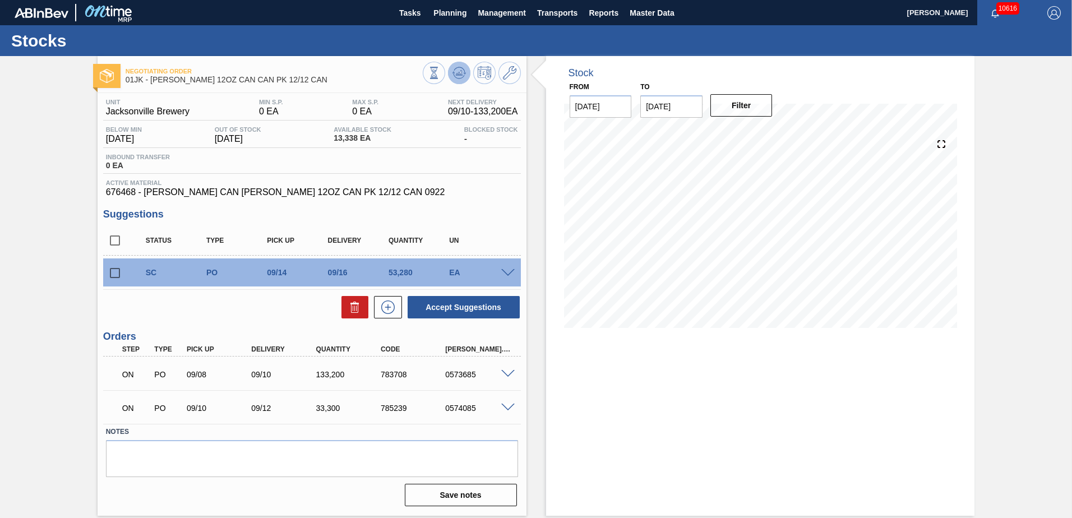
click at [456, 72] on icon at bounding box center [459, 72] width 13 height 13
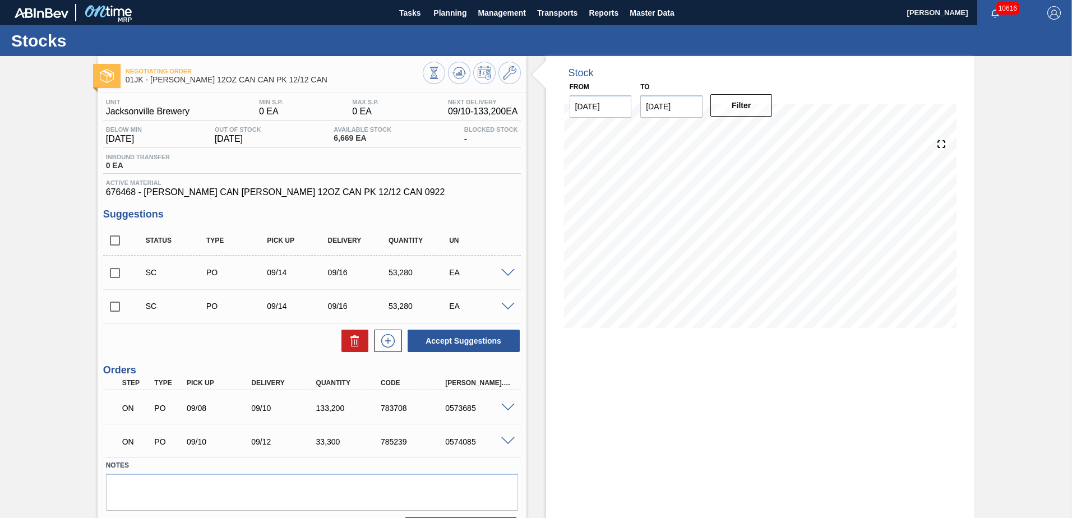
click at [510, 271] on span at bounding box center [507, 273] width 13 height 8
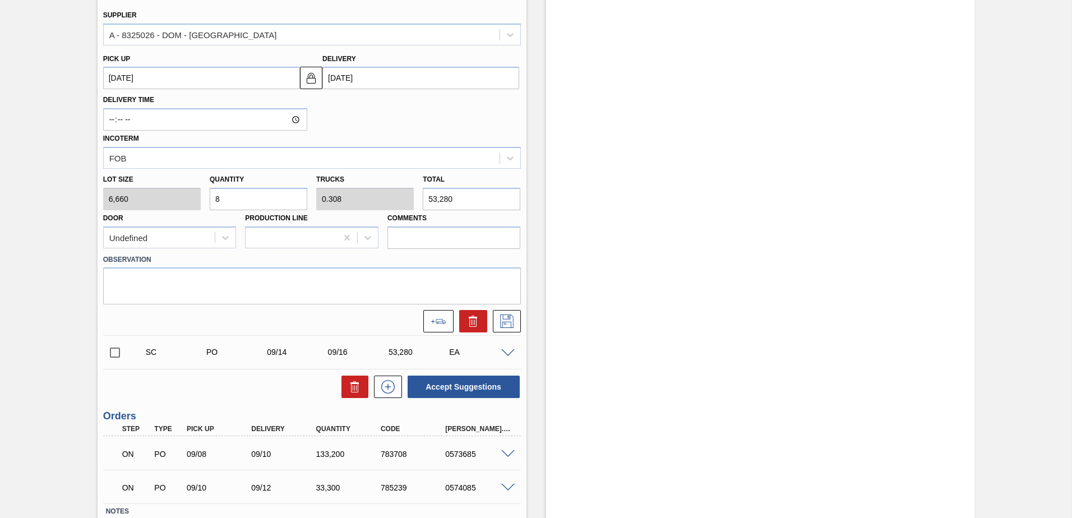
scroll to position [393, 0]
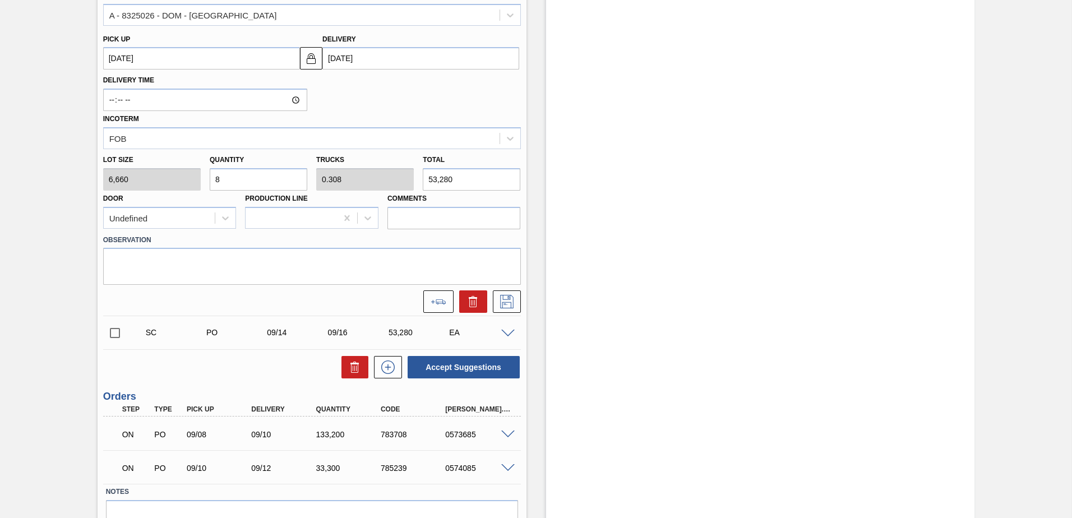
click at [510, 338] on div "SC PO 09/14 09/16 53,280 EA" at bounding box center [312, 333] width 418 height 28
click at [509, 335] on span at bounding box center [507, 334] width 13 height 8
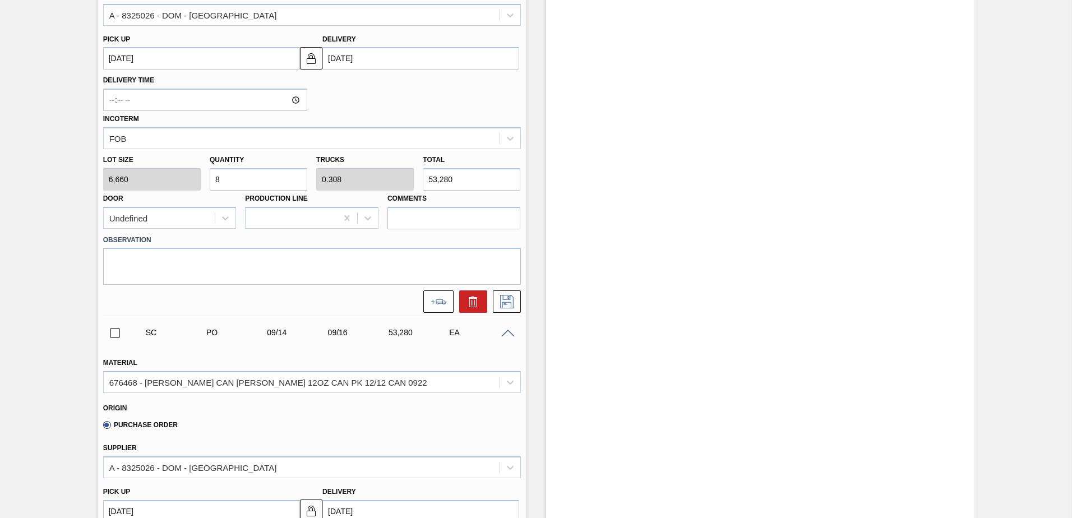
click at [508, 332] on span at bounding box center [507, 334] width 13 height 8
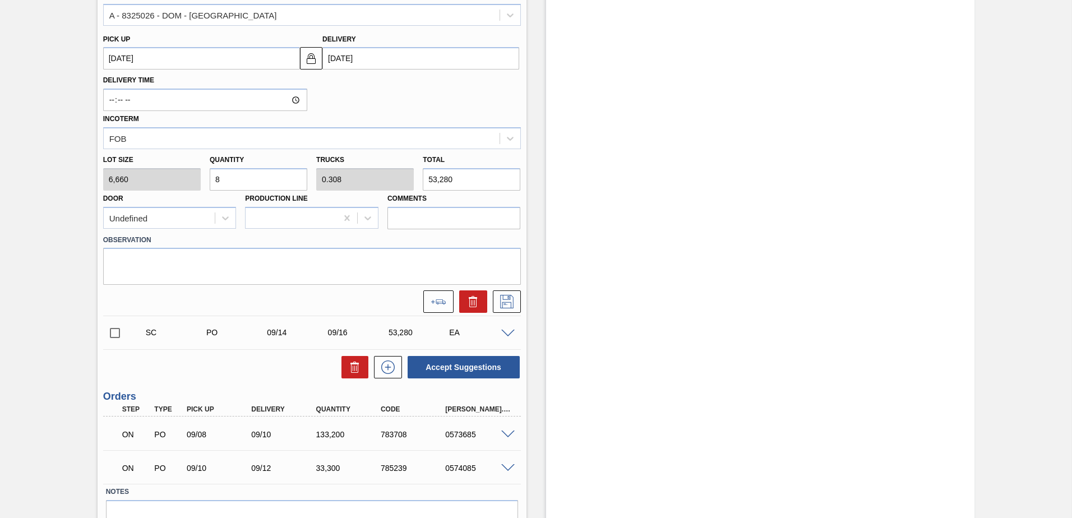
click at [241, 182] on input "8" at bounding box center [259, 179] width 98 height 22
type input "0"
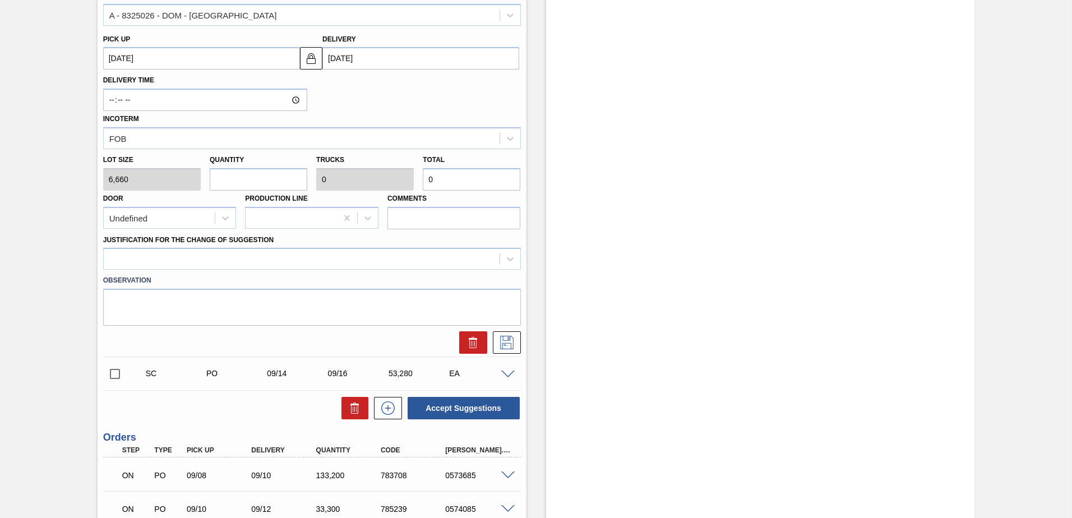
type input "4"
type input "0.154"
type input "26,640"
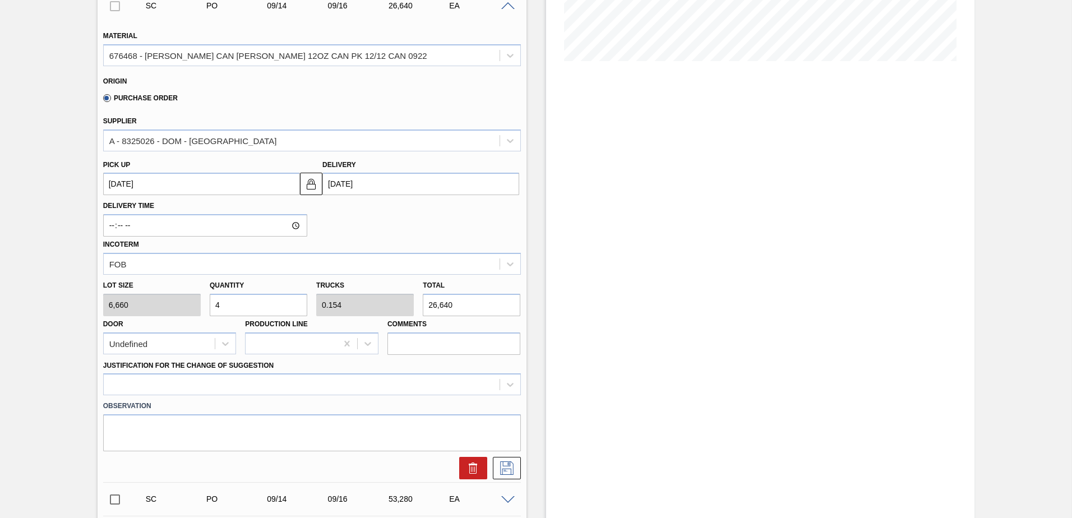
scroll to position [280, 0]
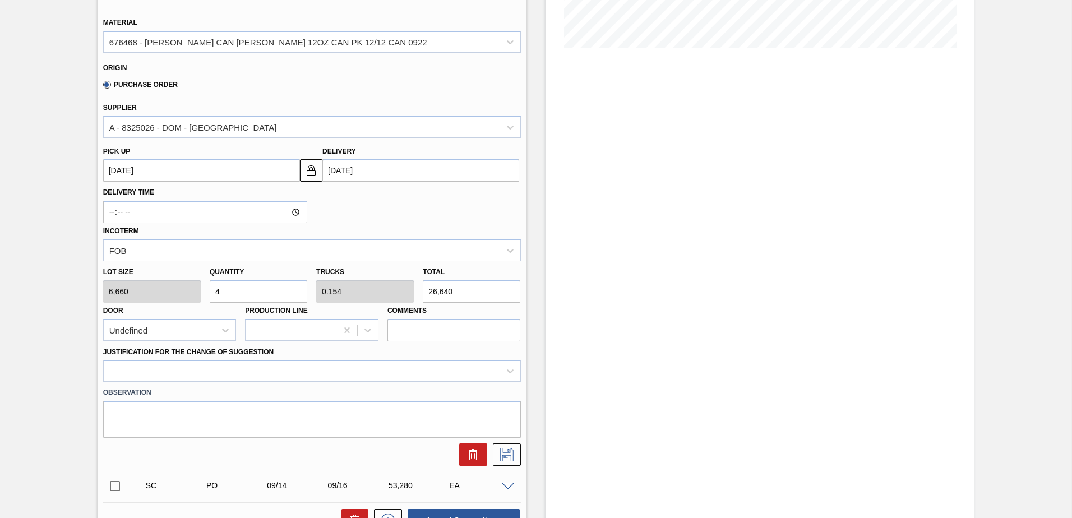
type input "4"
click at [501, 454] on icon at bounding box center [507, 454] width 18 height 13
click at [481, 373] on div at bounding box center [312, 371] width 418 height 22
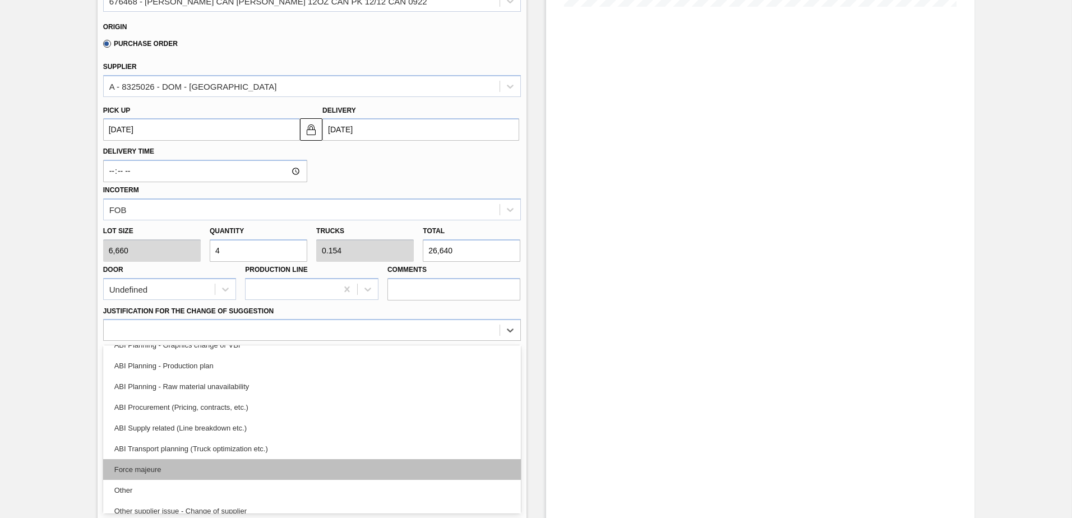
scroll to position [112, 0]
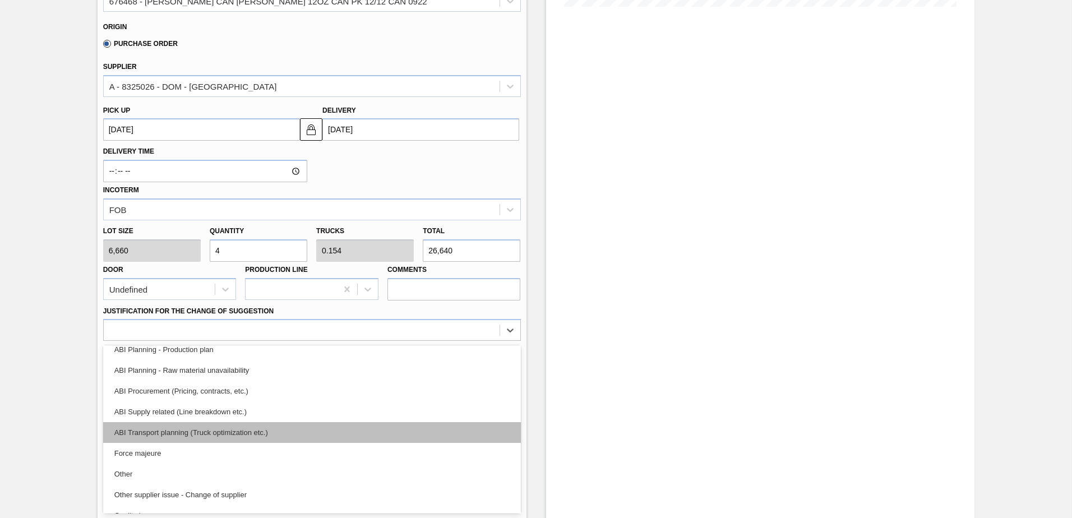
click at [220, 427] on div "ABI Transport planning (Truck optimization etc.)" at bounding box center [312, 432] width 418 height 21
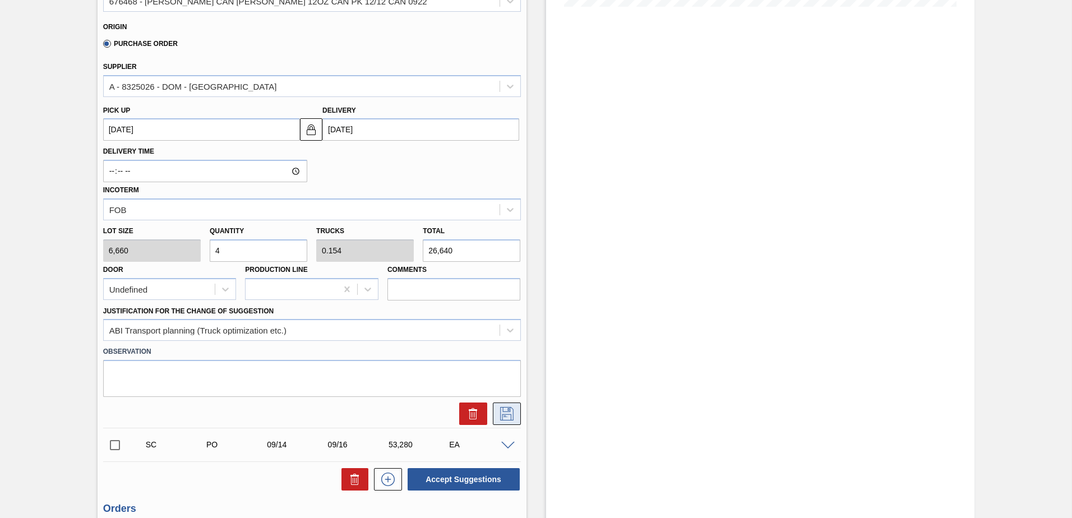
click at [508, 413] on icon at bounding box center [507, 413] width 18 height 13
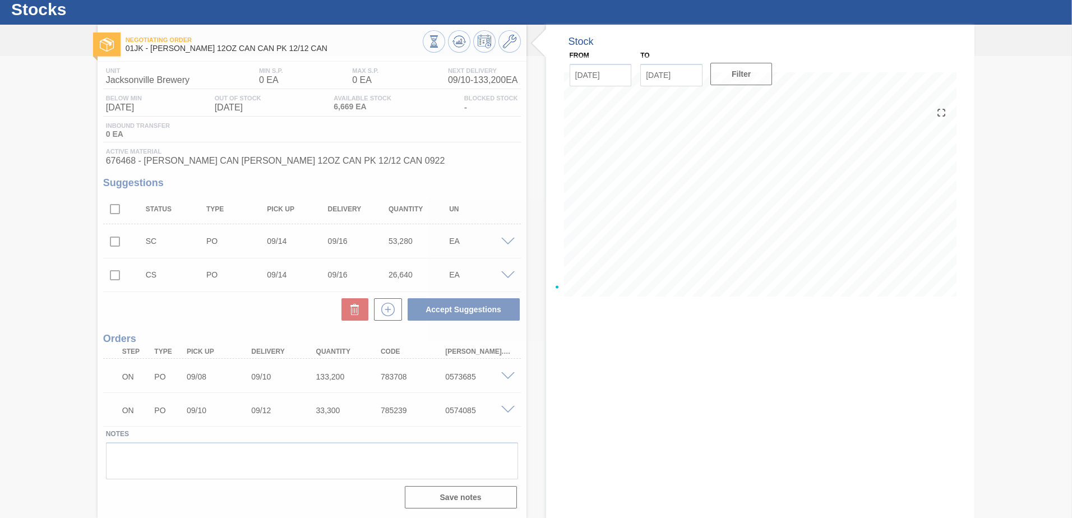
scroll to position [0, 0]
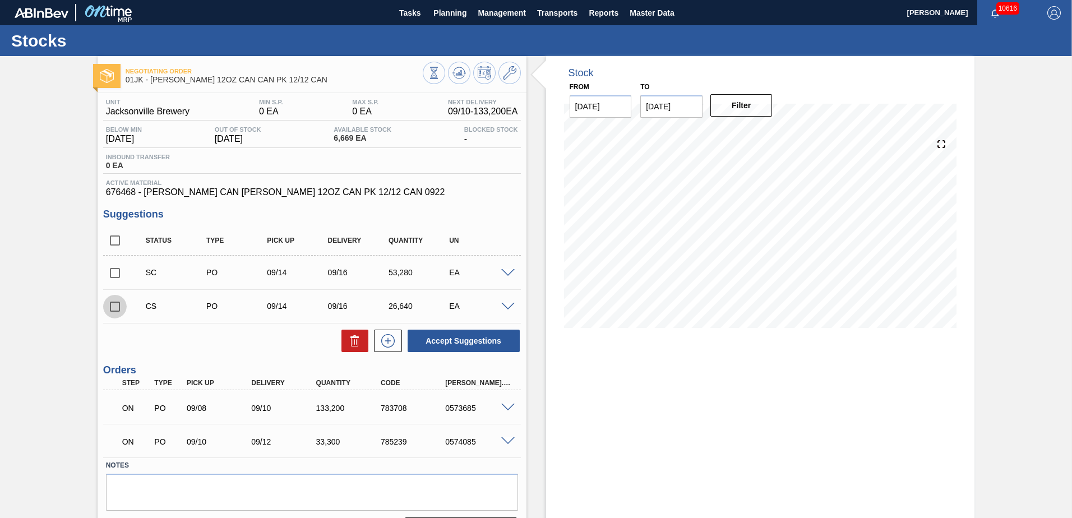
click at [117, 310] on input "checkbox" at bounding box center [115, 307] width 24 height 24
click at [436, 345] on button "Accept Suggestions" at bounding box center [464, 341] width 112 height 22
checkbox input "false"
